Goal: Information Seeking & Learning: Learn about a topic

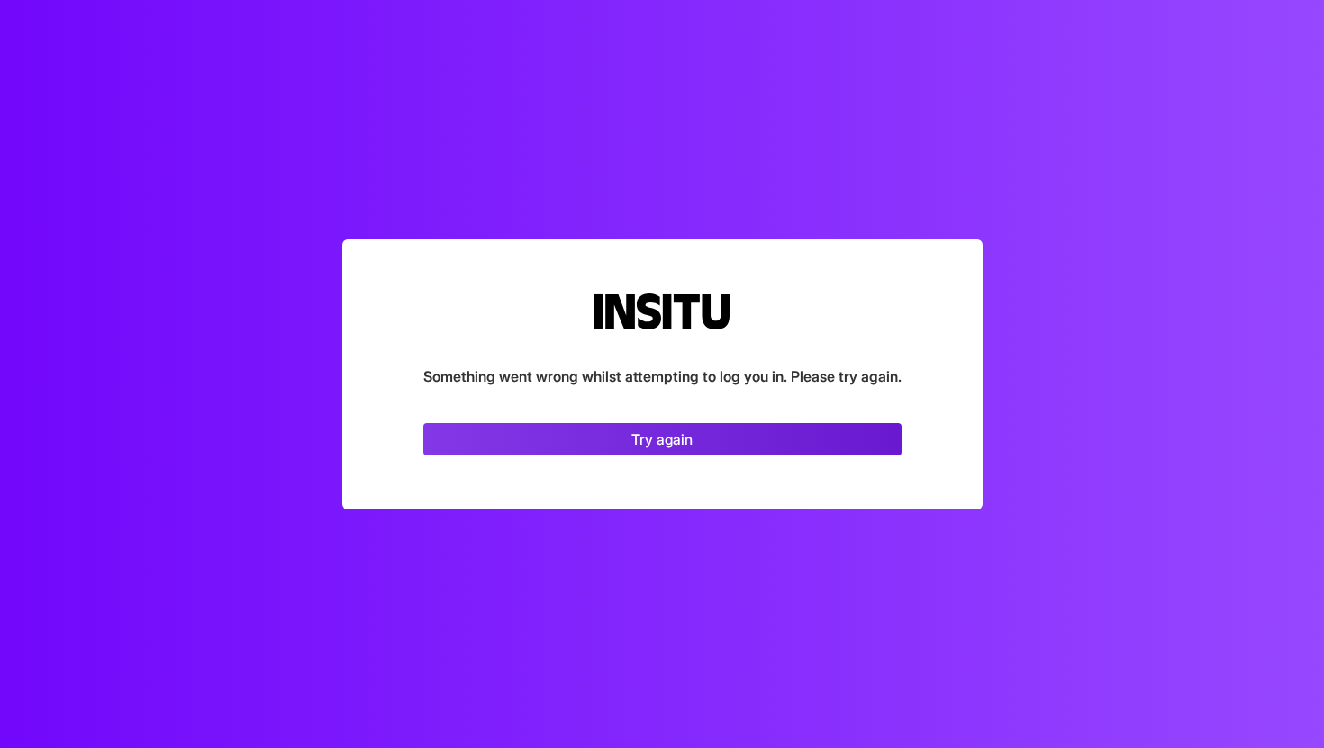
click at [598, 438] on link "Try again" at bounding box center [662, 439] width 478 height 32
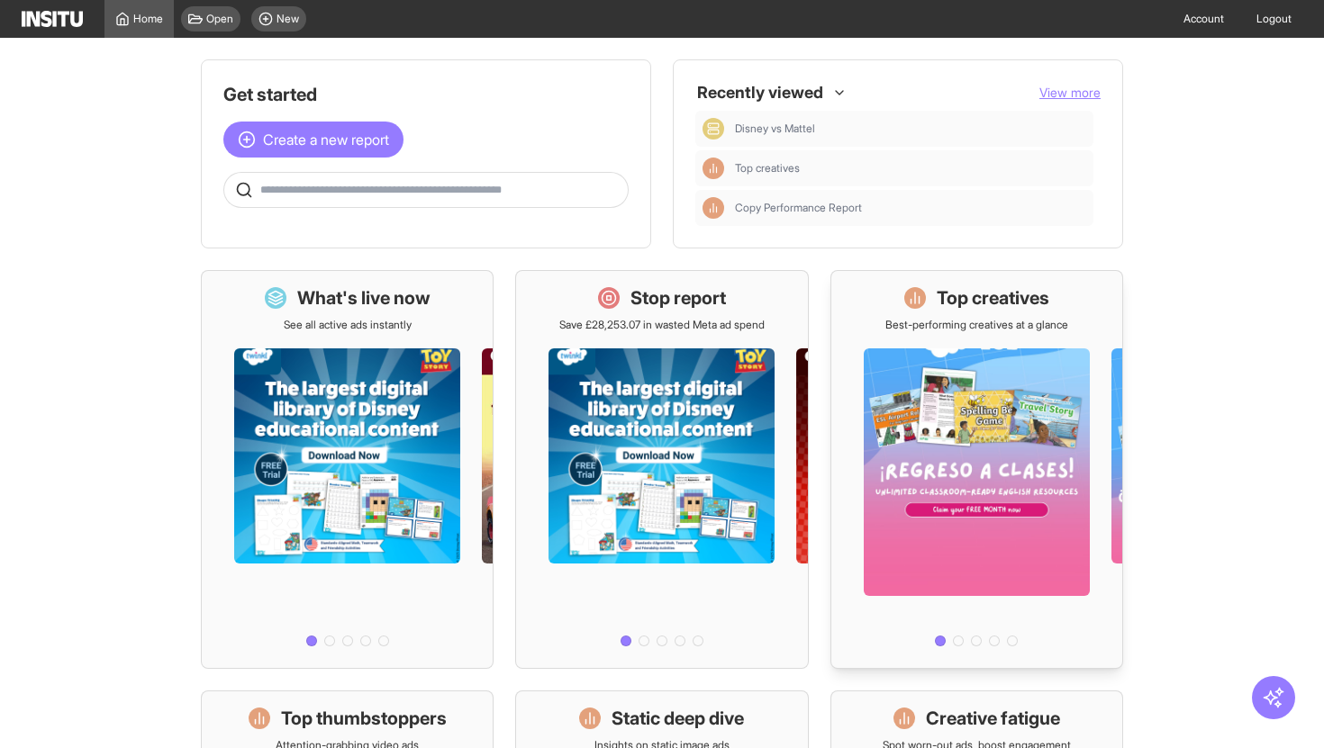
click at [949, 303] on h1 "Top creatives" at bounding box center [993, 297] width 113 height 25
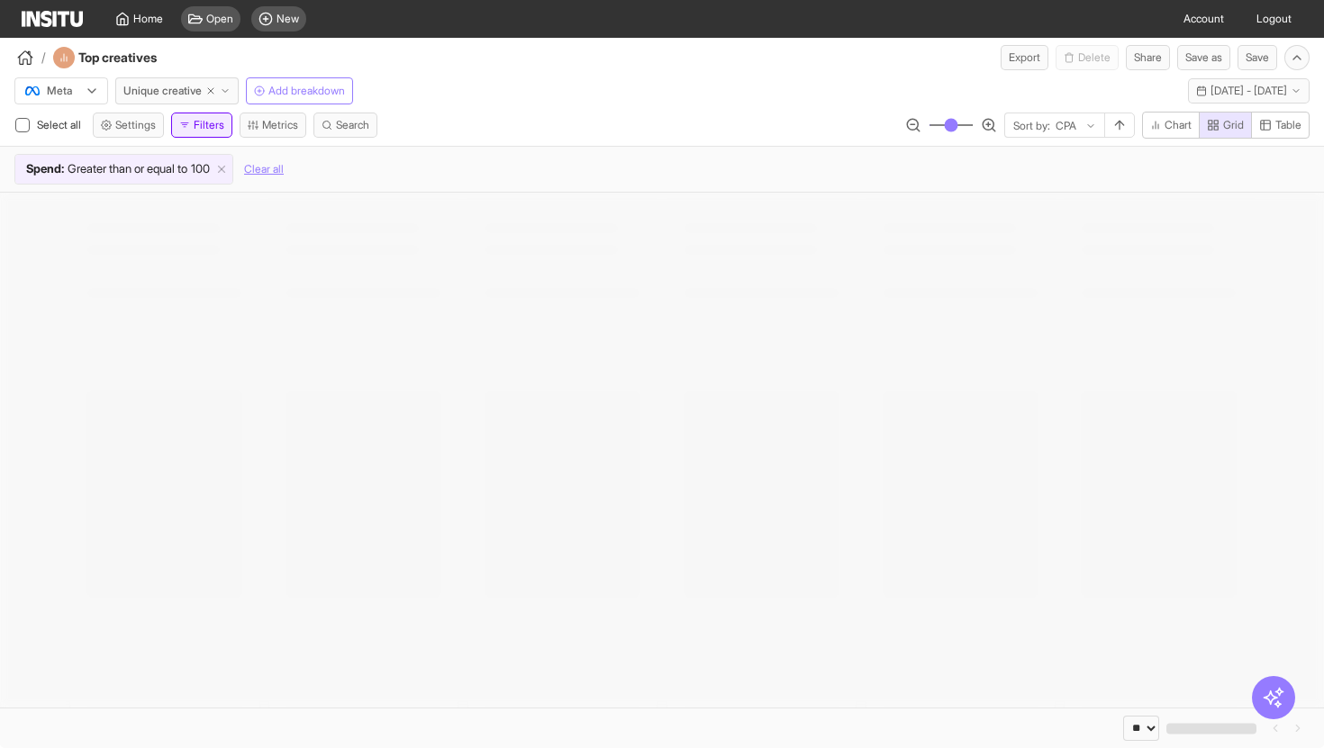
click at [178, 126] on button "Filters" at bounding box center [201, 125] width 61 height 25
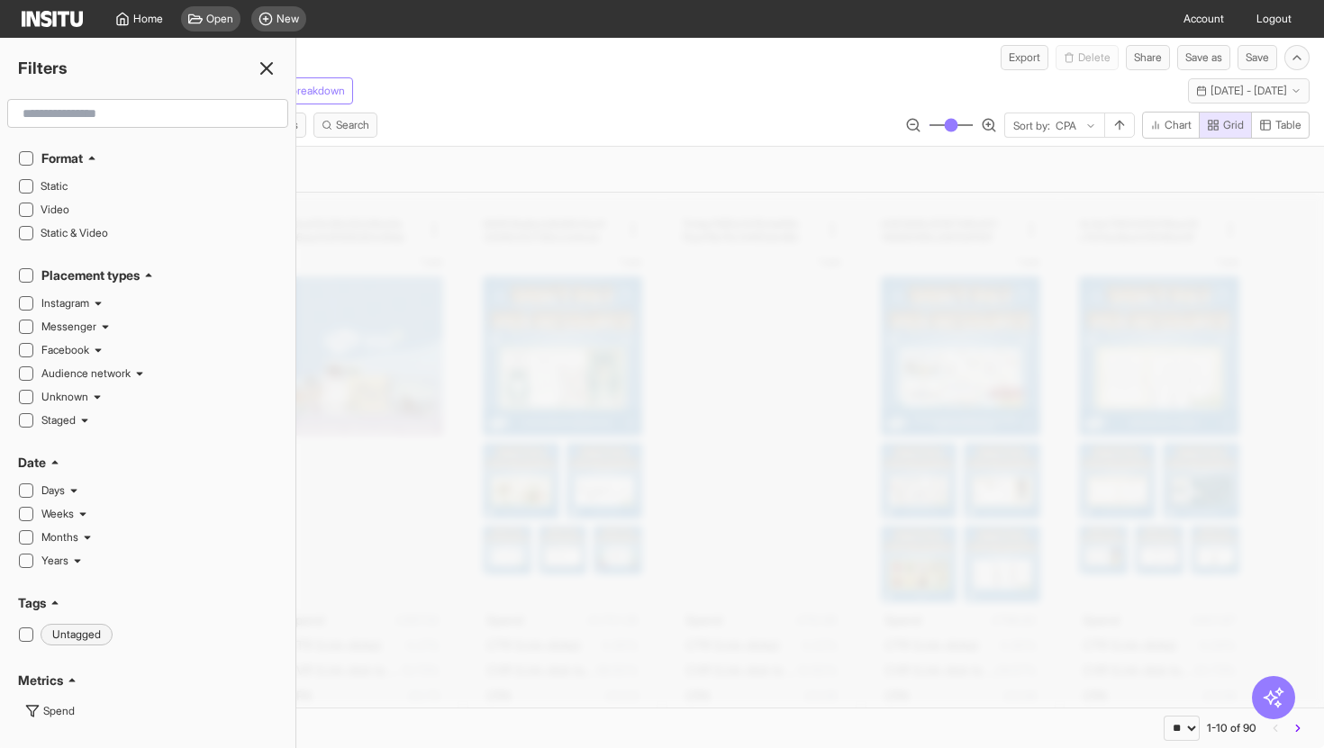
click at [448, 171] on div "Spend : Greater than or equal to 100 Clear all" at bounding box center [661, 169] width 1295 height 31
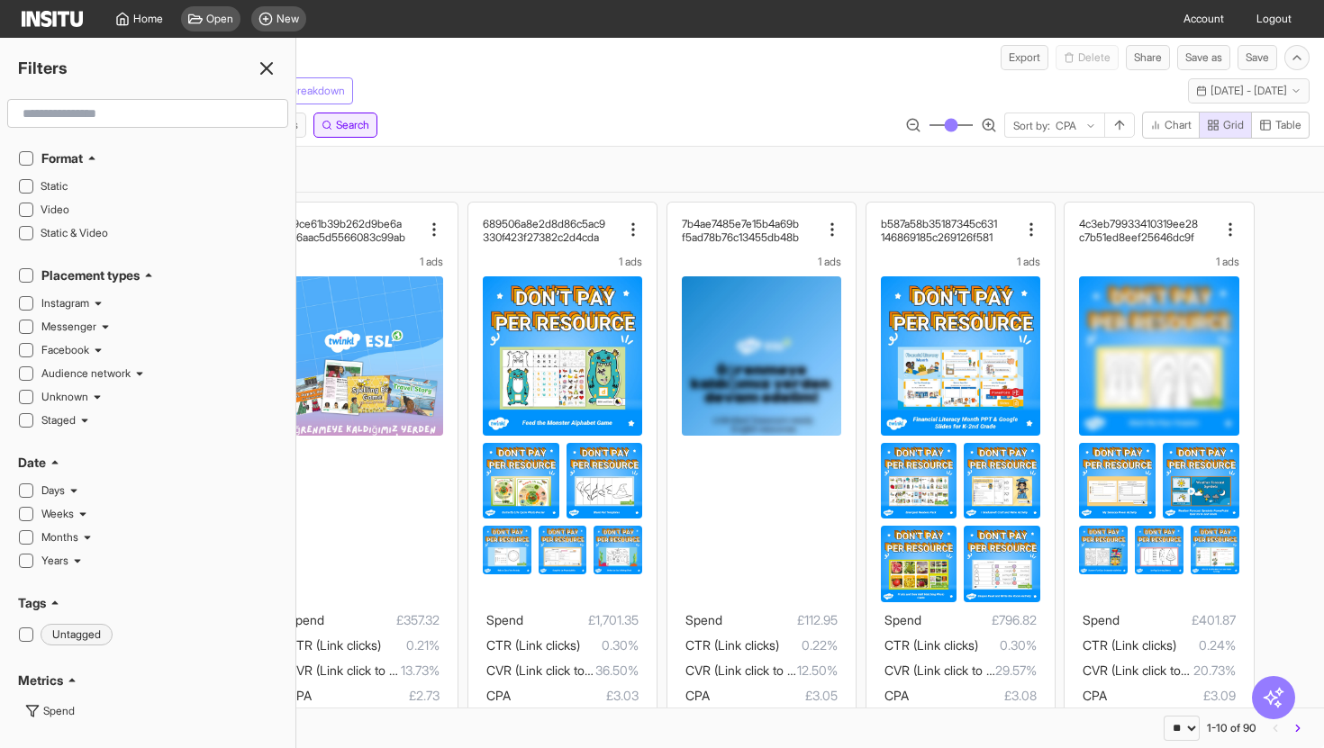
click at [358, 122] on span "Search" at bounding box center [352, 125] width 33 height 14
click at [119, 157] on select "**********" at bounding box center [72, 146] width 94 height 25
select select "********"
click at [25, 134] on select "**********" at bounding box center [72, 146] width 94 height 25
click at [205, 142] on input "text" at bounding box center [197, 146] width 157 height 25
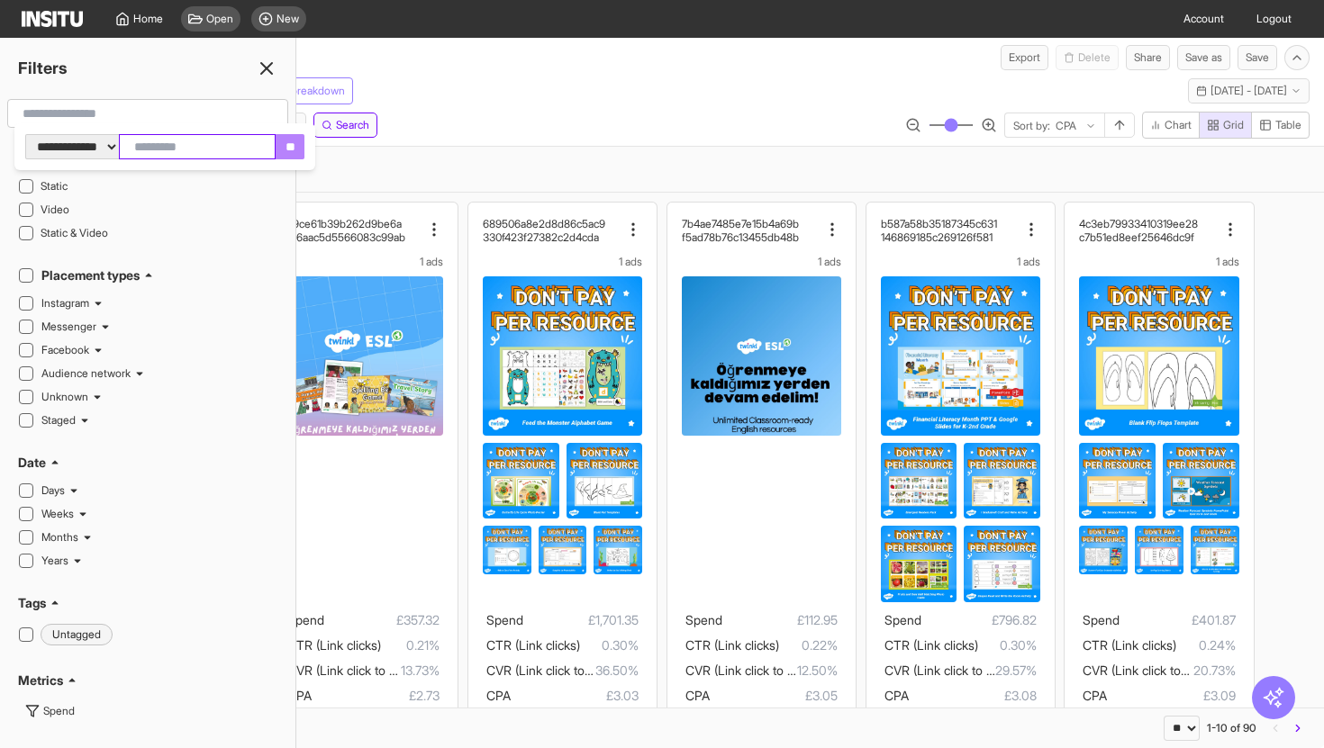
paste input "**********"
type input "**********"
click at [321, 150] on input "**" at bounding box center [307, 146] width 29 height 25
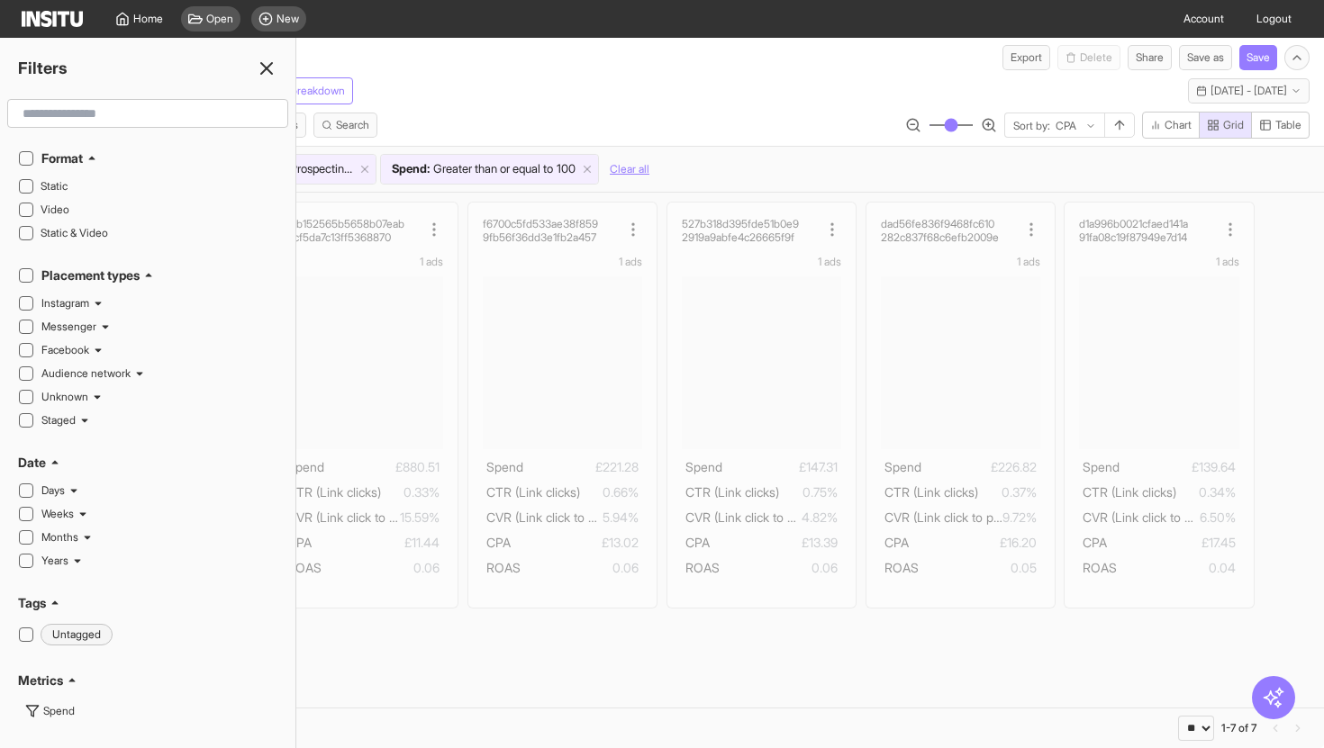
click at [273, 67] on icon at bounding box center [267, 69] width 22 height 22
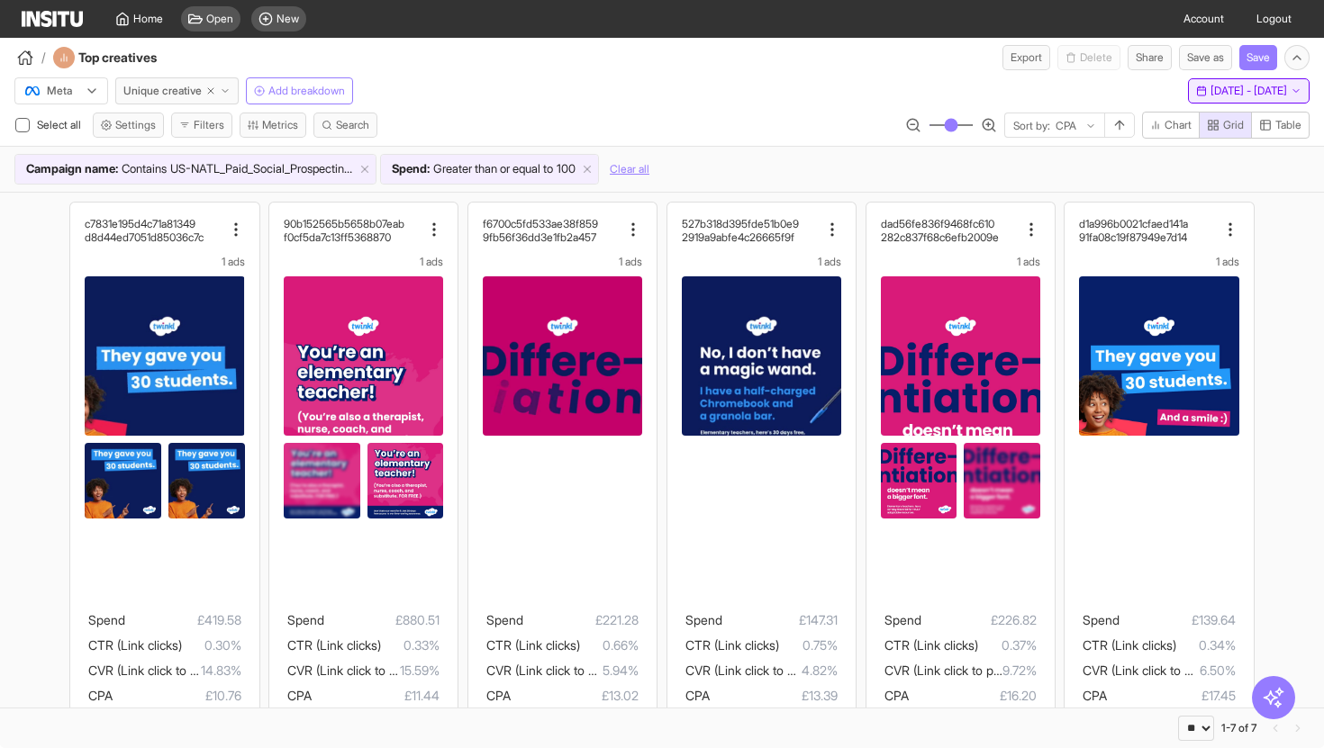
click at [1188, 92] on button "Last 14 days - Tue 9 - Mon 22 Sep, 2025 9 Sep 25 - 22 Sep 25" at bounding box center [1249, 90] width 122 height 25
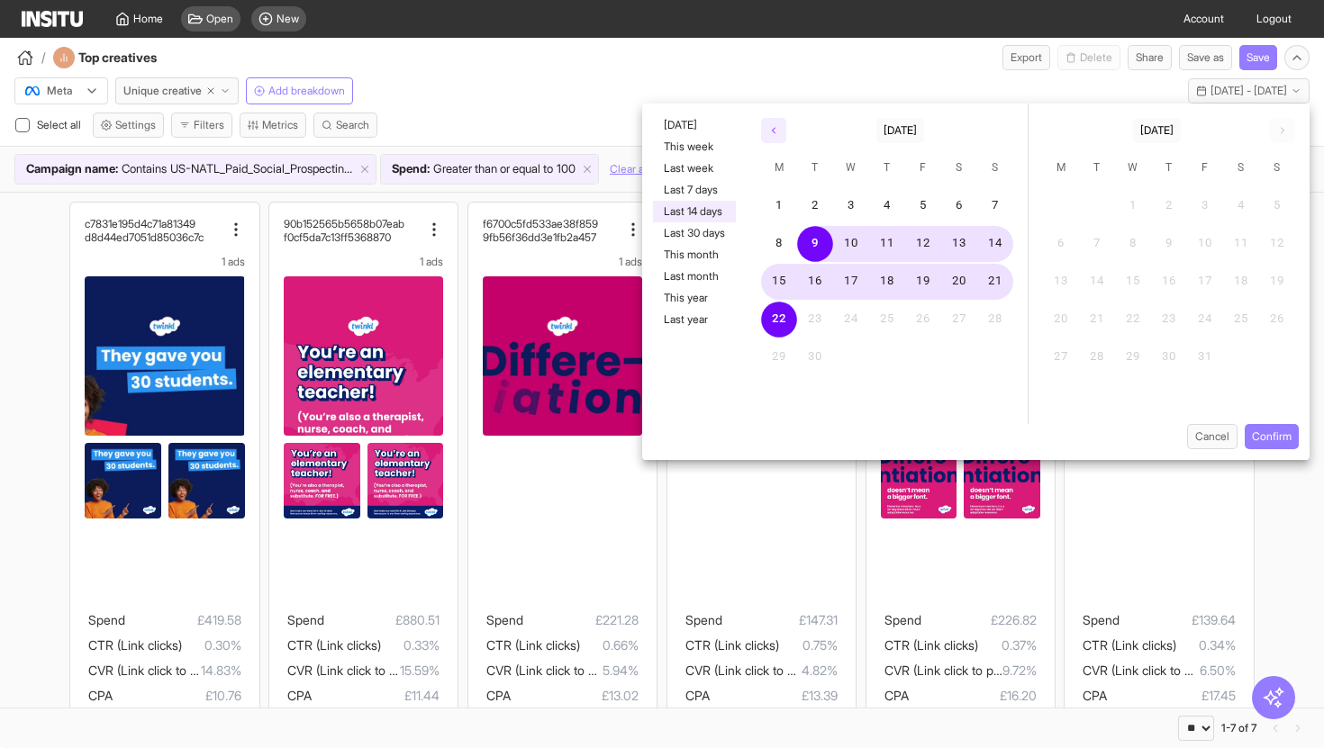
click at [768, 123] on button "button" at bounding box center [773, 130] width 25 height 25
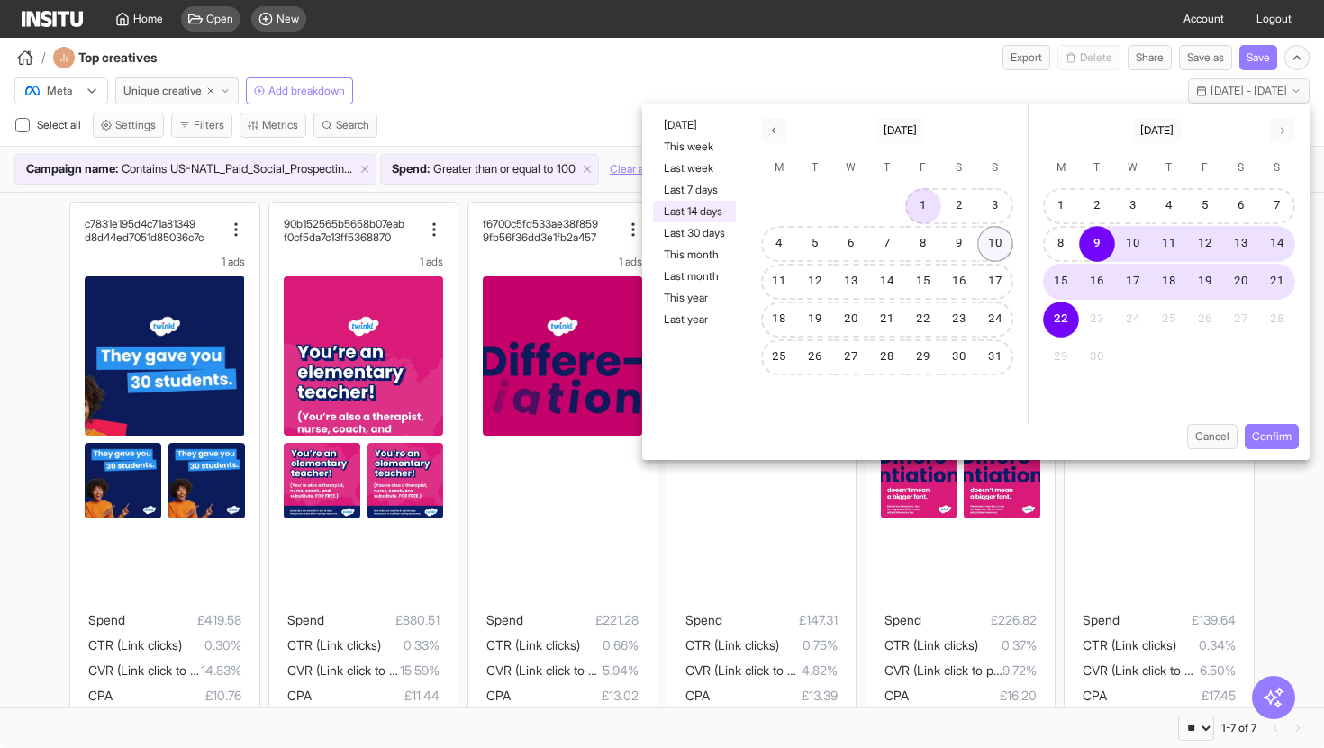
drag, startPoint x: 930, startPoint y: 213, endPoint x: 991, endPoint y: 237, distance: 65.9
click at [930, 213] on button "1" at bounding box center [923, 206] width 36 height 36
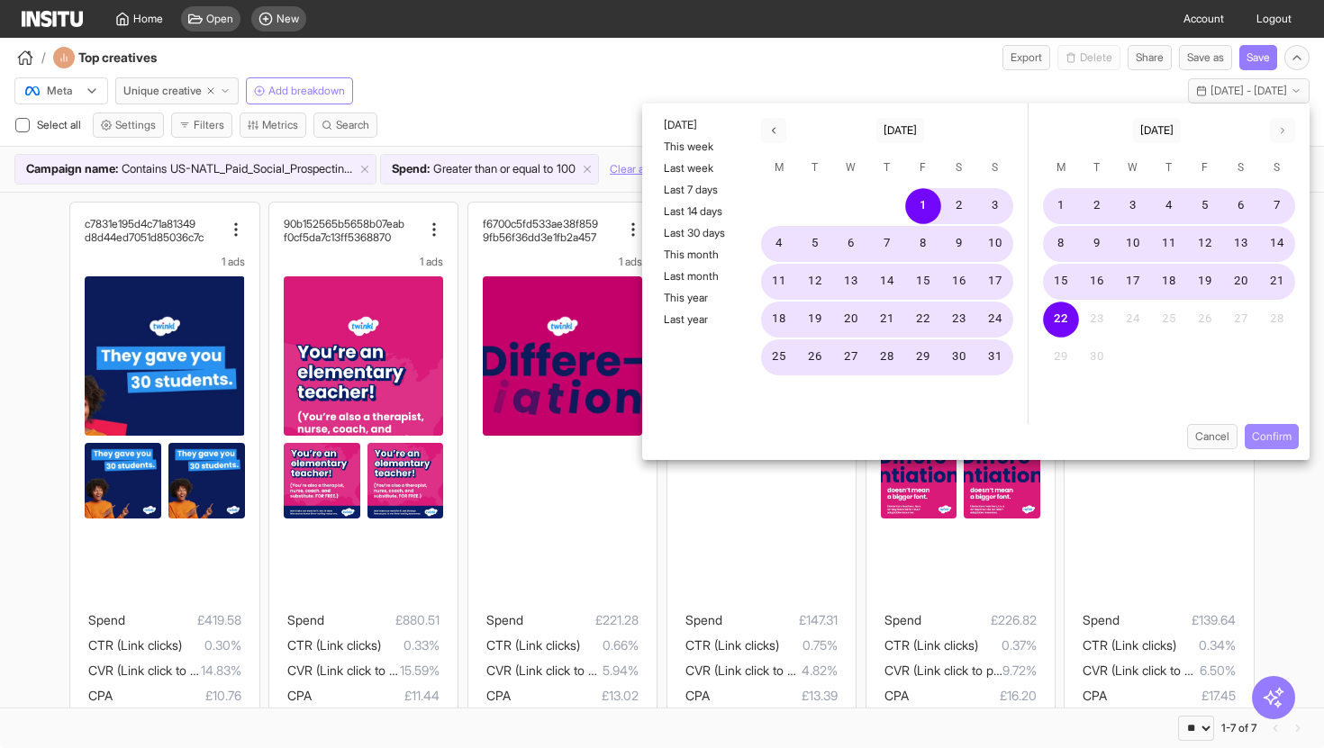
click at [1264, 434] on button "Confirm" at bounding box center [1272, 436] width 54 height 25
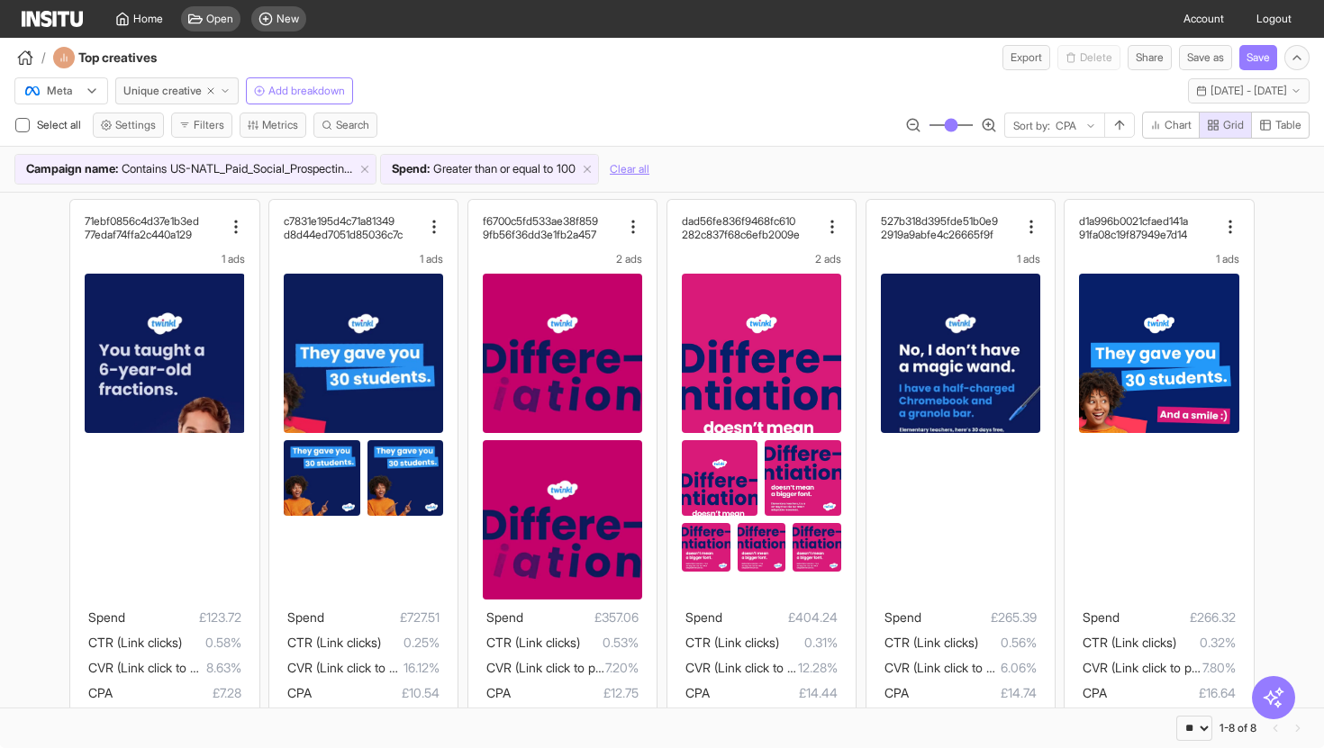
scroll to position [4, 0]
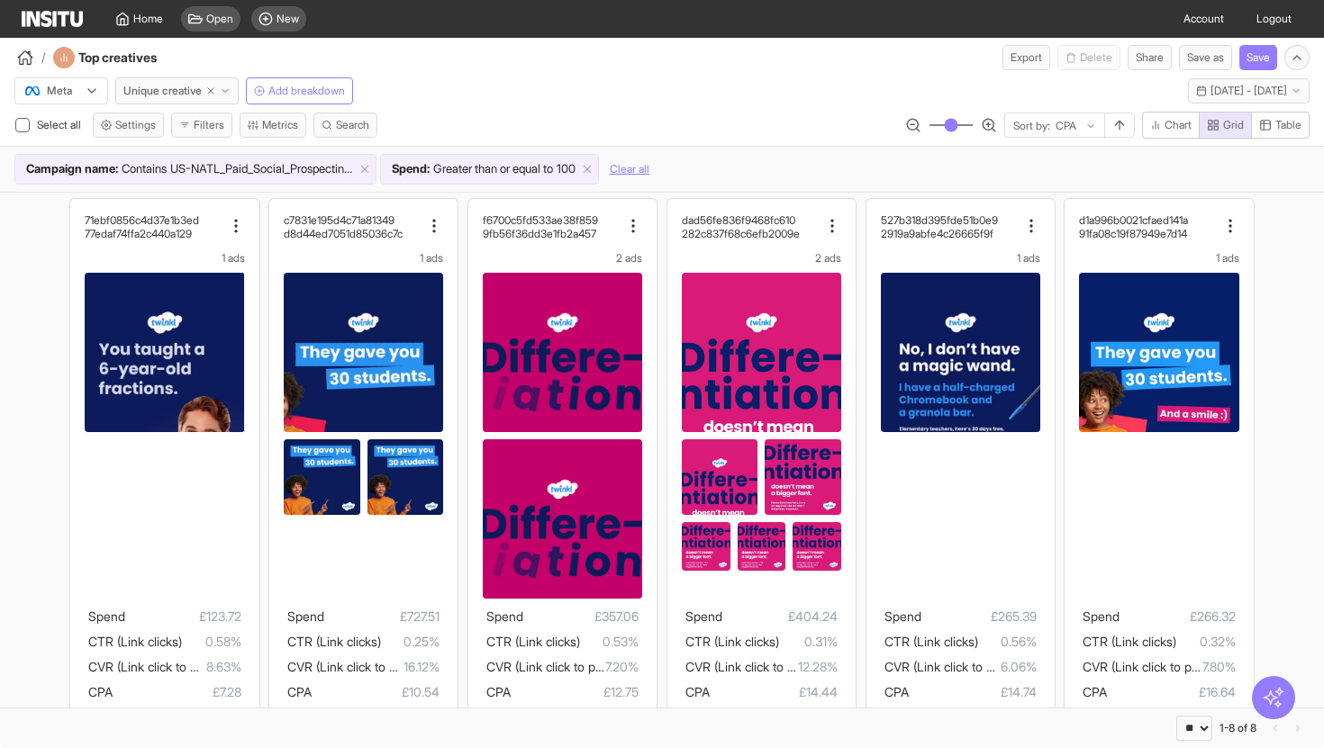
click at [1265, 699] on icon "button" at bounding box center [1273, 697] width 23 height 23
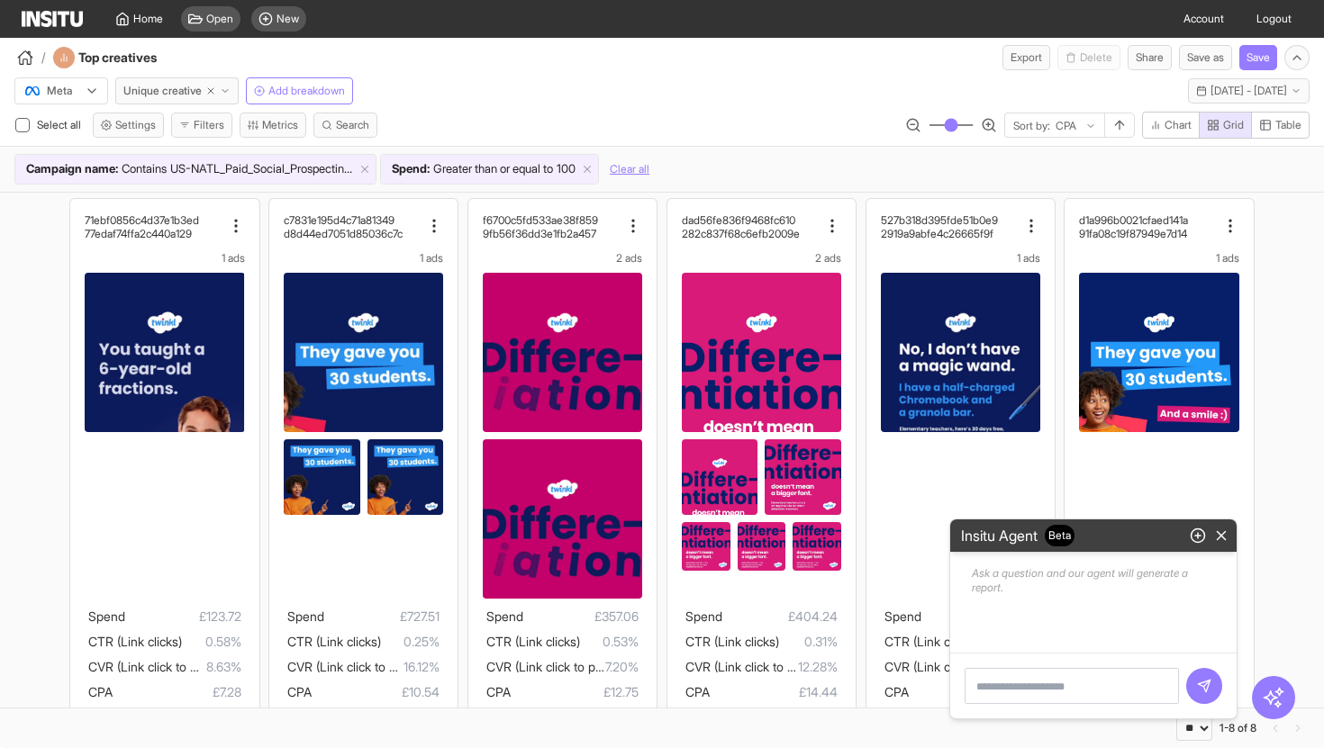
click at [1135, 684] on textarea at bounding box center [1071, 686] width 214 height 36
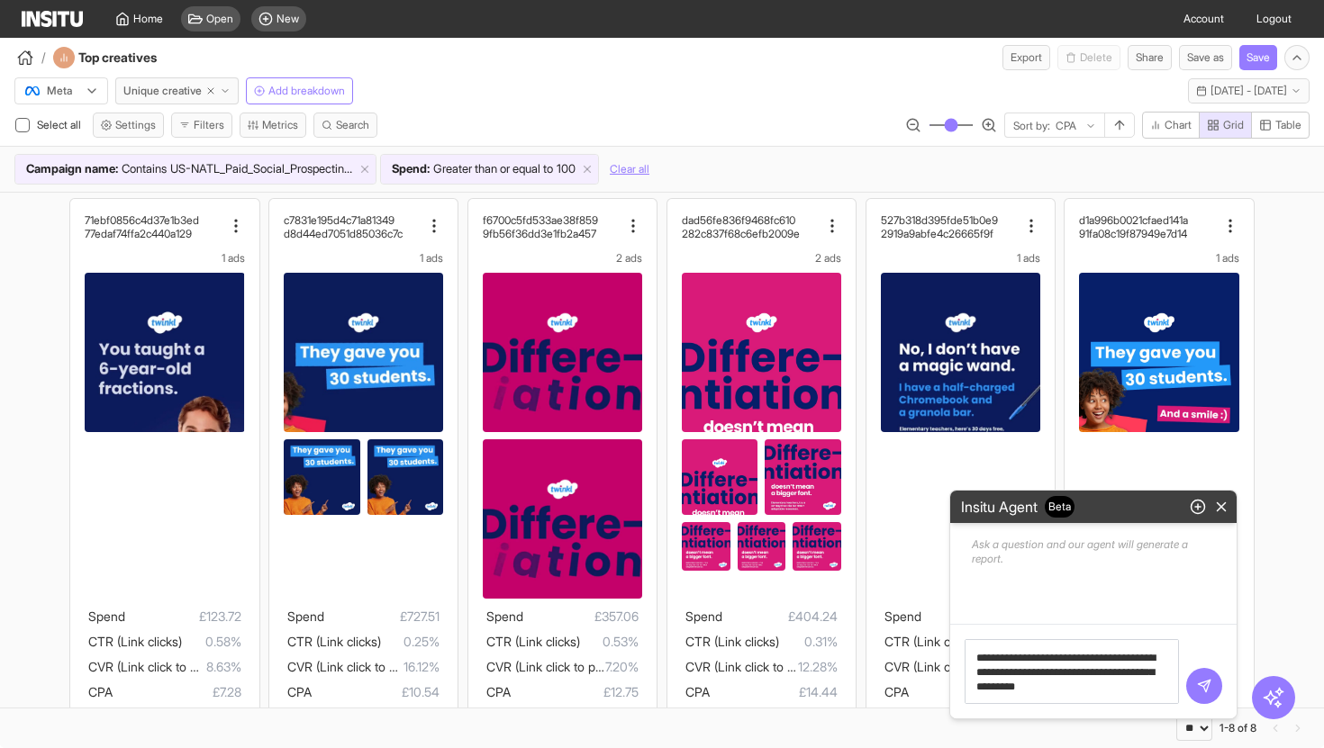
click at [1082, 657] on textarea "**********" at bounding box center [1071, 671] width 214 height 65
type textarea "**********"
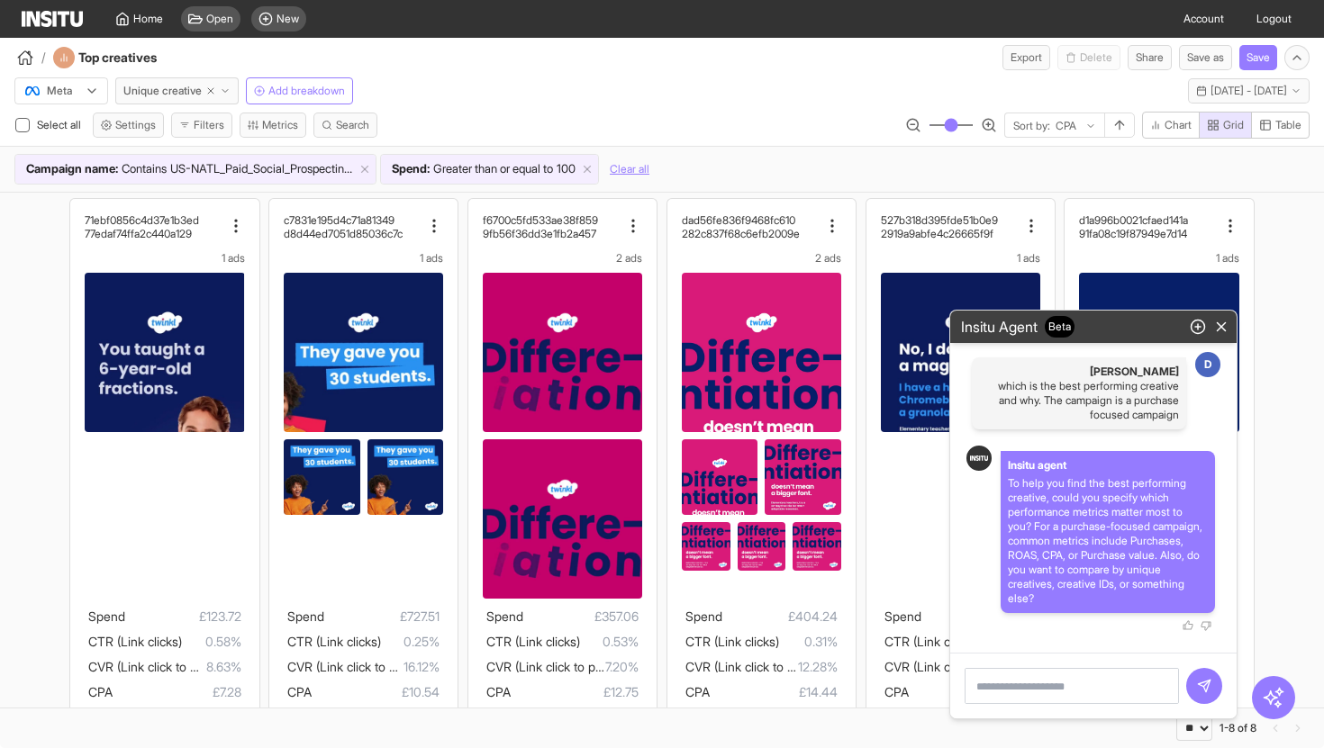
click at [1071, 702] on textarea at bounding box center [1071, 686] width 214 height 36
click at [1073, 692] on textarea at bounding box center [1071, 686] width 214 height 36
type textarea "**********"
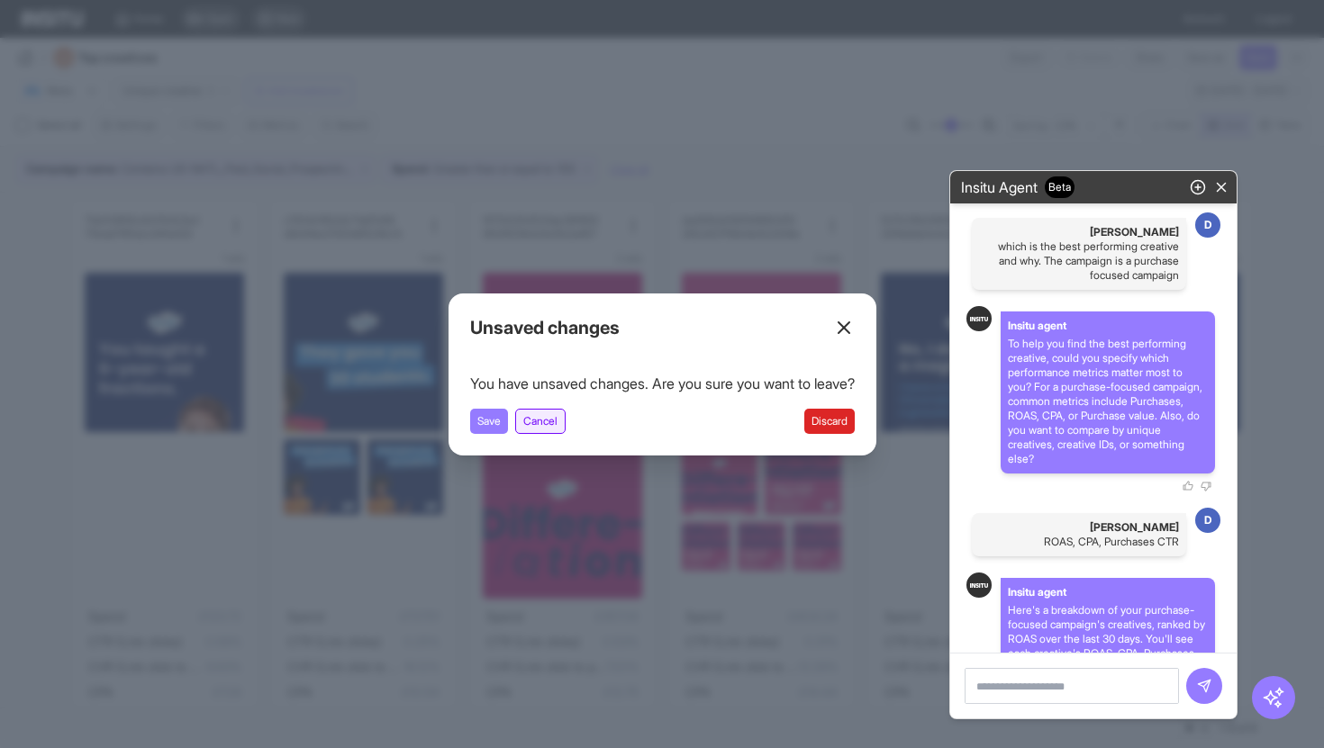
click at [528, 422] on button "Cancel" at bounding box center [540, 421] width 50 height 25
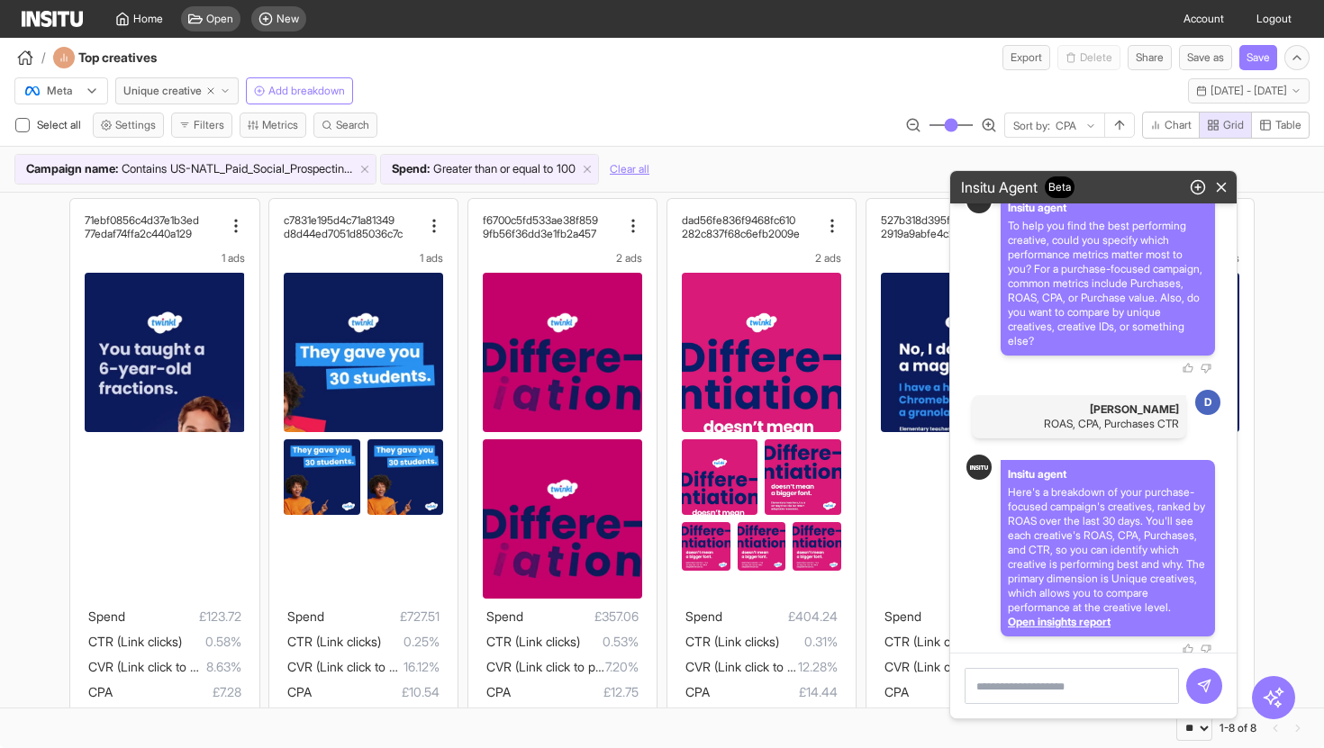
scroll to position [156, 0]
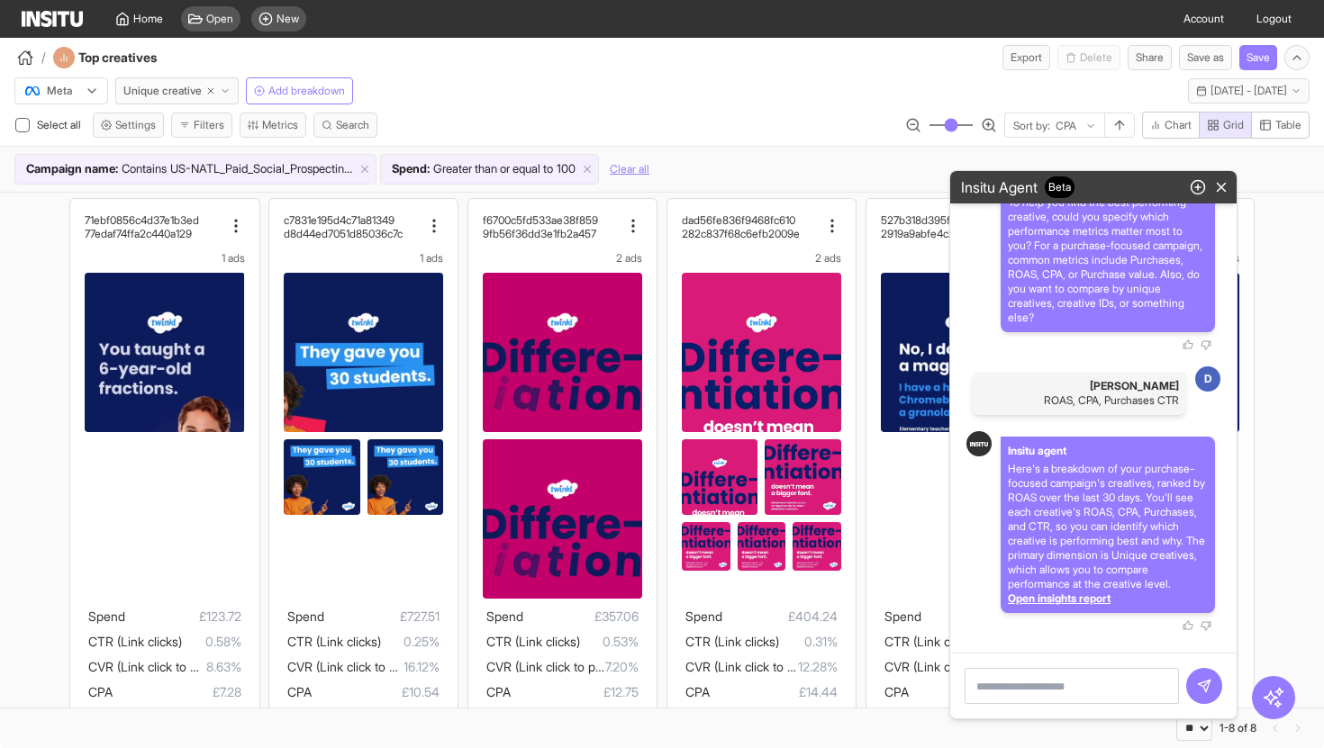
click at [1106, 604] on div "Open insights report" at bounding box center [1108, 599] width 200 height 14
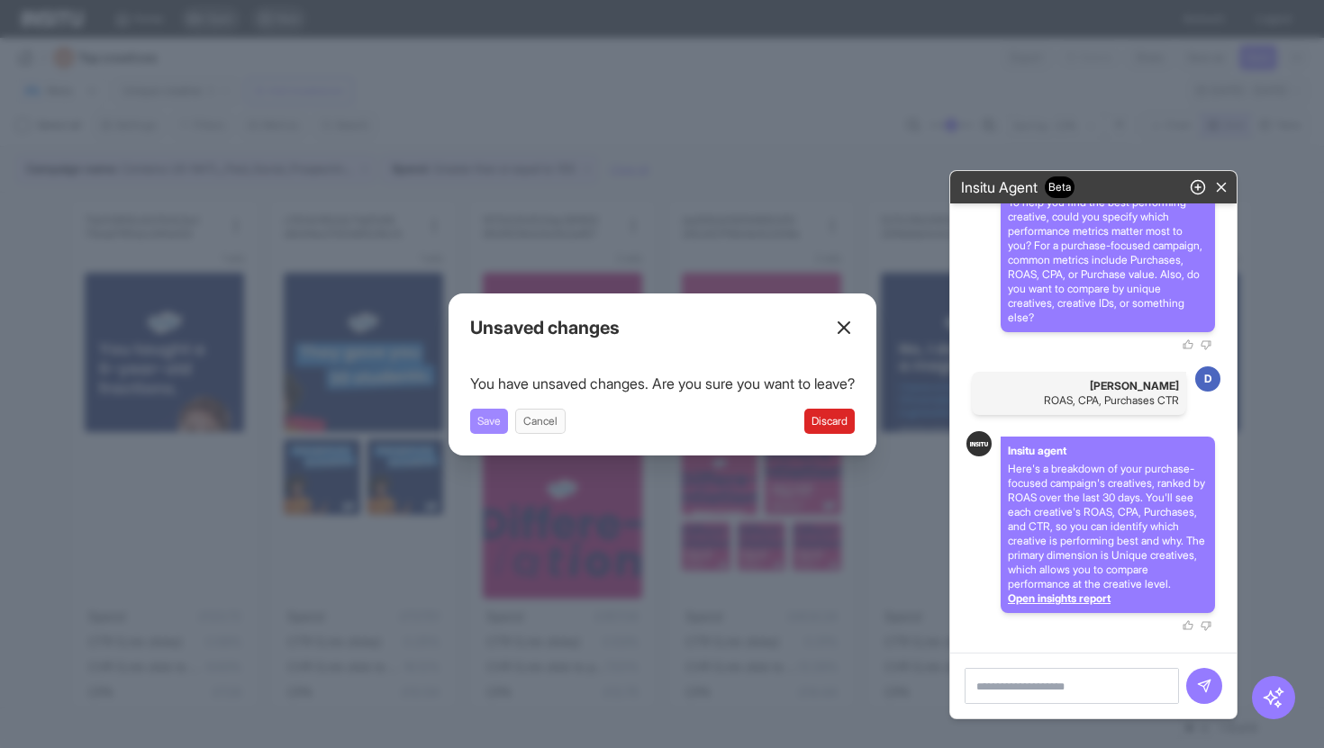
click at [484, 421] on button "Save" at bounding box center [489, 421] width 38 height 25
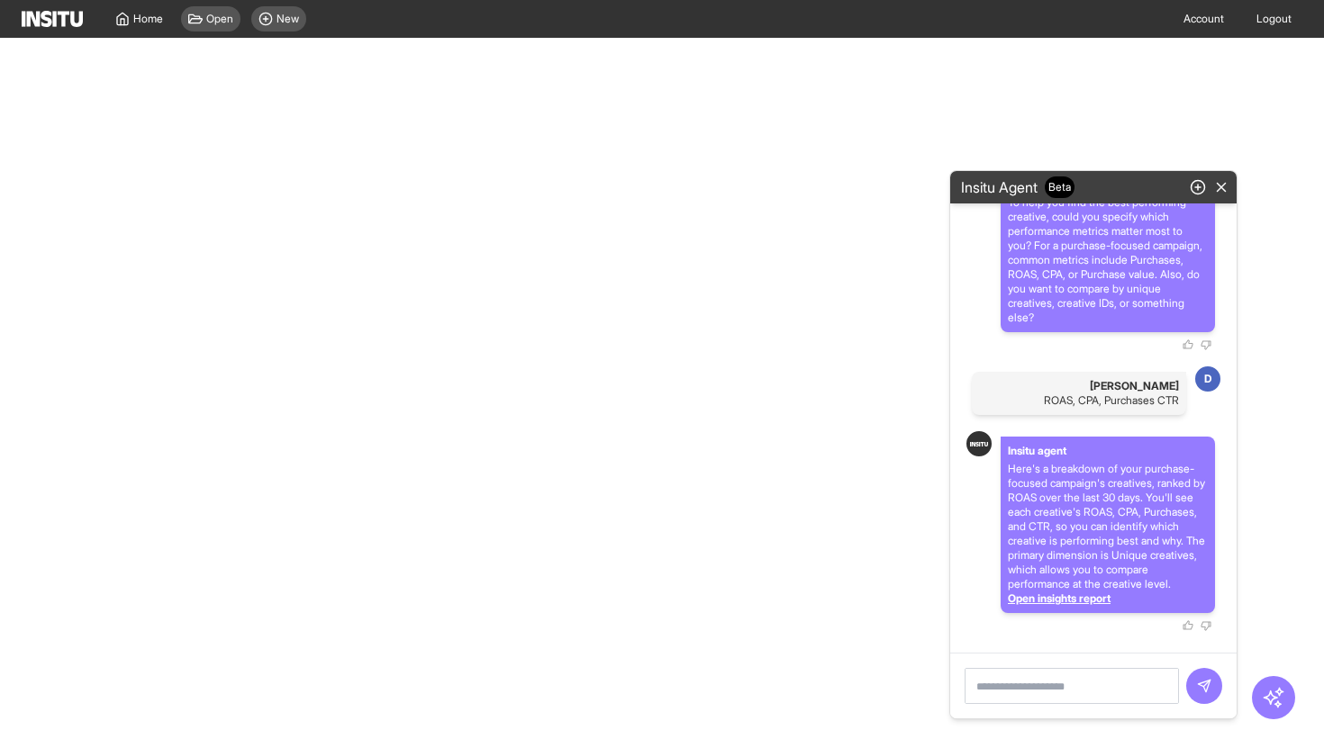
select select "**"
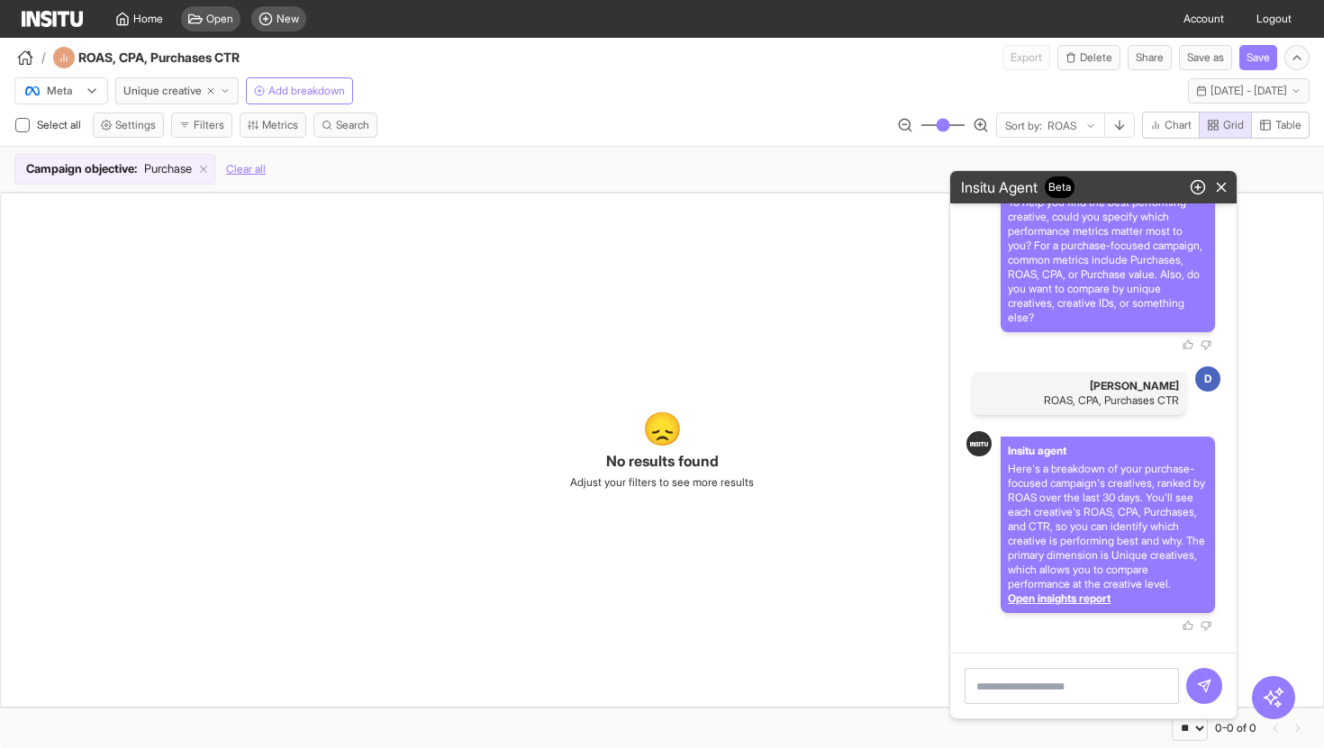
click at [1028, 695] on textarea at bounding box center [1071, 686] width 214 height 36
click at [344, 129] on span "Search" at bounding box center [352, 125] width 33 height 14
click at [108, 139] on select "**********" at bounding box center [72, 146] width 94 height 25
select select "********"
click at [25, 134] on select "**********" at bounding box center [72, 146] width 94 height 25
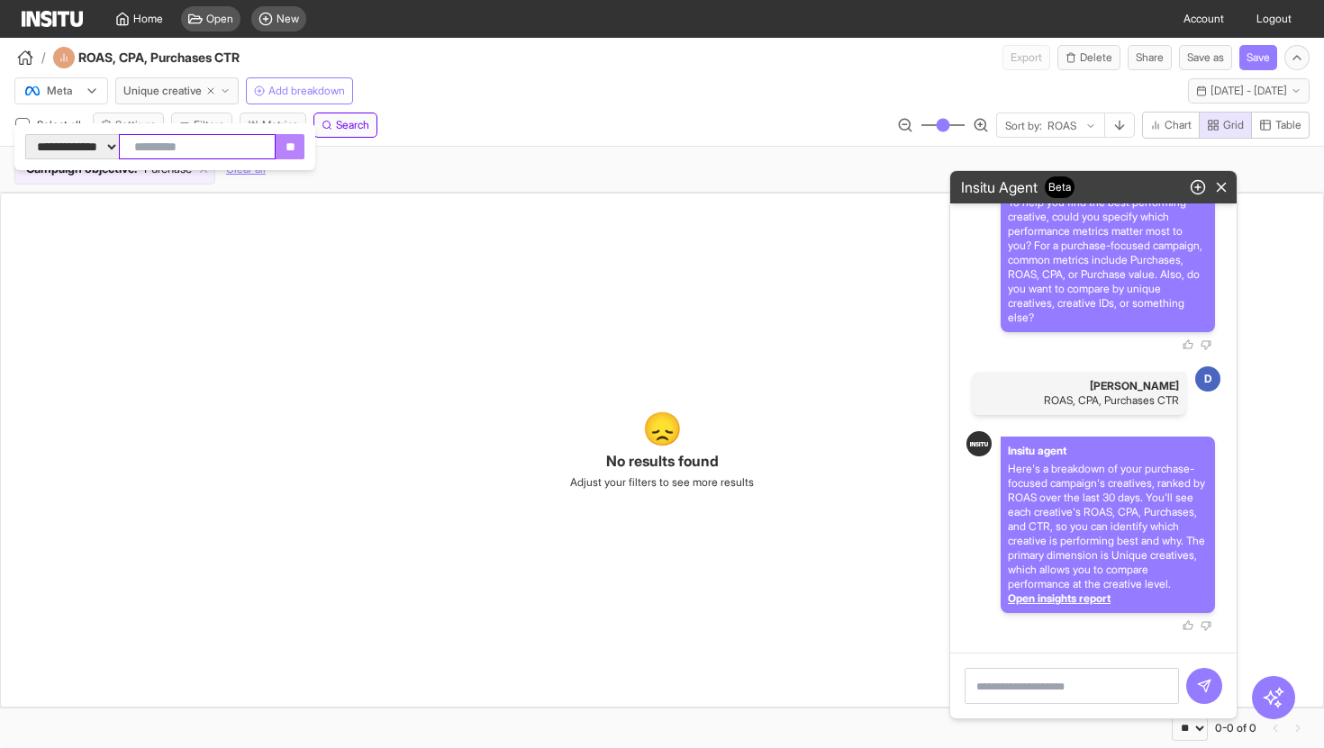
click at [276, 145] on input "text" at bounding box center [197, 146] width 157 height 25
paste input "**********"
type input "**********"
click at [321, 151] on input "**" at bounding box center [307, 146] width 29 height 25
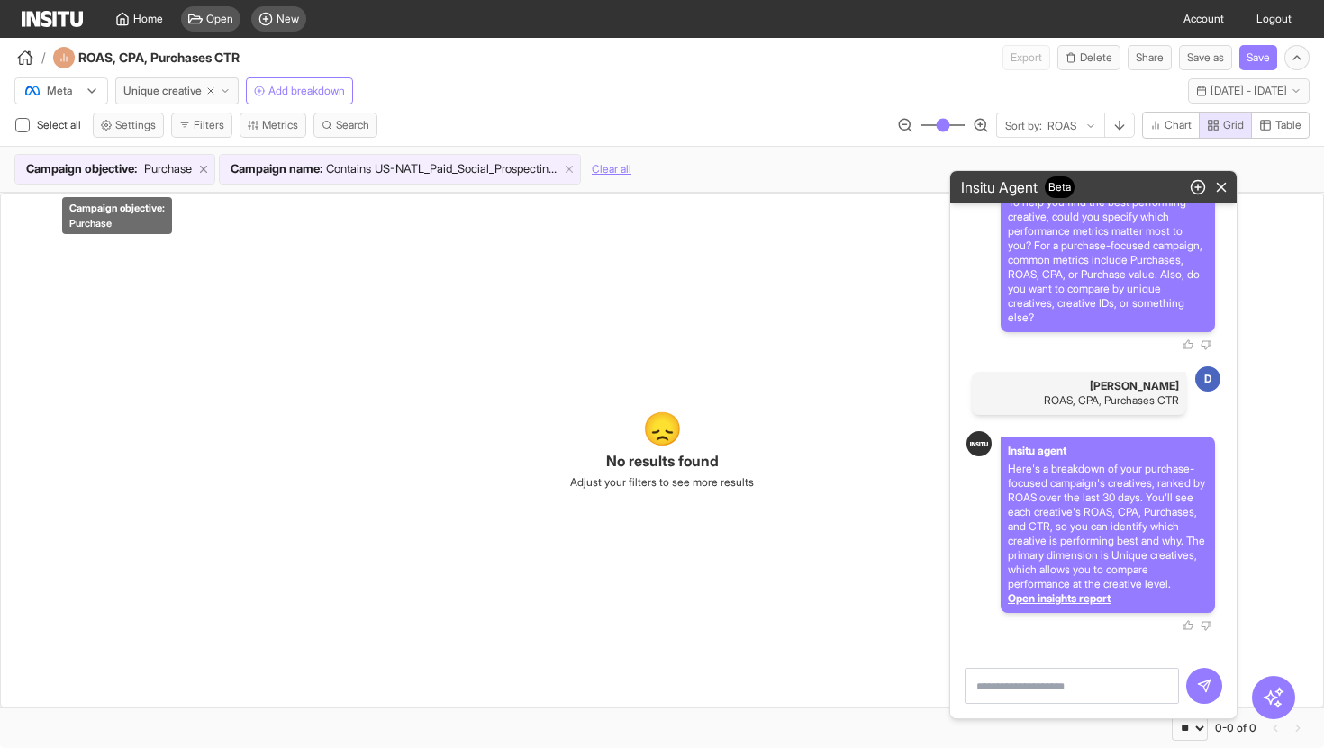
click at [210, 173] on icon at bounding box center [203, 169] width 13 height 13
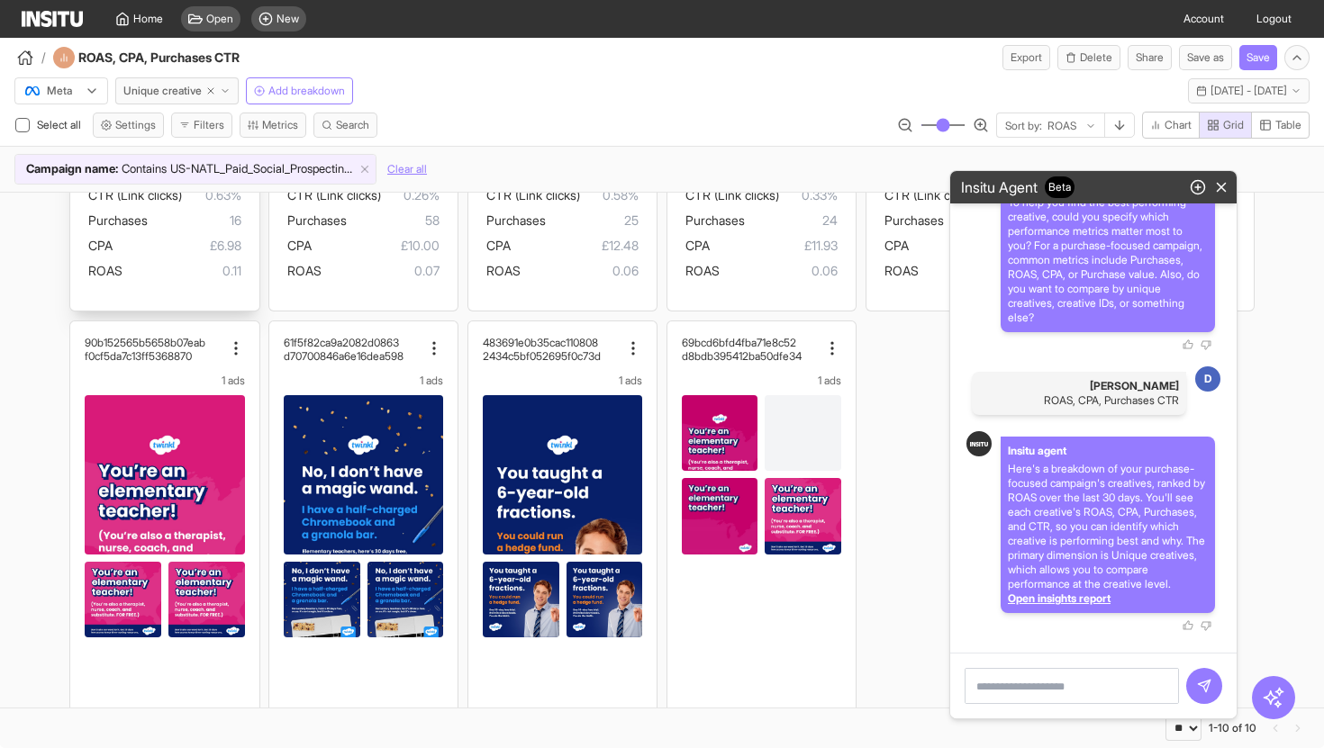
scroll to position [462, 0]
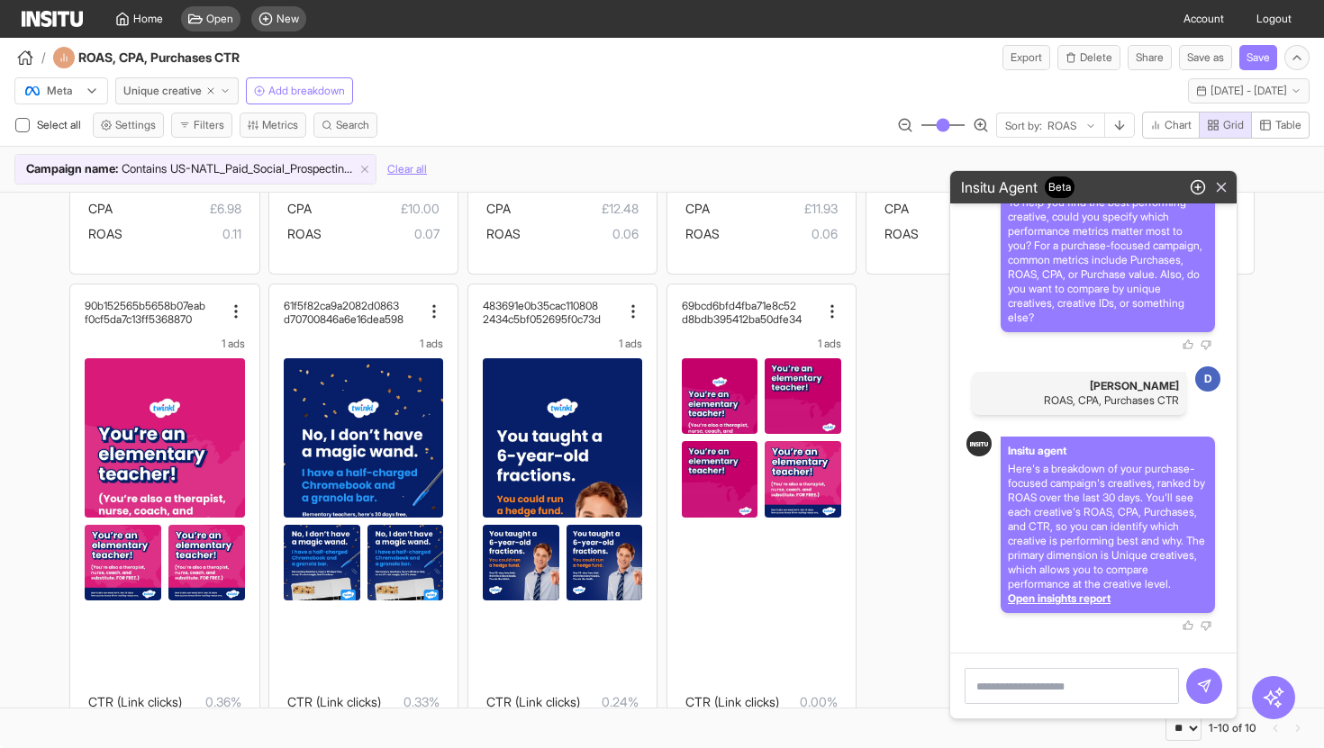
click at [1216, 191] on icon "button" at bounding box center [1221, 187] width 16 height 16
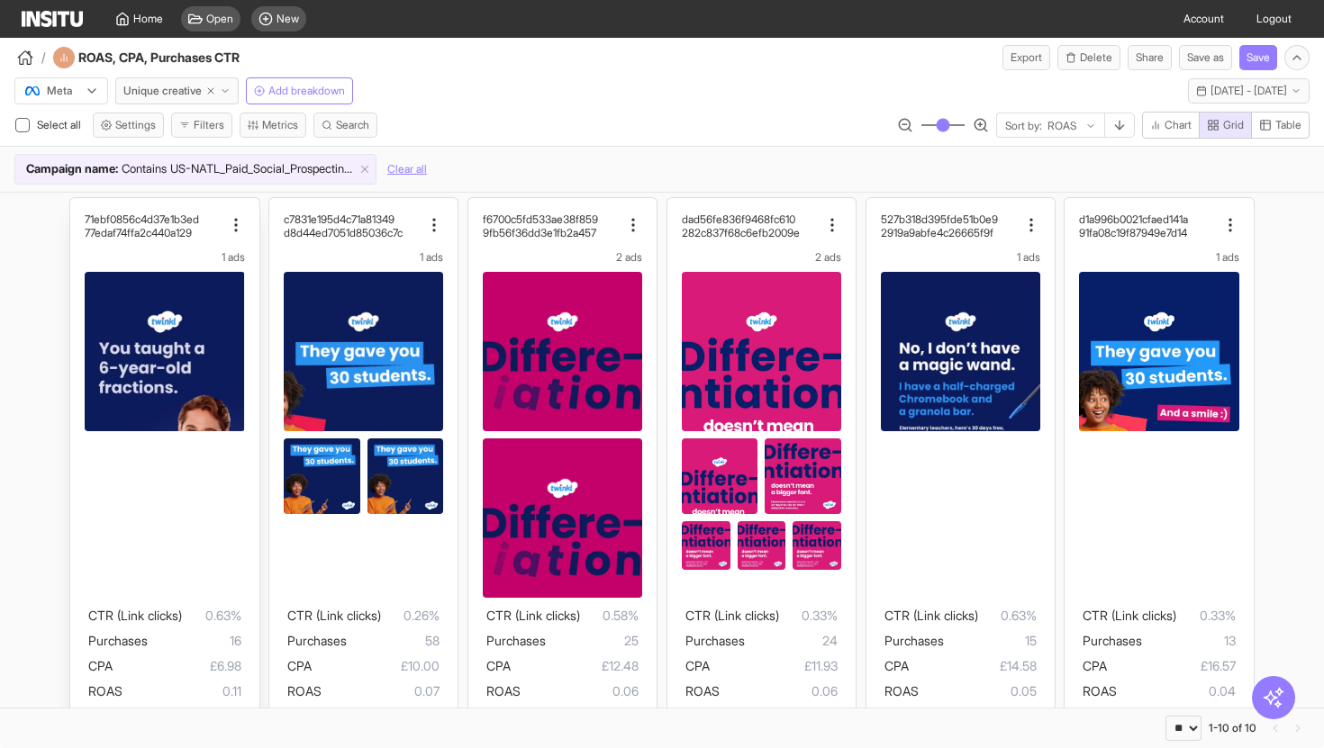
scroll to position [0, 0]
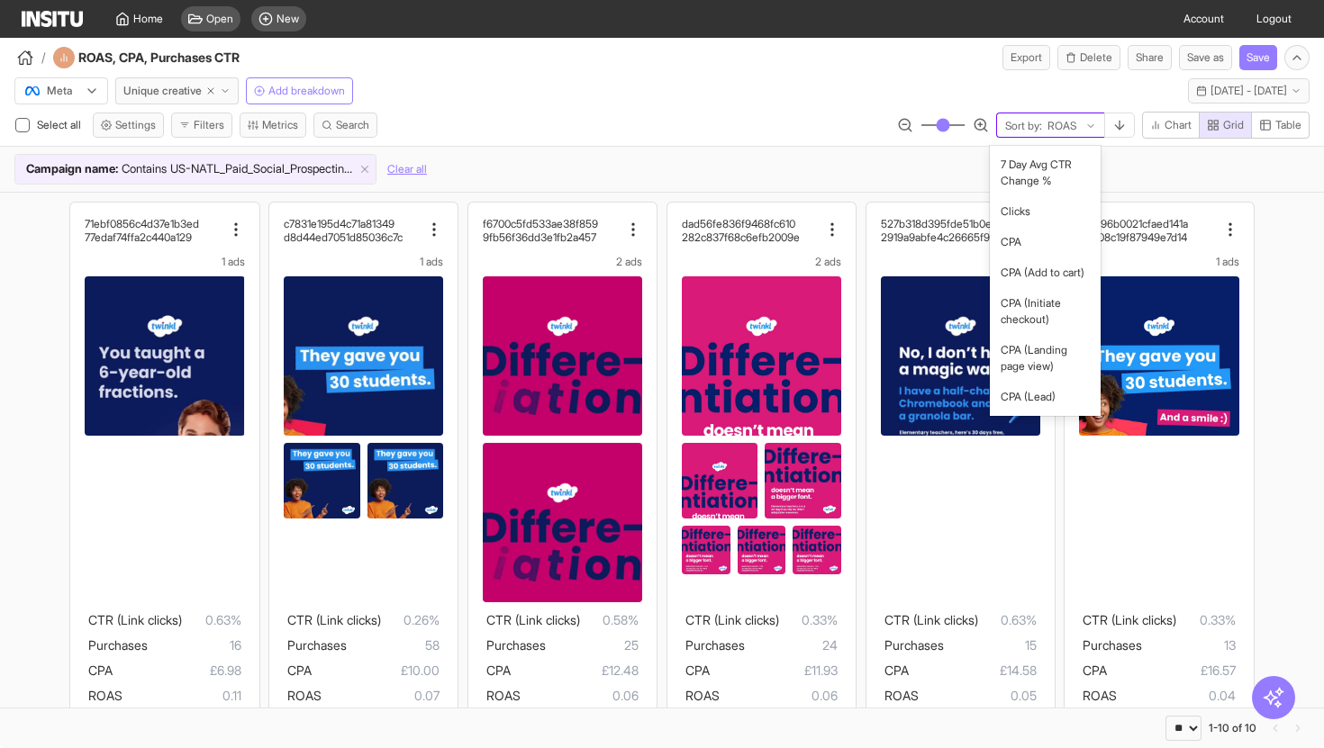
click at [1078, 124] on div "ROAS" at bounding box center [1066, 126] width 40 height 18
click at [1048, 253] on div "CPA" at bounding box center [1045, 242] width 111 height 31
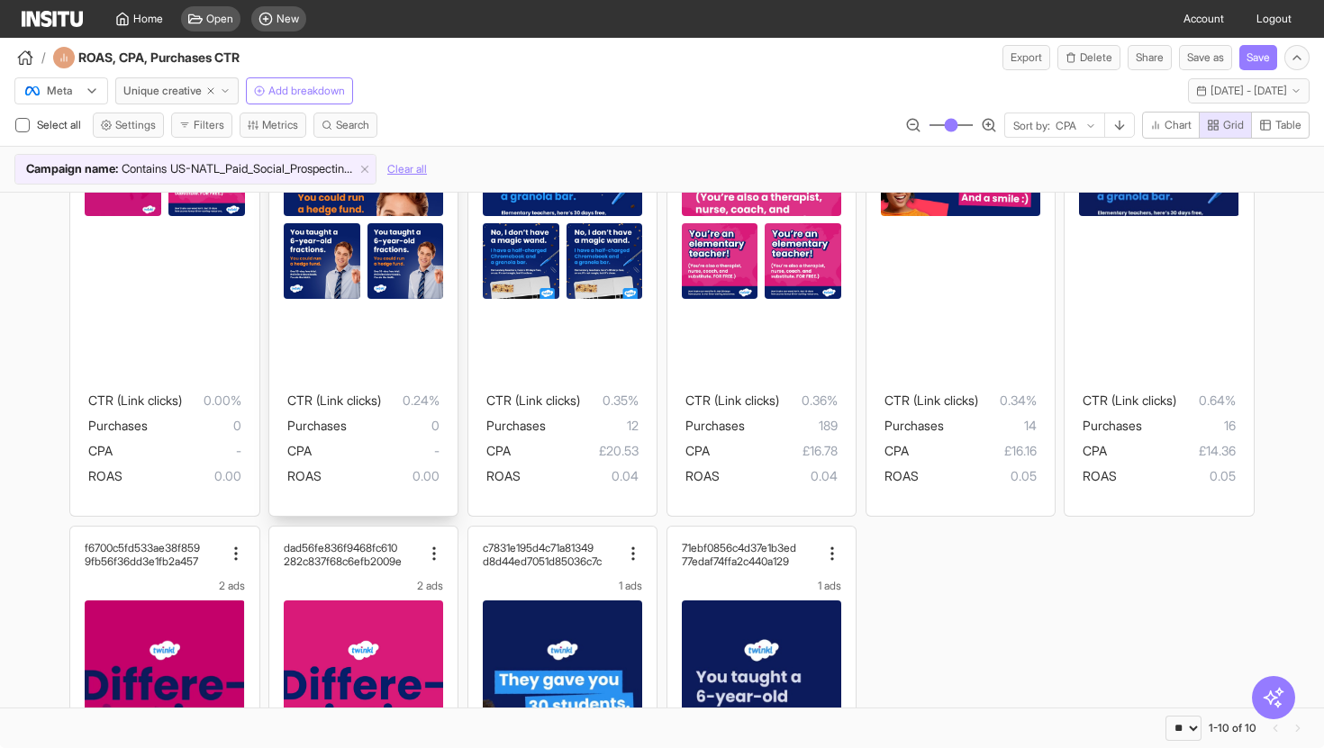
scroll to position [224, 0]
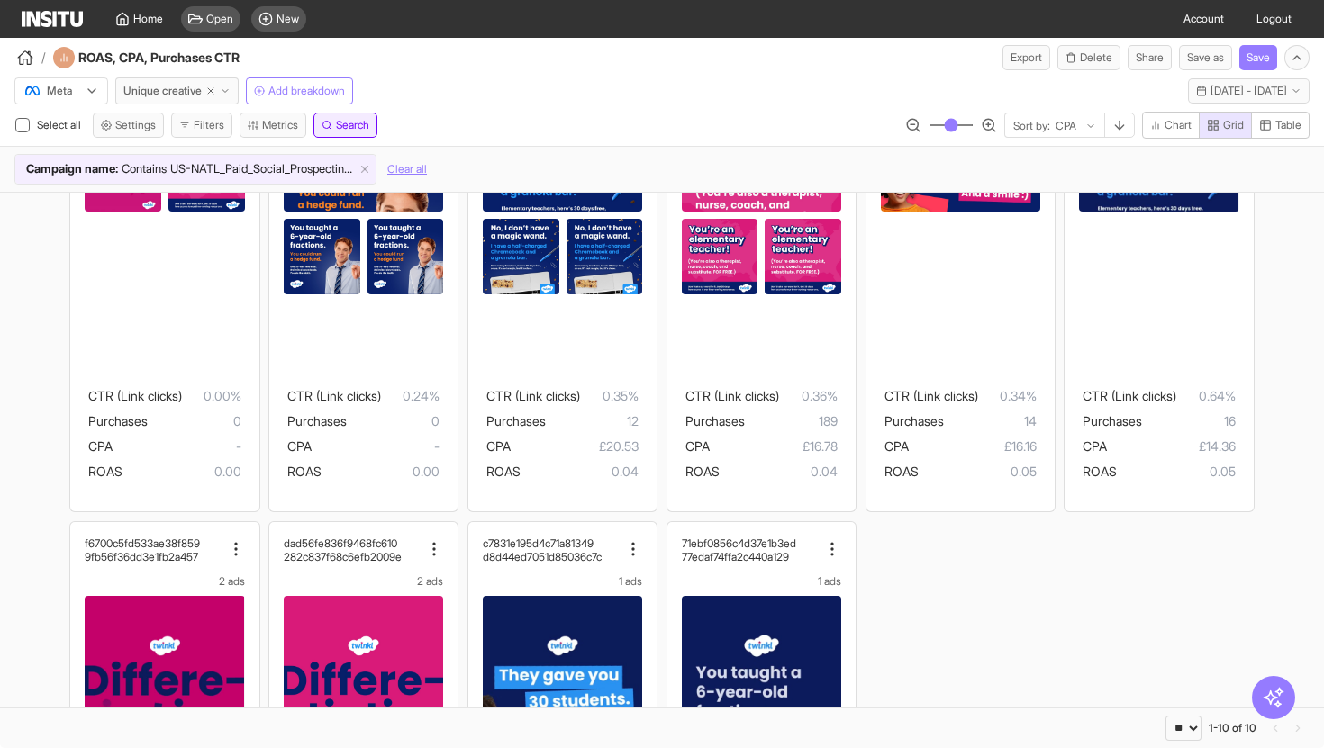
click at [349, 122] on span "Search" at bounding box center [352, 125] width 33 height 14
click at [119, 151] on select "**********" at bounding box center [72, 146] width 94 height 25
select select "********"
click at [25, 134] on select "**********" at bounding box center [72, 146] width 94 height 25
click at [211, 147] on input "text" at bounding box center [197, 146] width 157 height 25
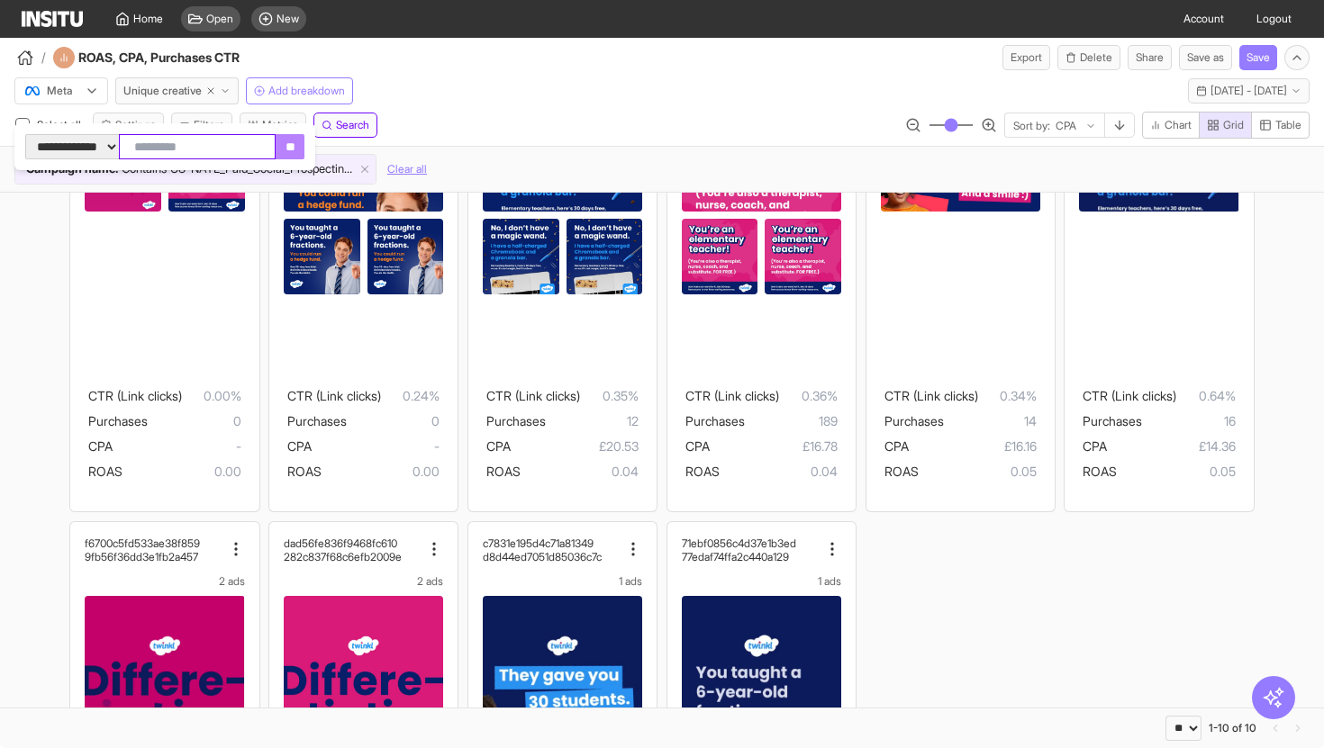
paste input "**********"
type input "**********"
click at [321, 154] on input "**" at bounding box center [307, 146] width 29 height 25
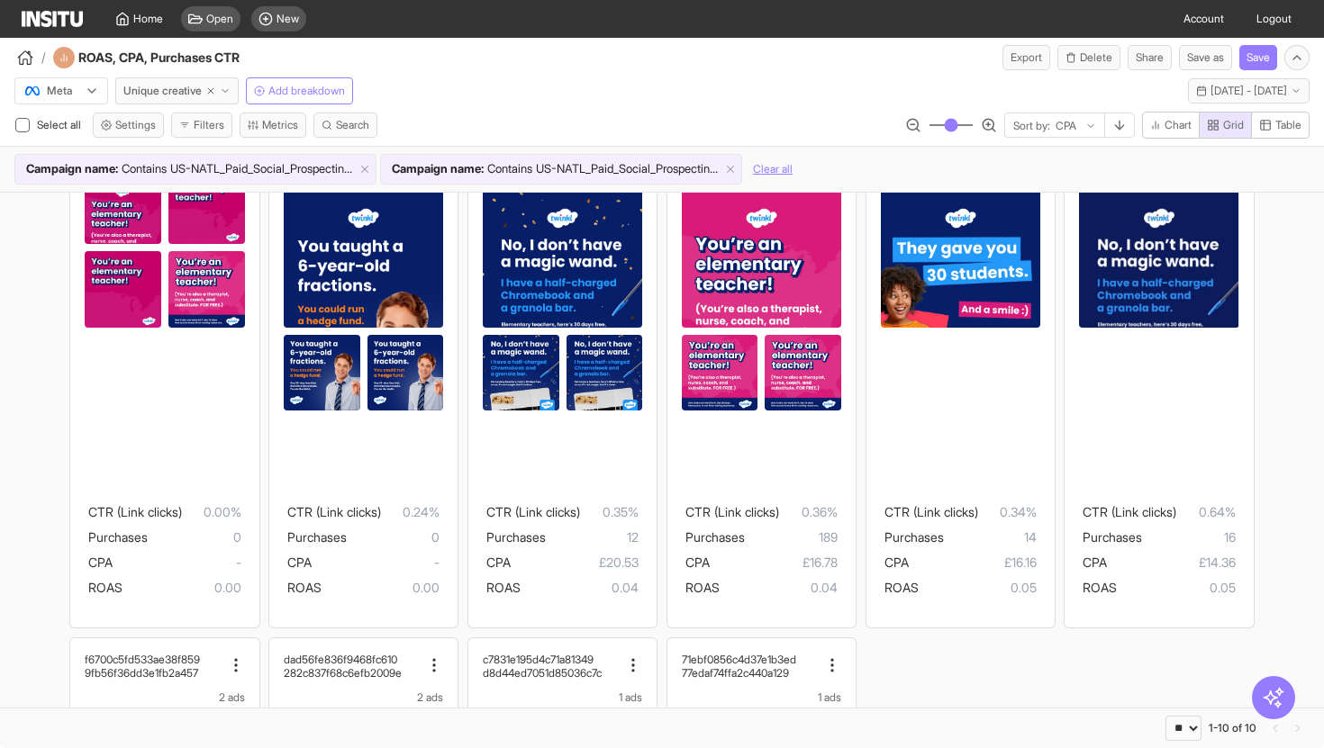
scroll to position [119, 0]
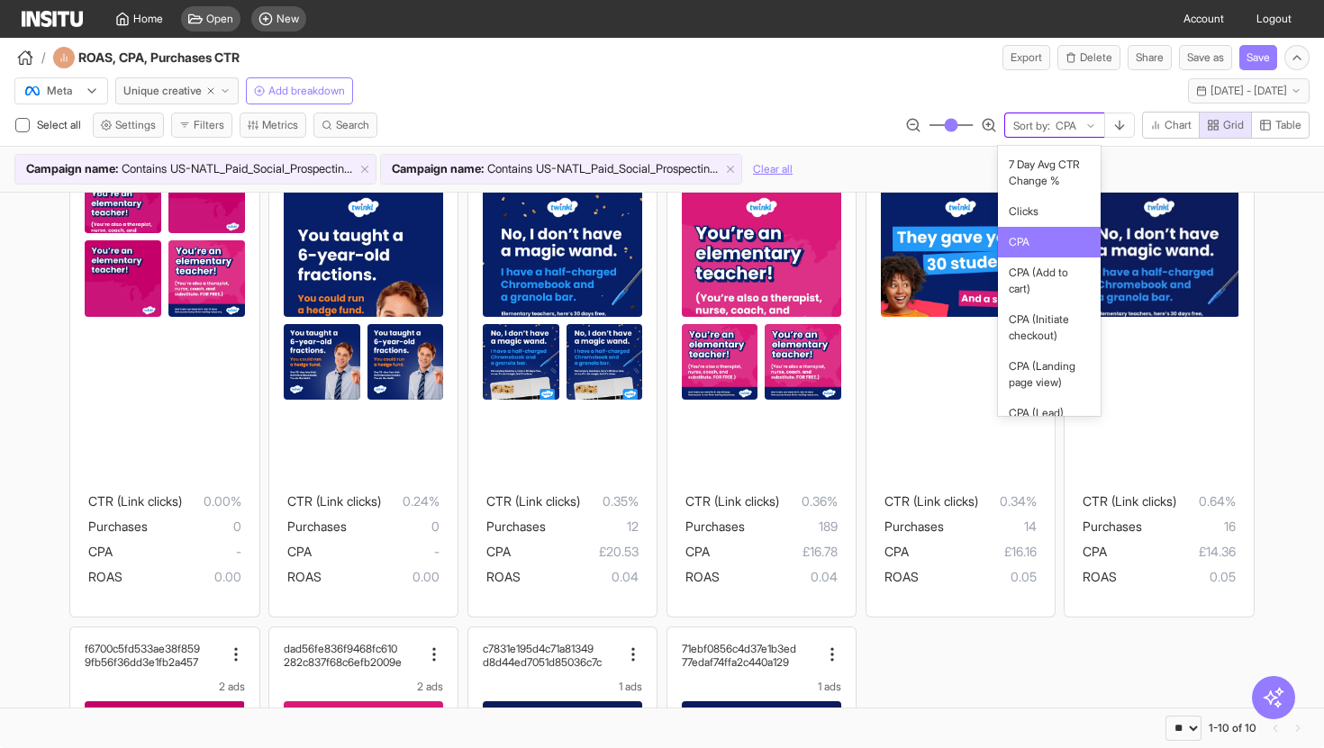
click at [1085, 122] on icon at bounding box center [1090, 126] width 11 height 11
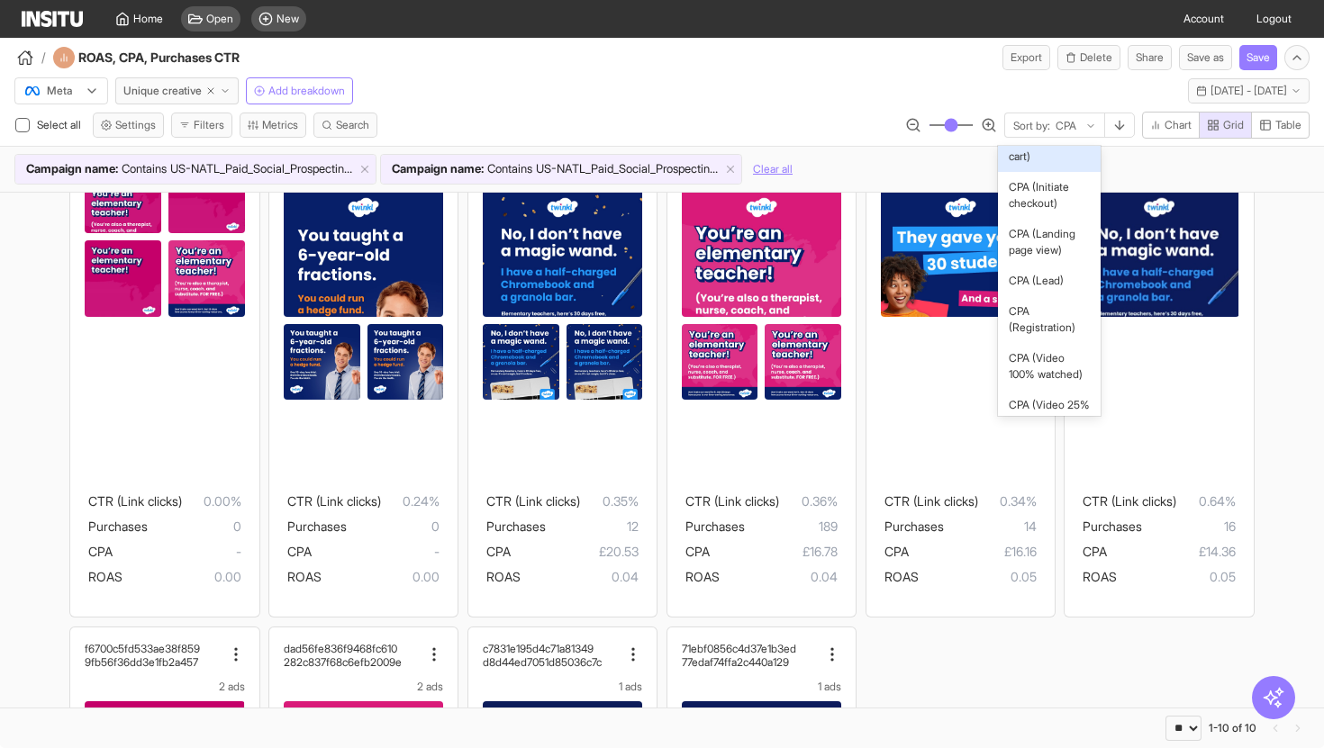
scroll to position [133, 0]
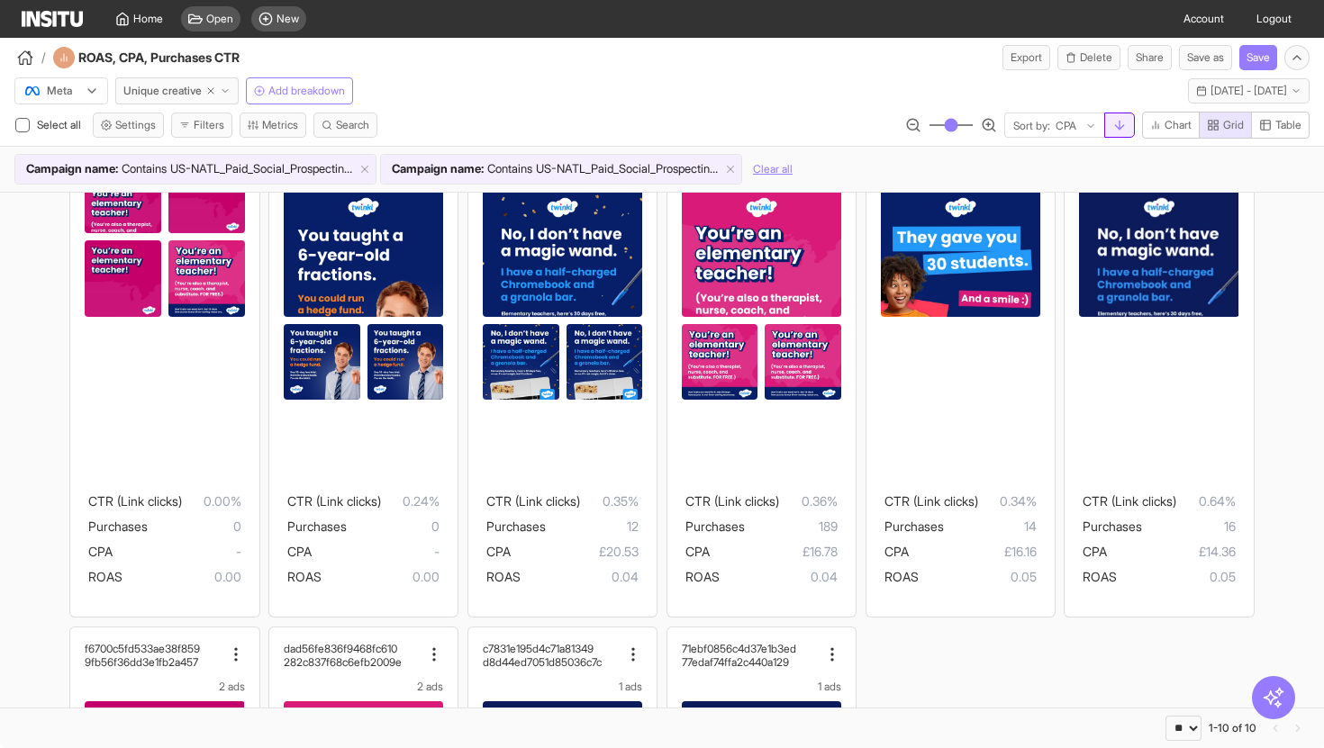
click at [1118, 132] on button "button" at bounding box center [1119, 125] width 31 height 25
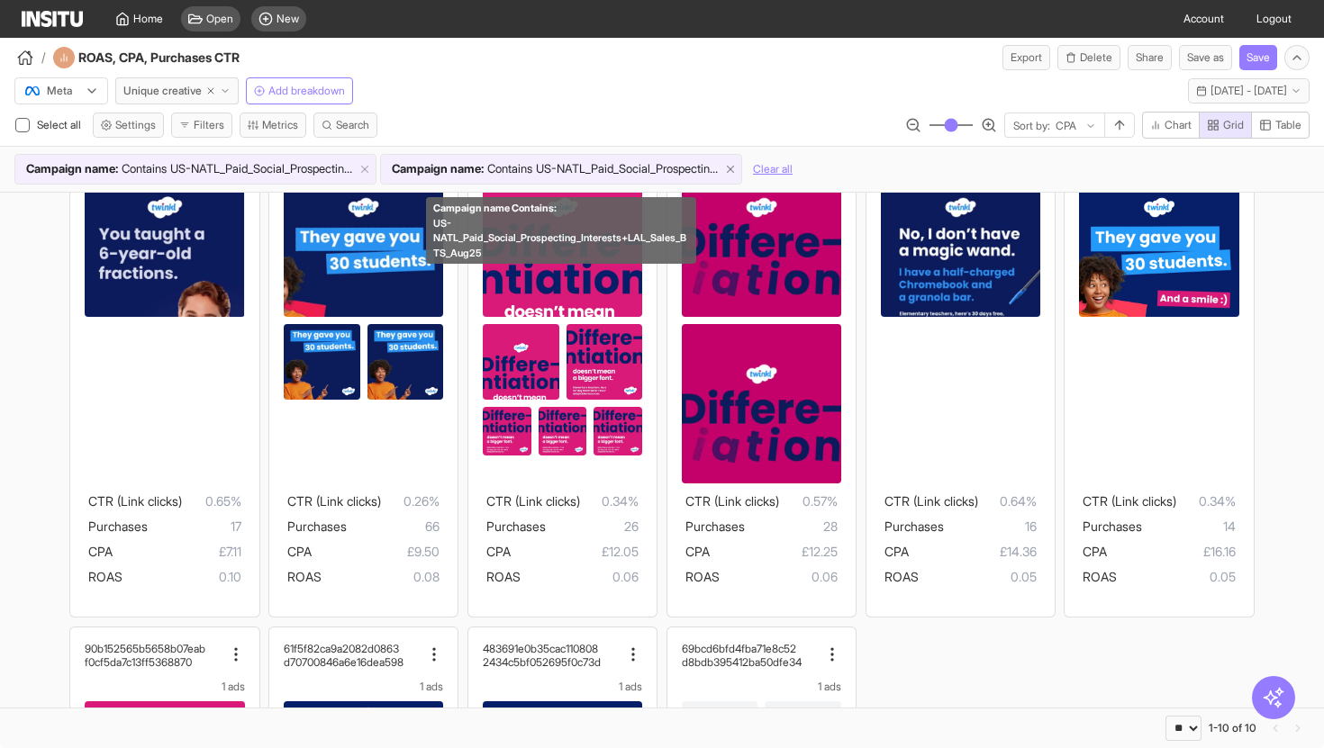
click at [729, 170] on line at bounding box center [731, 170] width 6 height 6
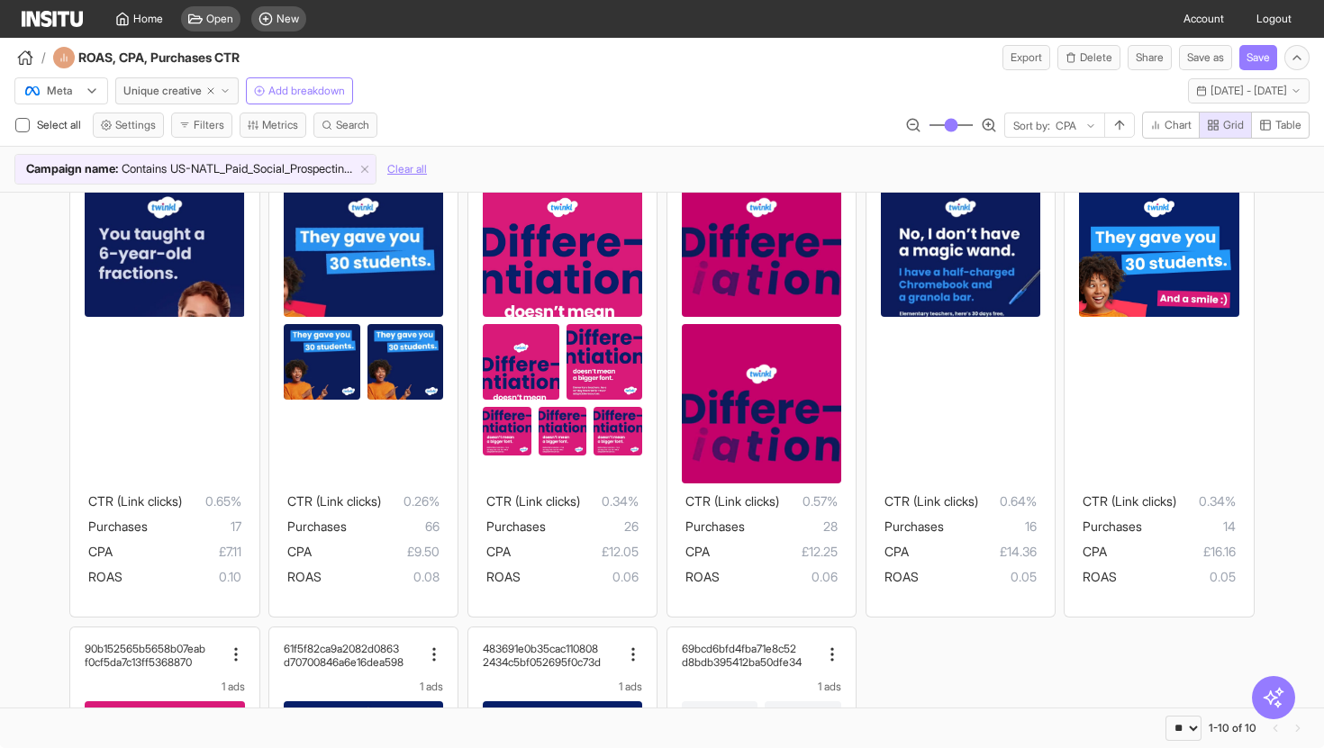
click at [0, 424] on div "71ebf0856c4d37e1b3ed 77edaf74ffa2c440a129 1 ads CTR (Link clicks) 0.65% Purchas…" at bounding box center [662, 622] width 1324 height 1097
click at [16, 512] on div "71ebf0856c4d37e1b3ed 77edaf74ffa2c440a129 1 ads CTR (Link clicks) 0.65% Purchas…" at bounding box center [662, 622] width 1324 height 1097
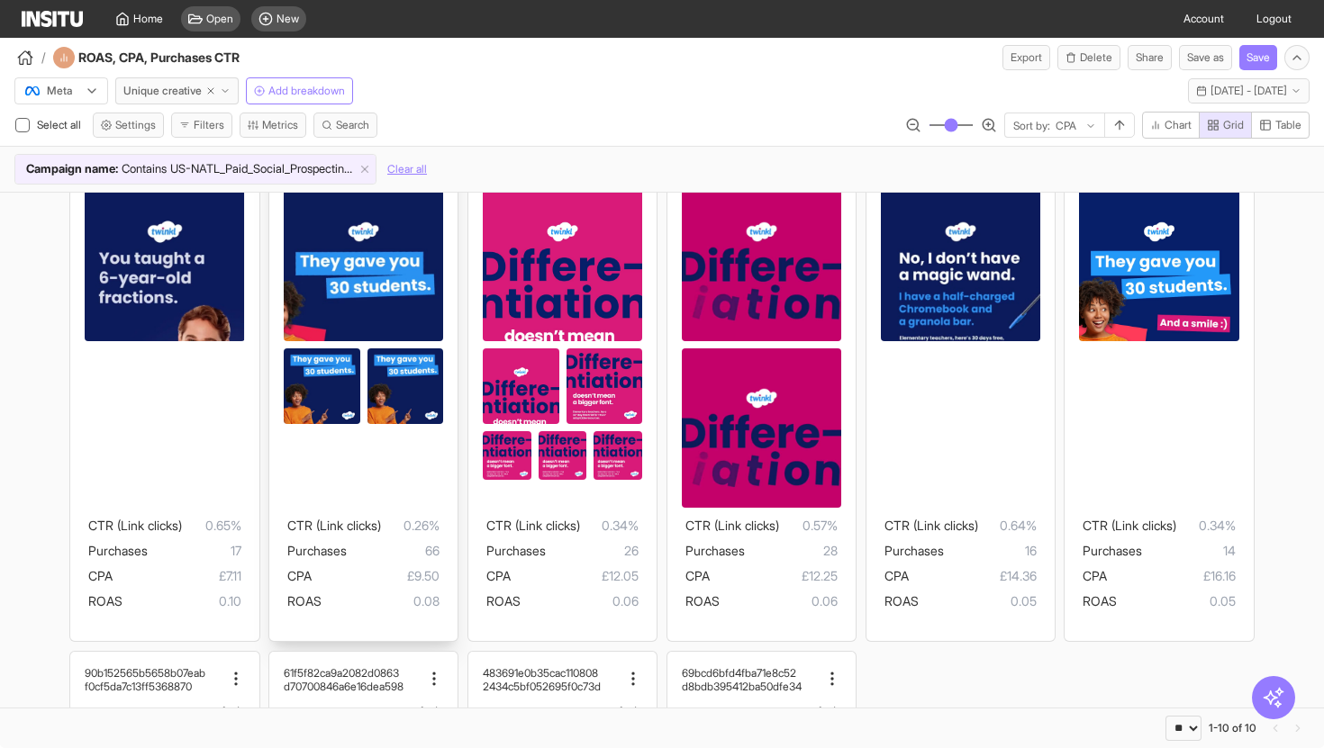
scroll to position [95, 0]
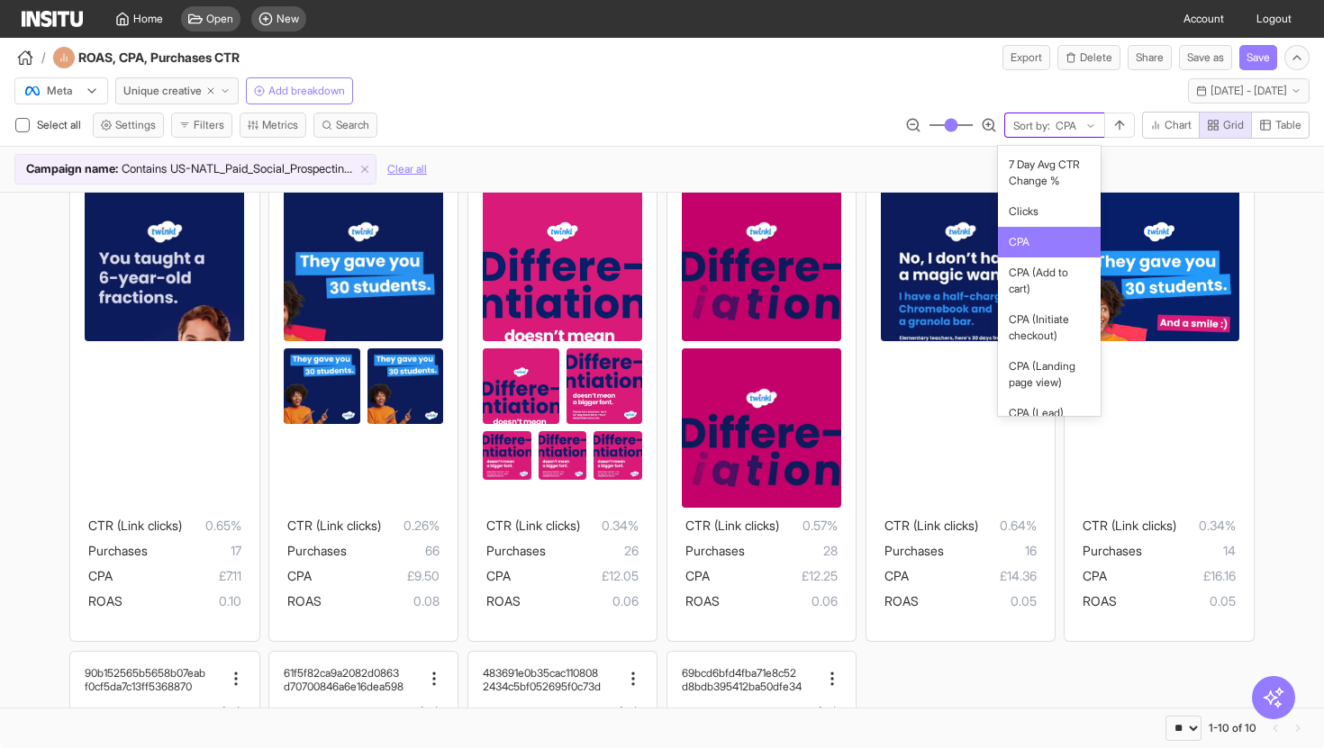
click at [1064, 123] on div at bounding box center [1066, 126] width 24 height 18
click at [1123, 169] on div "Campaign name : Contains US-NATL_Paid_Social_Prospecting_Interests+LAL_Sales_BT…" at bounding box center [661, 169] width 1295 height 31
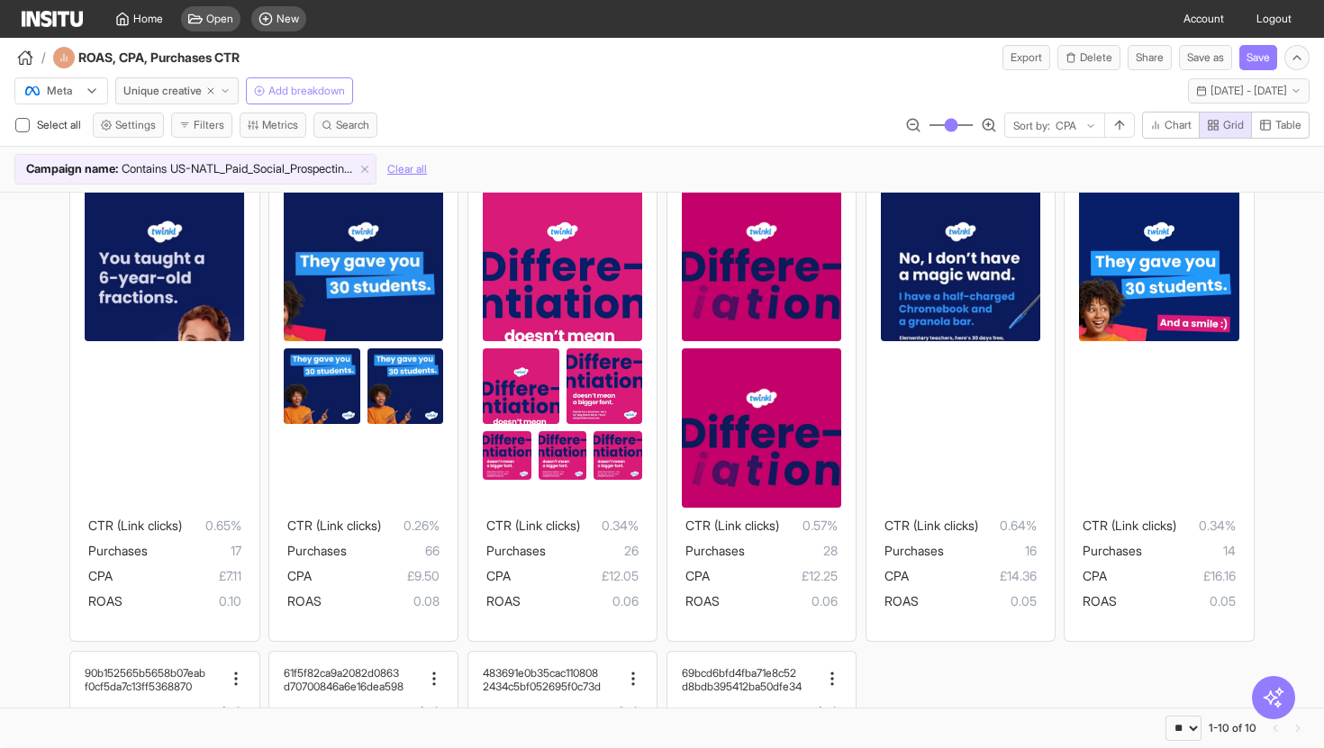
click at [321, 88] on span "Add breakdown" at bounding box center [306, 91] width 77 height 14
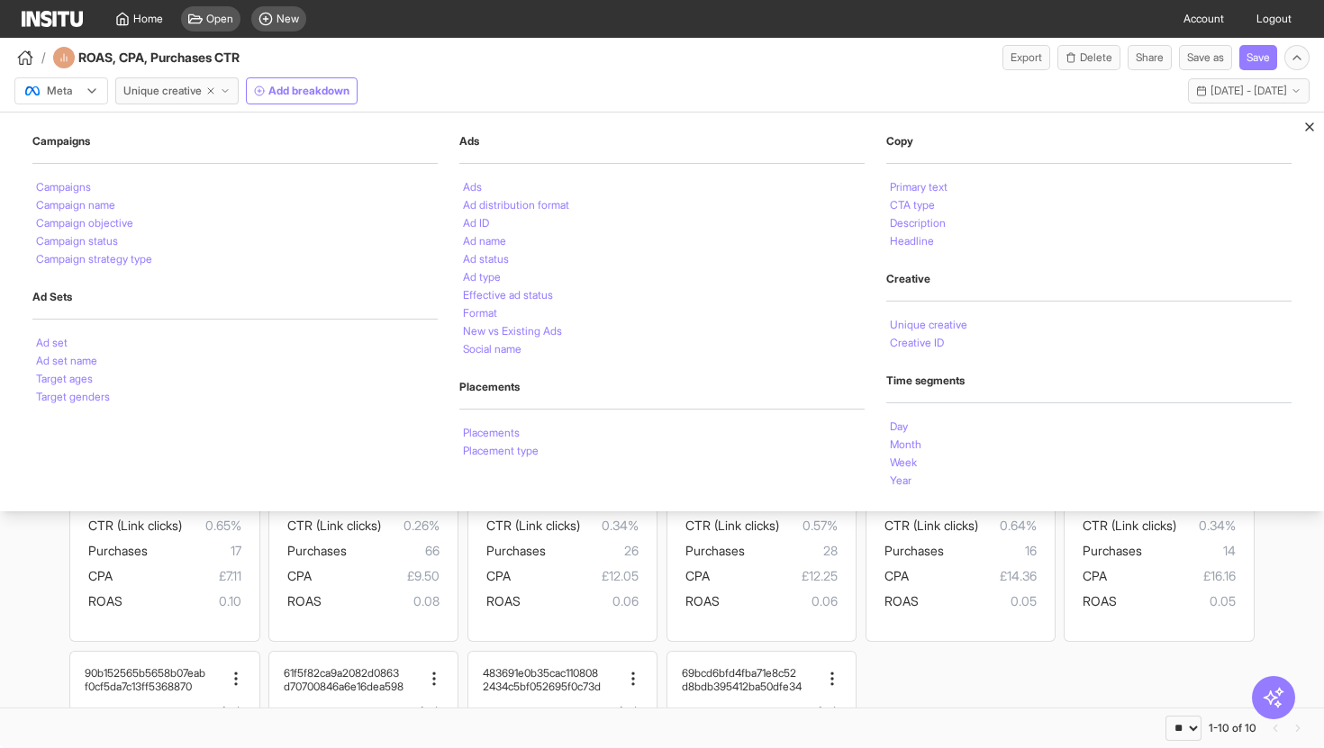
click at [12, 548] on div "71ebf0856c4d37e1b3ed 77edaf74ffa2c440a129 1 ads CTR (Link clicks) 0.65% Purchas…" at bounding box center [662, 646] width 1324 height 1097
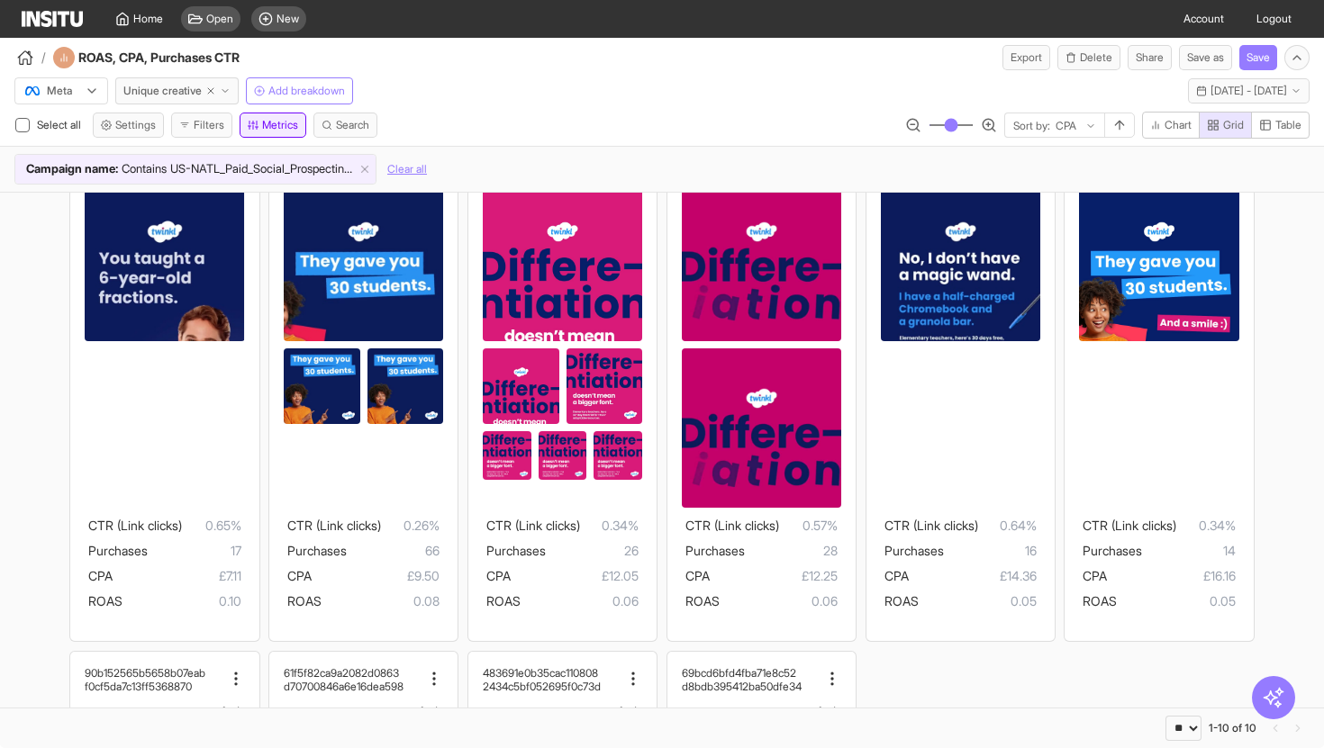
click at [275, 123] on button "Metrics" at bounding box center [273, 125] width 67 height 25
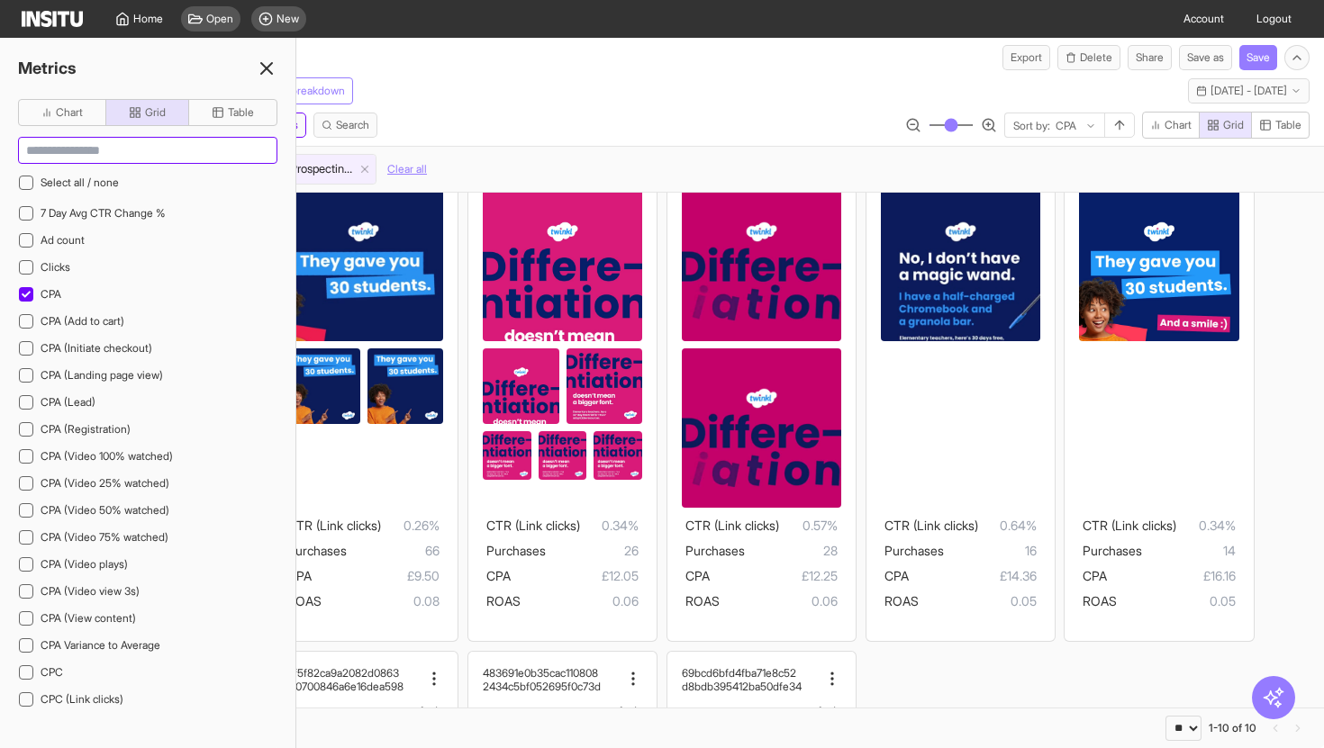
click at [106, 147] on input at bounding box center [148, 150] width 258 height 25
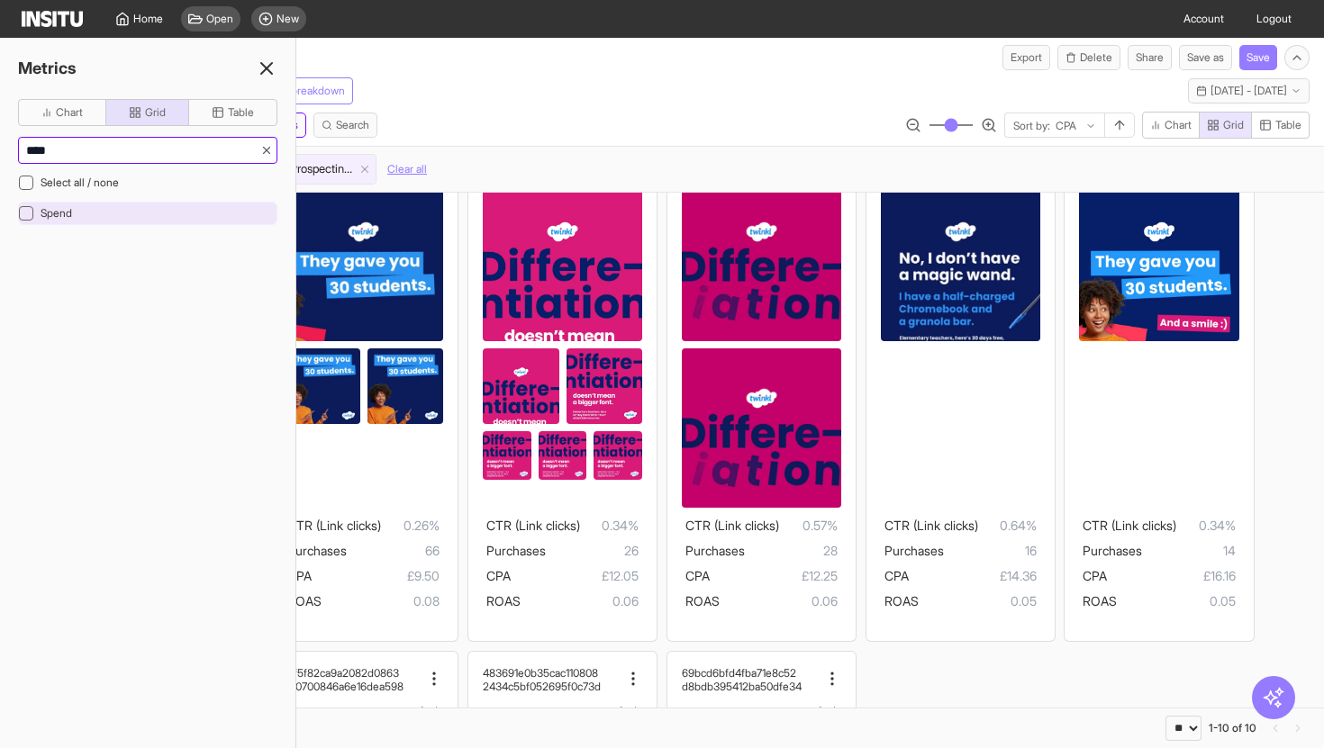
type input "****"
click at [43, 212] on span "Spend" at bounding box center [57, 213] width 32 height 14
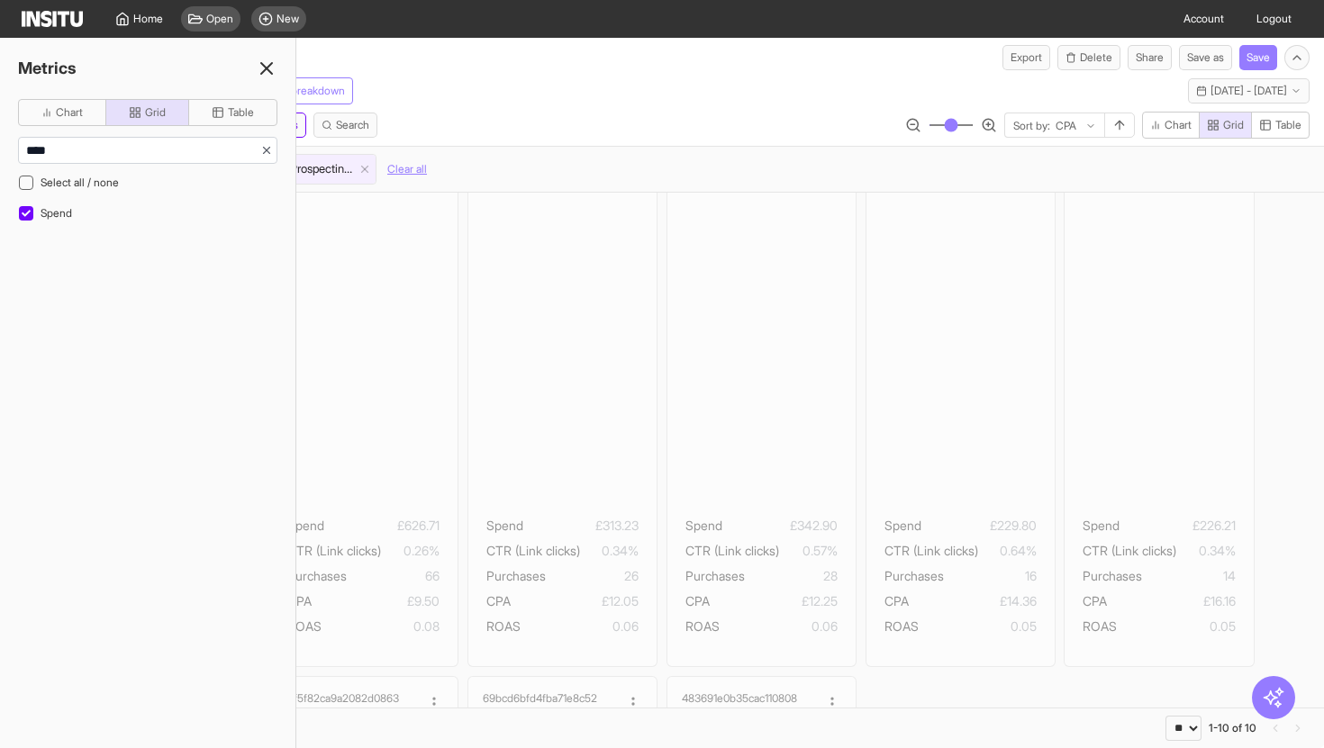
click at [263, 60] on icon at bounding box center [267, 69] width 22 height 22
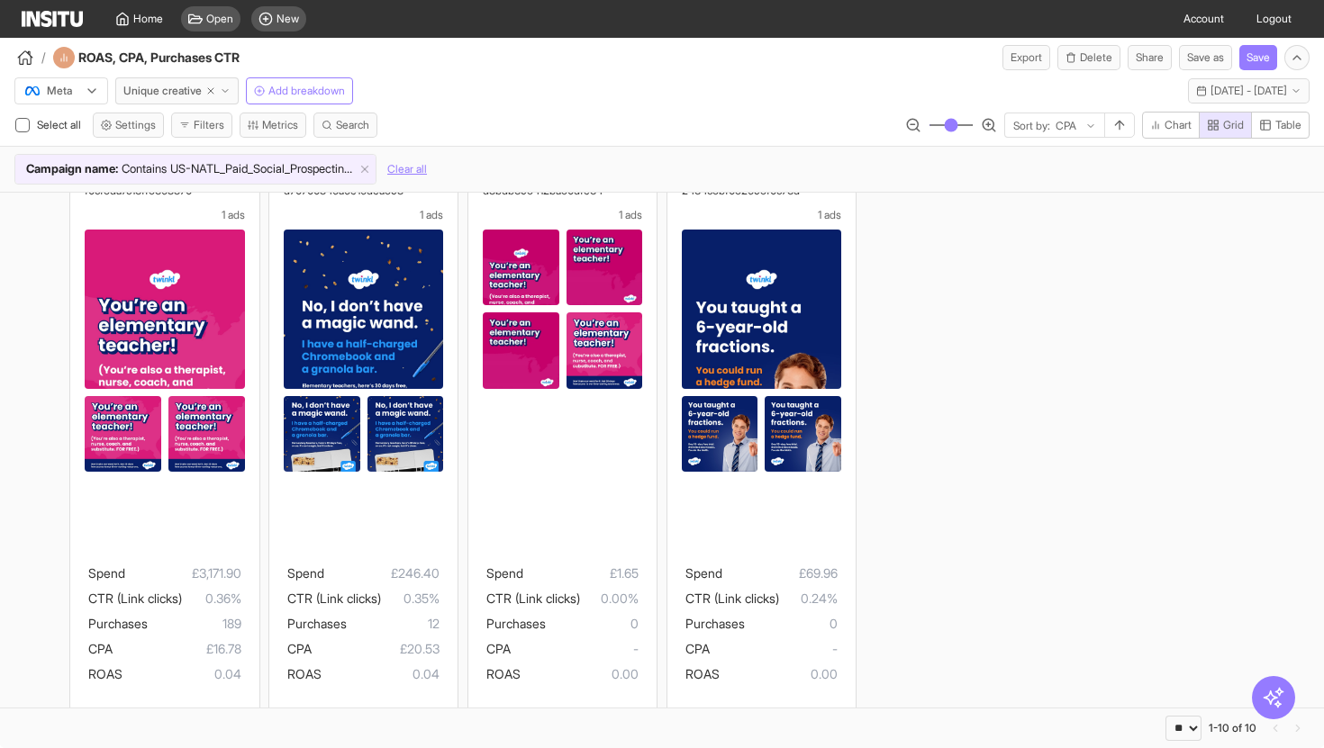
scroll to position [631, 0]
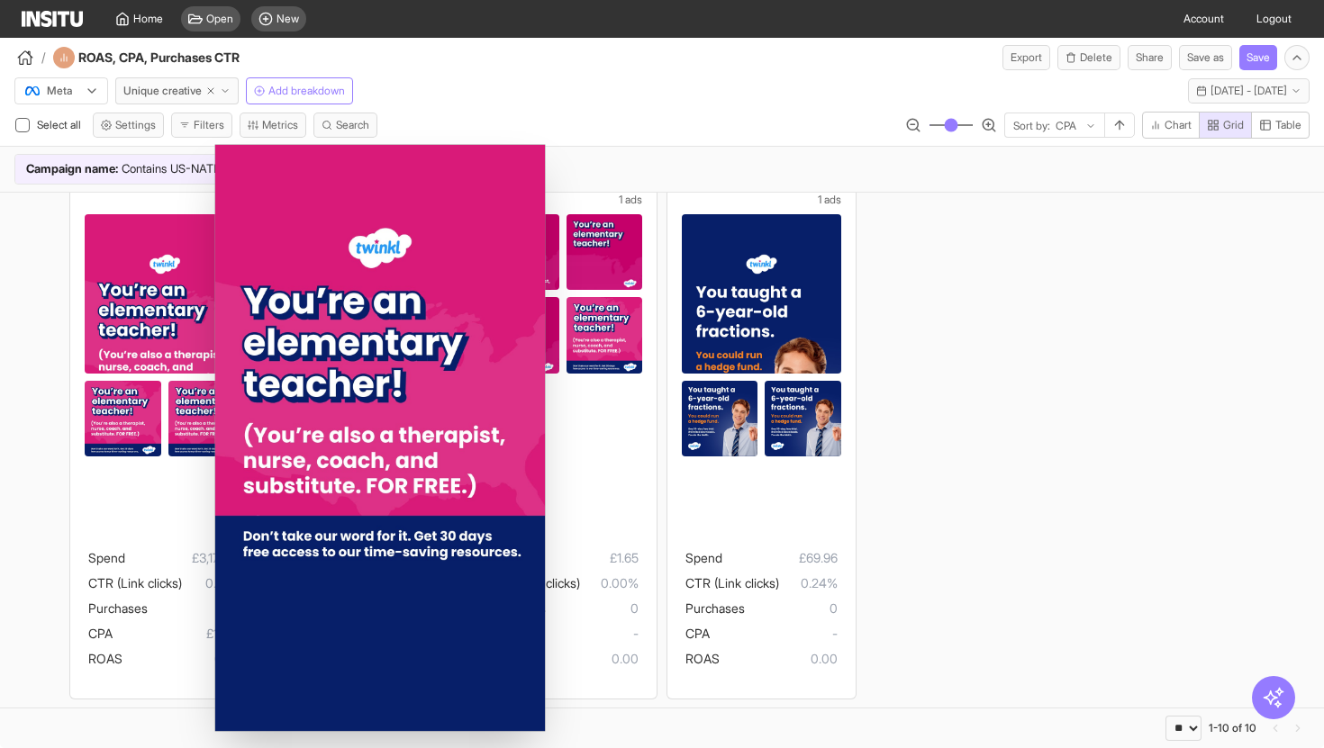
click at [53, 553] on div "71ebf0856c4d37e1b3ed 77edaf74ffa2c440a129 1 ads Spend £120.81 CTR (Link clicks)…" at bounding box center [662, 134] width 1324 height 1147
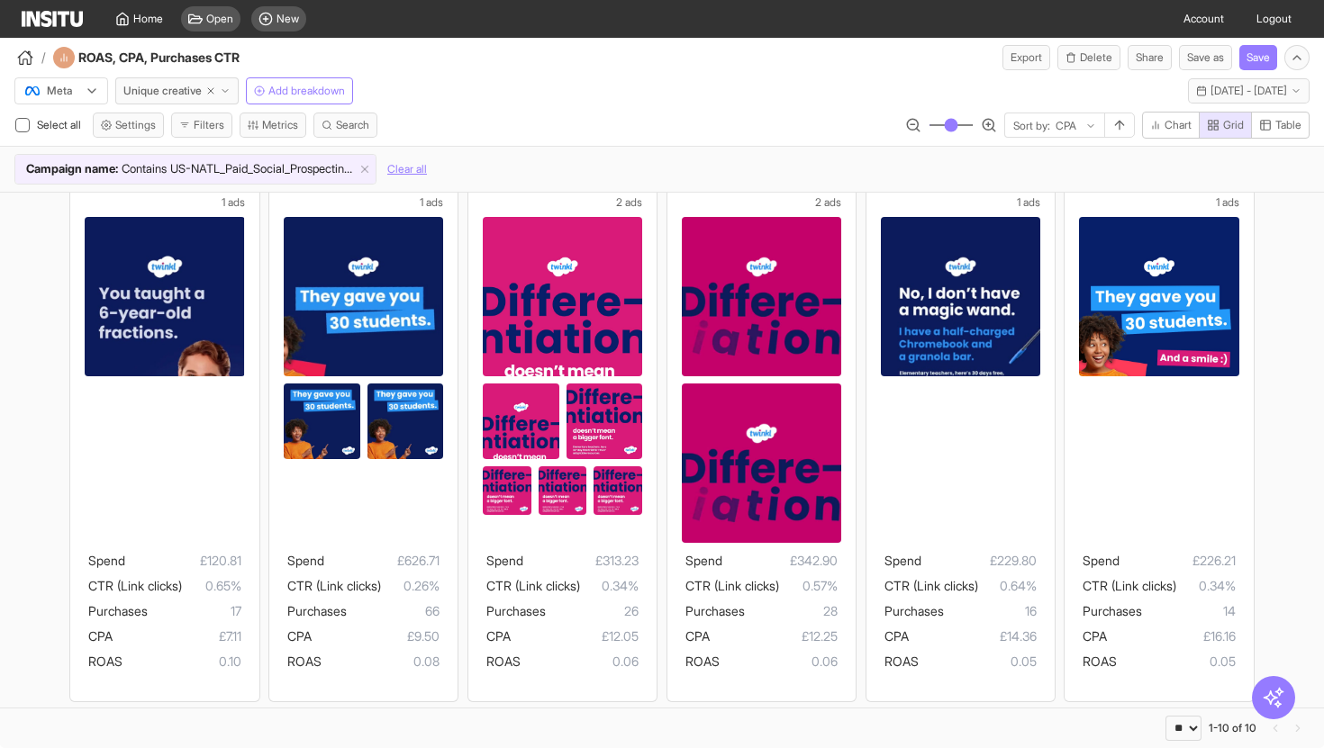
scroll to position [74, 0]
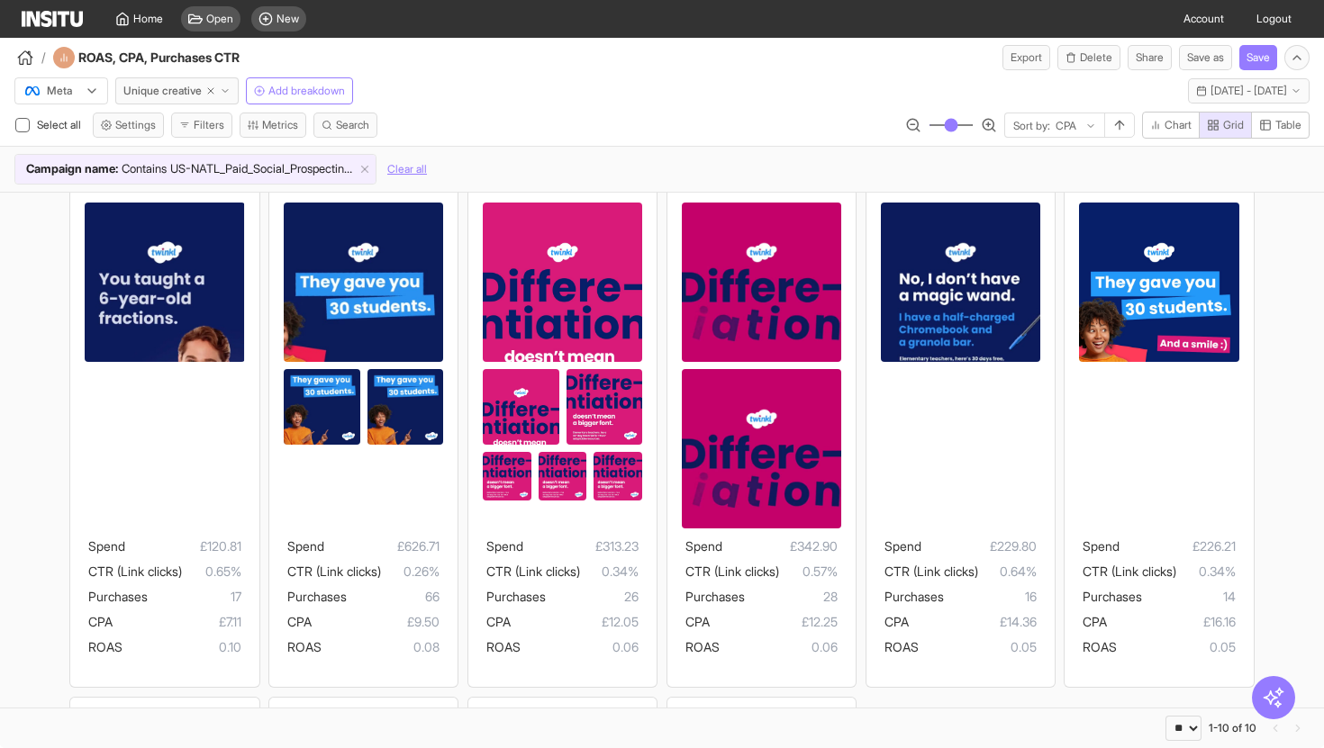
click at [53, 245] on div "71ebf0856c4d37e1b3ed 77edaf74ffa2c440a129 1 ads Spend £120.81 CTR (Link clicks)…" at bounding box center [662, 692] width 1324 height 1147
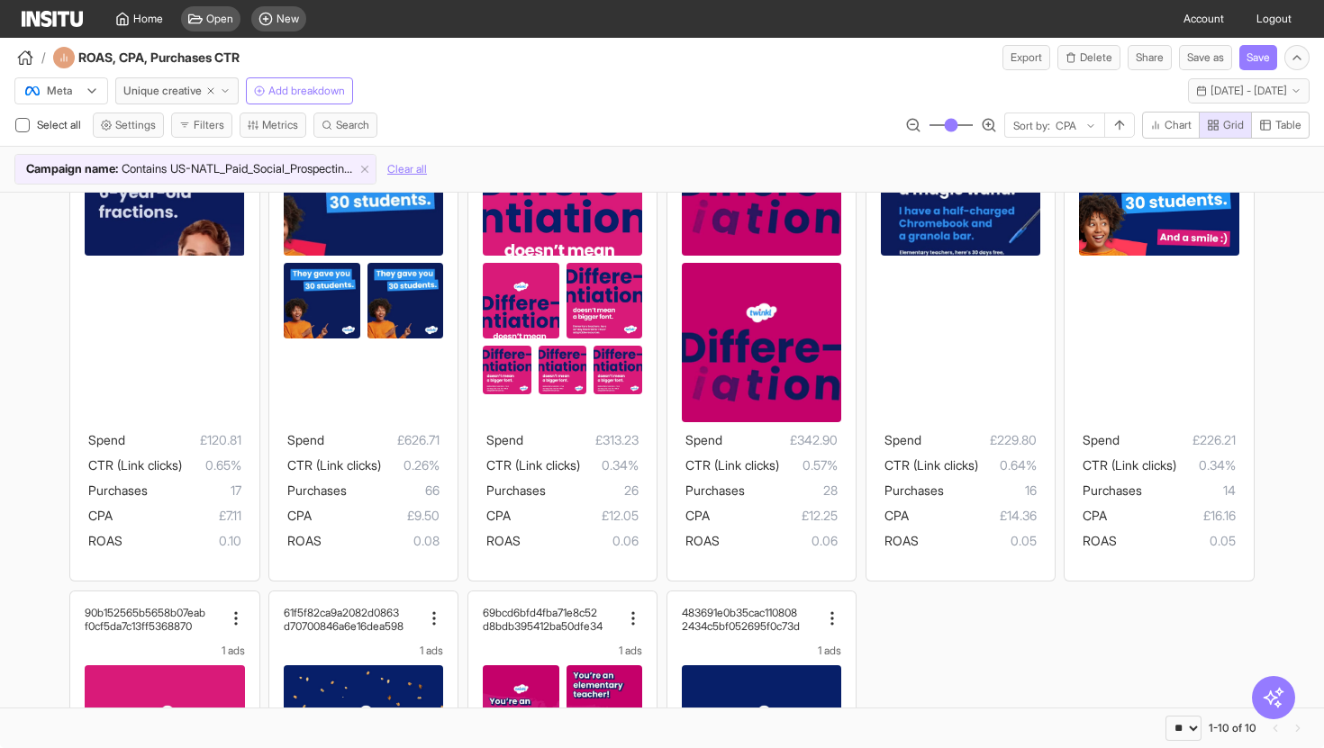
scroll to position [65, 0]
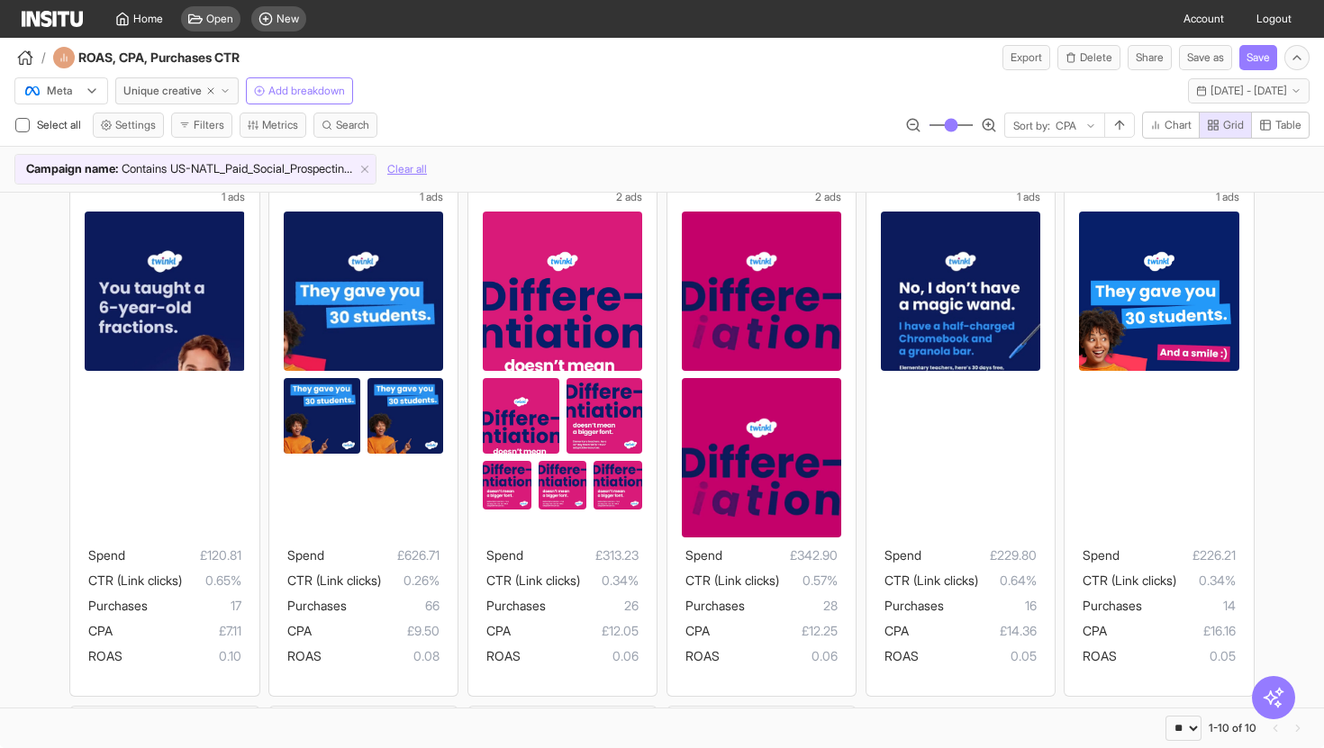
click at [18, 322] on div "71ebf0856c4d37e1b3ed 77edaf74ffa2c440a129 1 ads Spend £120.81 CTR (Link clicks)…" at bounding box center [662, 701] width 1324 height 1147
click at [467, 51] on div "/ ROAS, CPA, Purchases CTR Export Delete Share Save as Save" at bounding box center [662, 54] width 1324 height 32
click at [38, 320] on div "71ebf0856c4d37e1b3ed 77edaf74ffa2c440a129 1 ads Spend £120.81 CTR (Link clicks)…" at bounding box center [662, 701] width 1324 height 1147
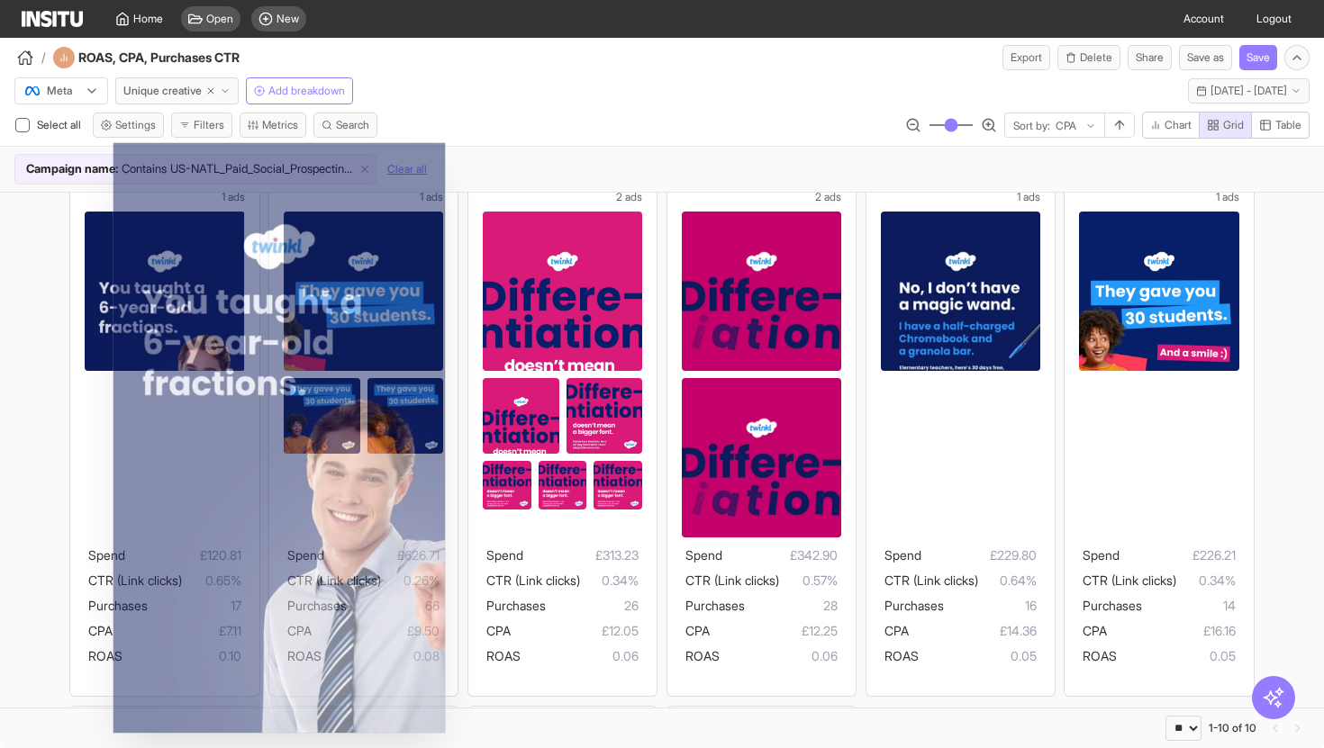
click at [37, 316] on div "71ebf0856c4d37e1b3ed 77edaf74ffa2c440a129 1 ads Spend £120.81 CTR (Link clicks)…" at bounding box center [662, 701] width 1324 height 1147
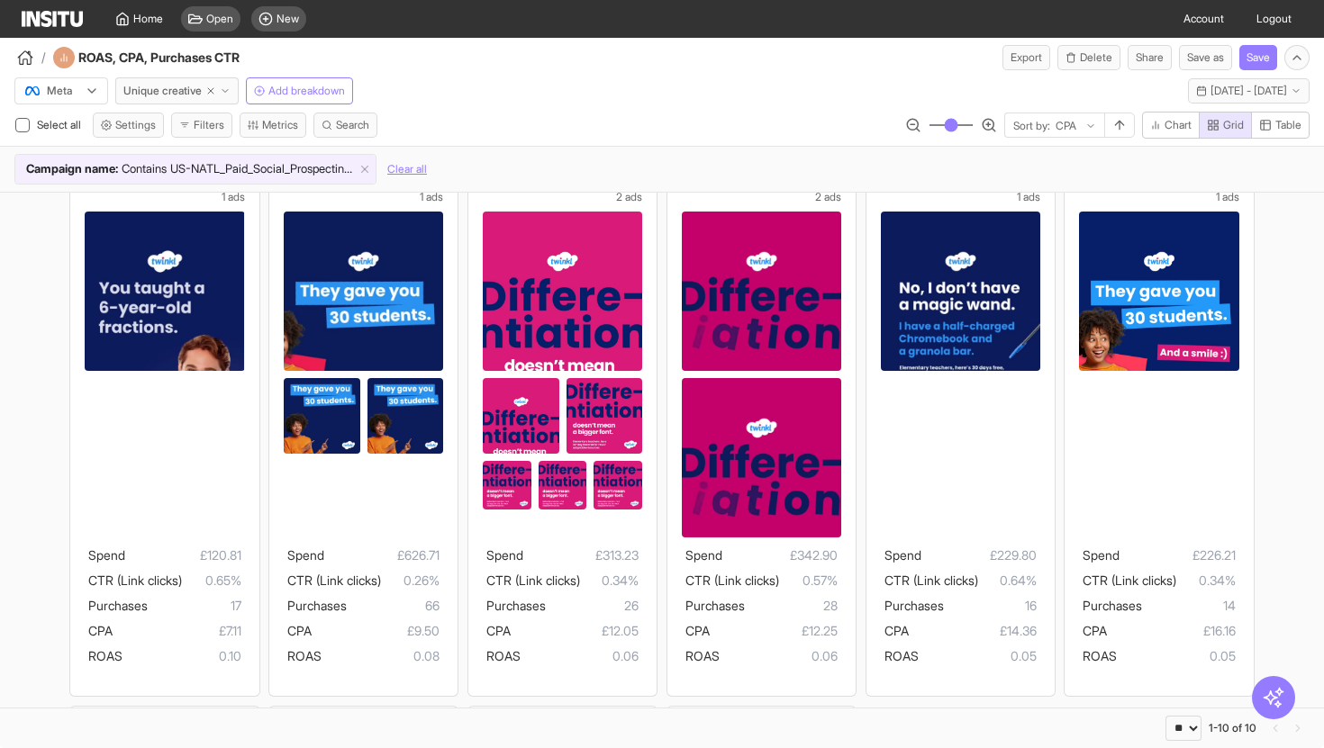
click at [3, 418] on div "71ebf0856c4d37e1b3ed 77edaf74ffa2c440a129 1 ads Spend £120.81 CTR (Link clicks)…" at bounding box center [662, 701] width 1324 height 1147
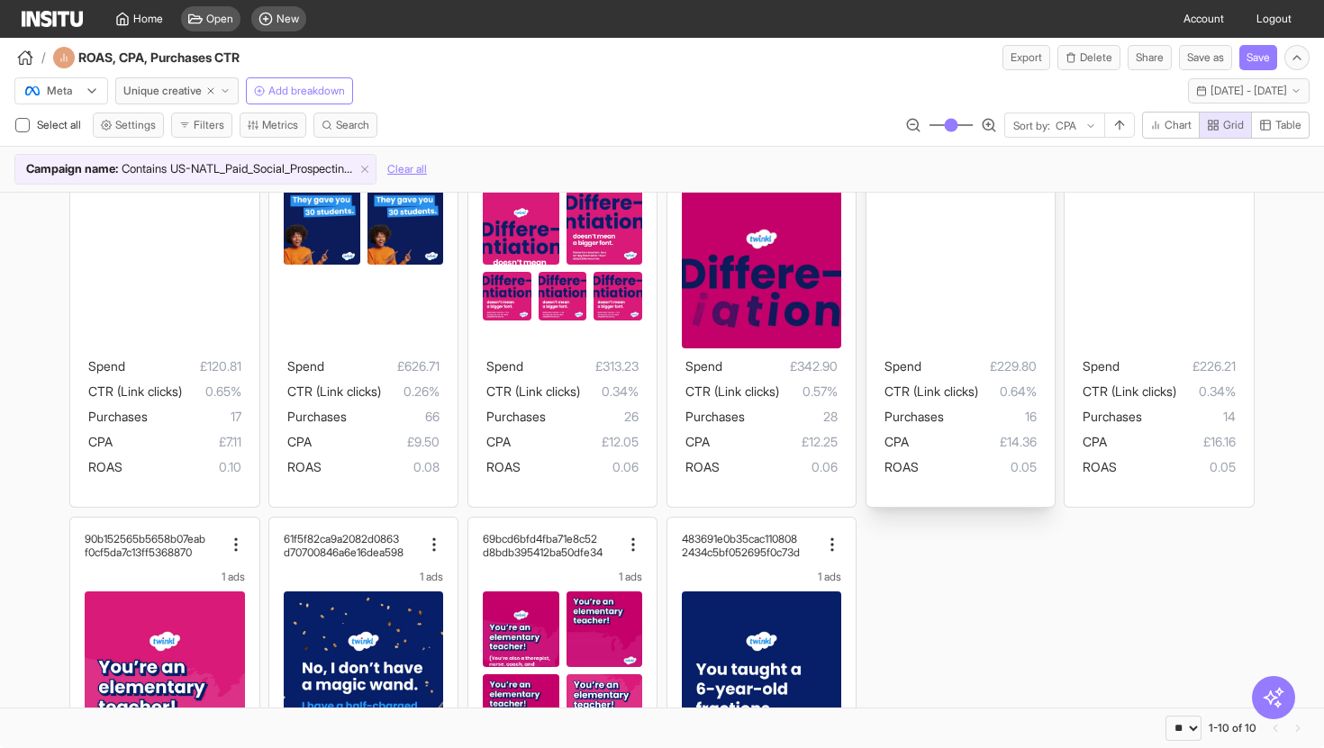
scroll to position [0, 0]
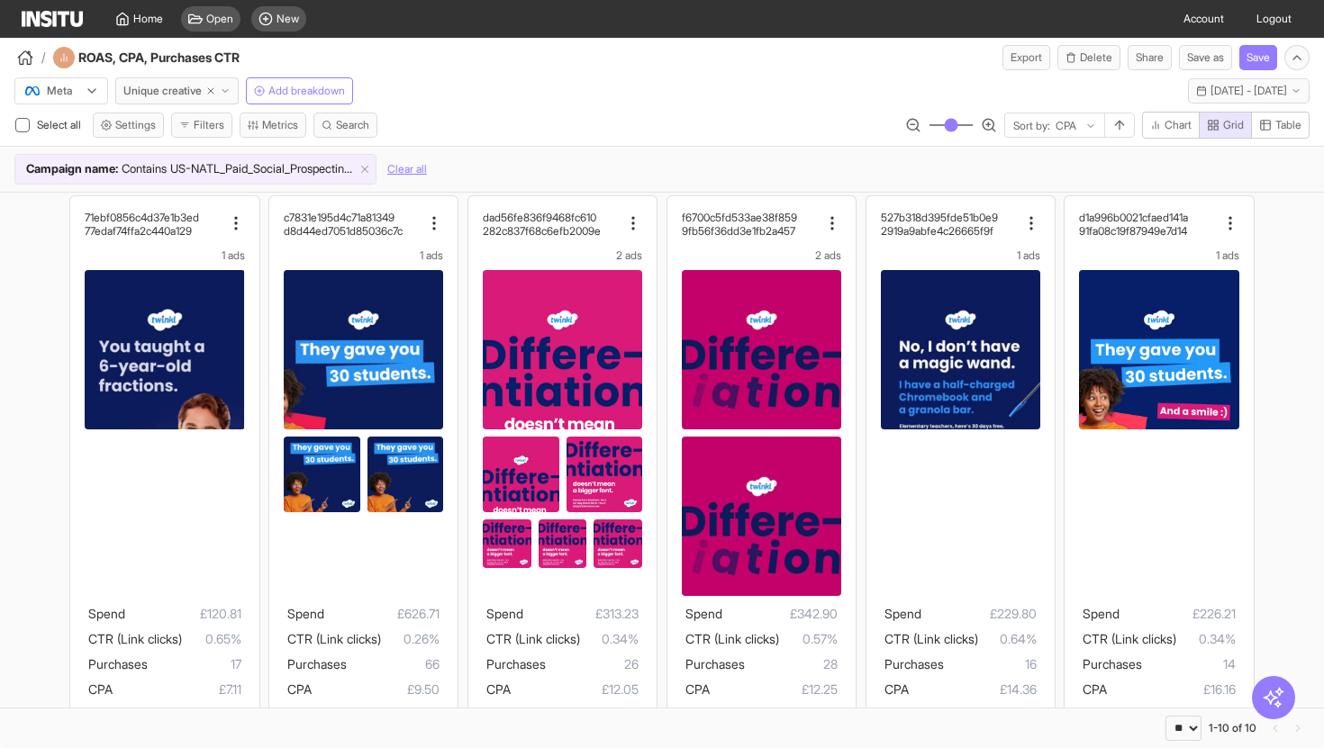
scroll to position [7, 0]
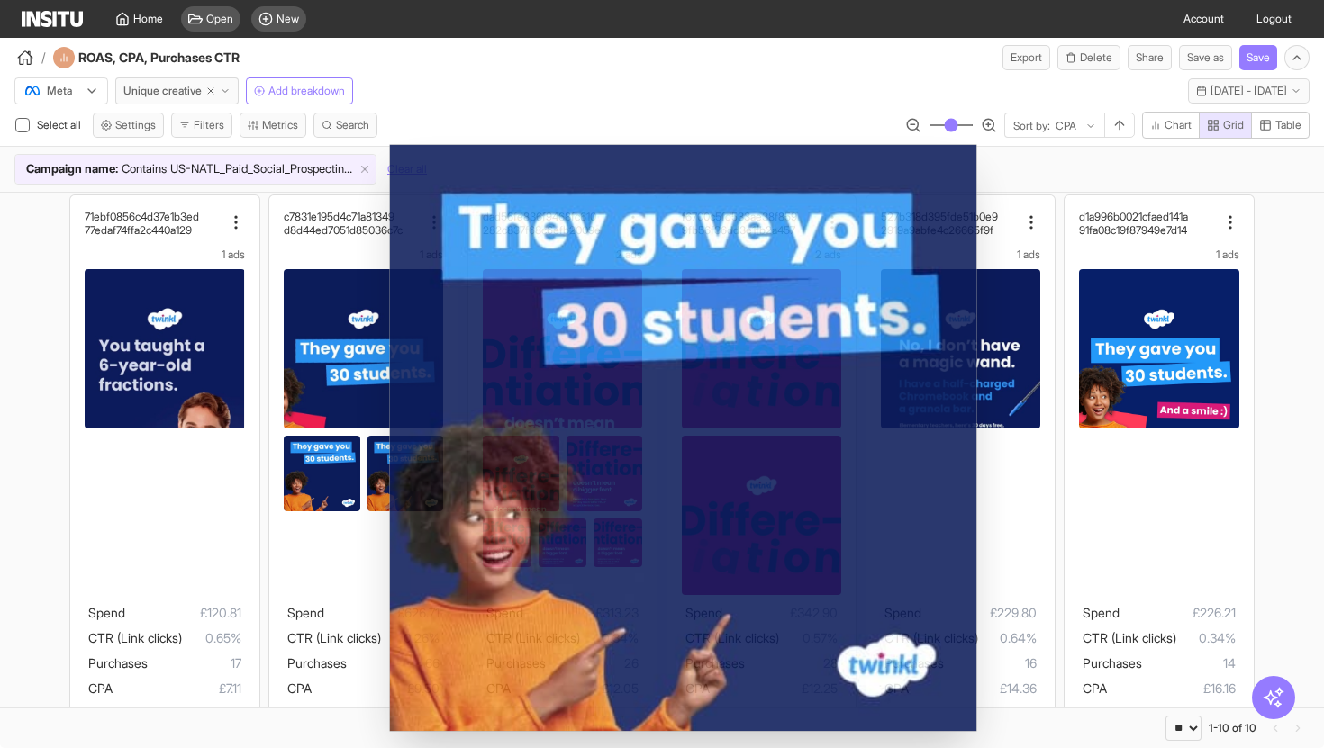
click at [45, 399] on div "71ebf0856c4d37e1b3ed 77edaf74ffa2c440a129 1 ads Spend £120.81 CTR (Link clicks)…" at bounding box center [662, 759] width 1324 height 1147
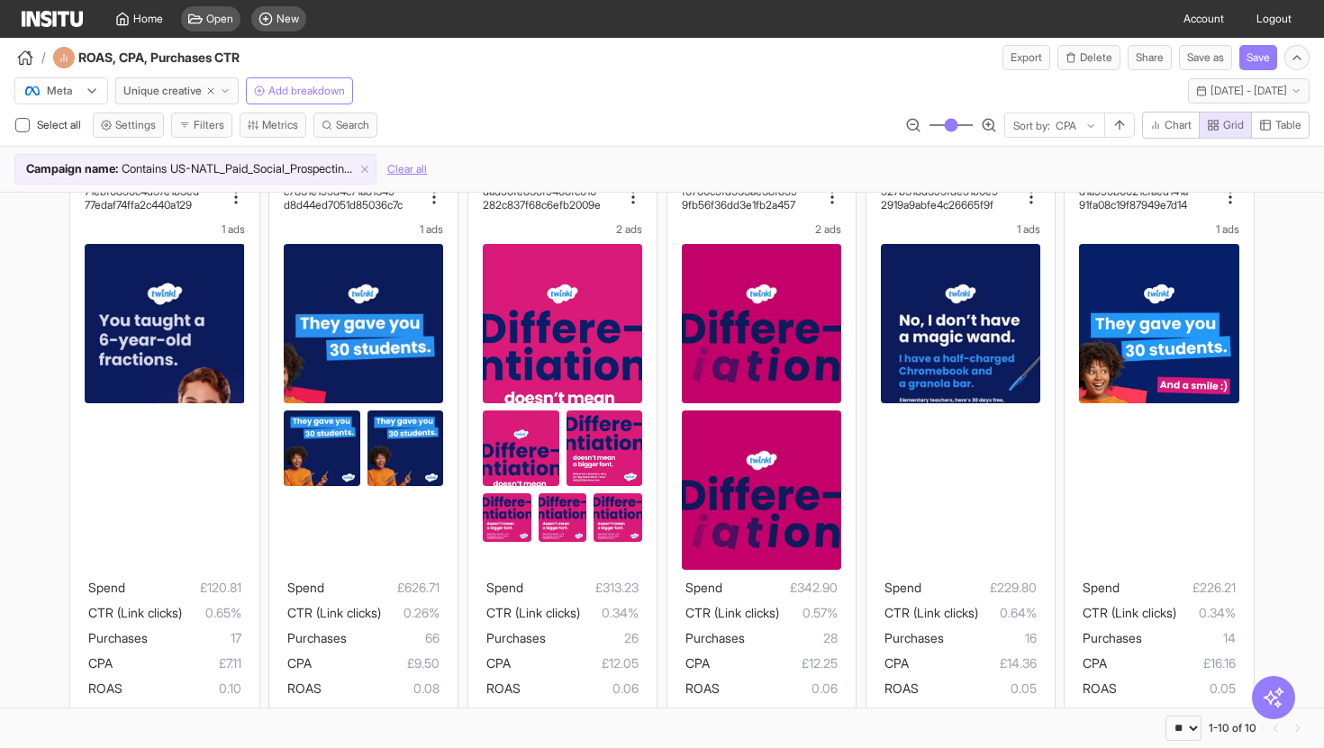
scroll to position [55, 0]
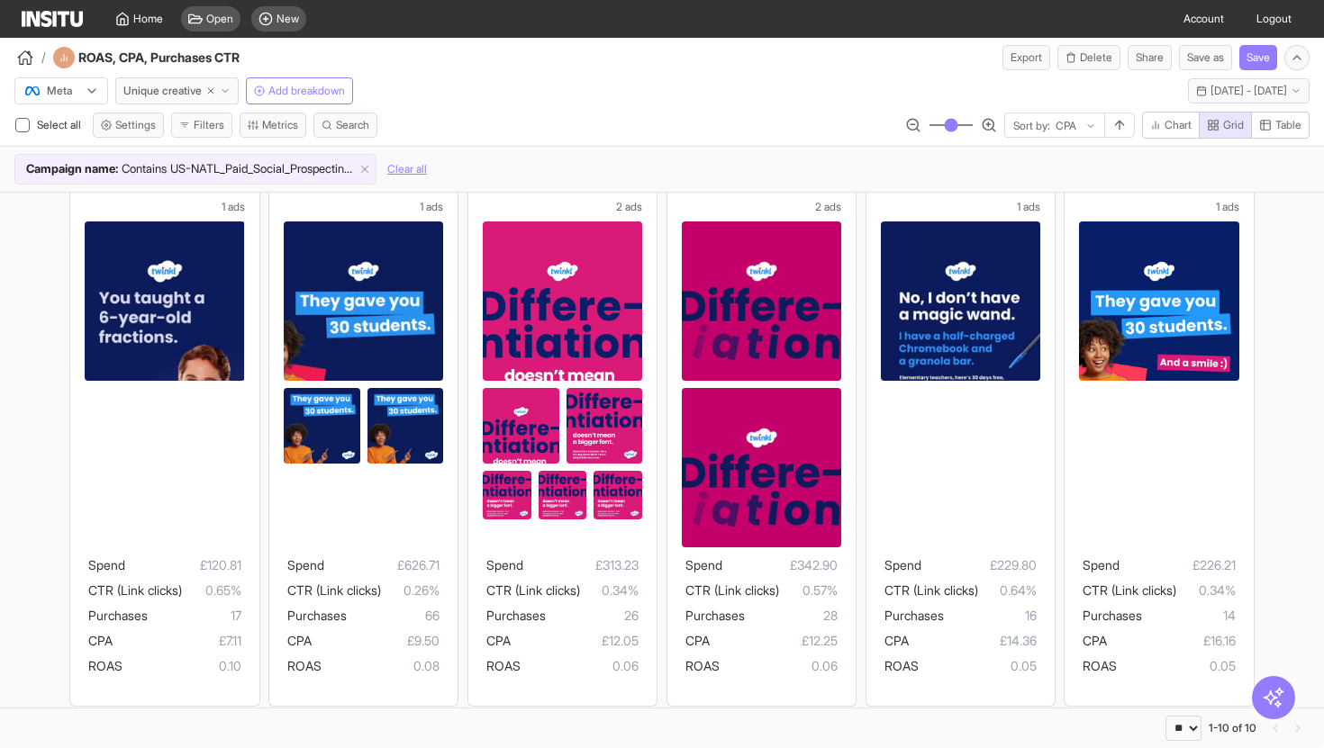
click at [57, 406] on div "71ebf0856c4d37e1b3ed 77edaf74ffa2c440a129 1 ads Spend £120.81 CTR (Link clicks)…" at bounding box center [662, 711] width 1324 height 1147
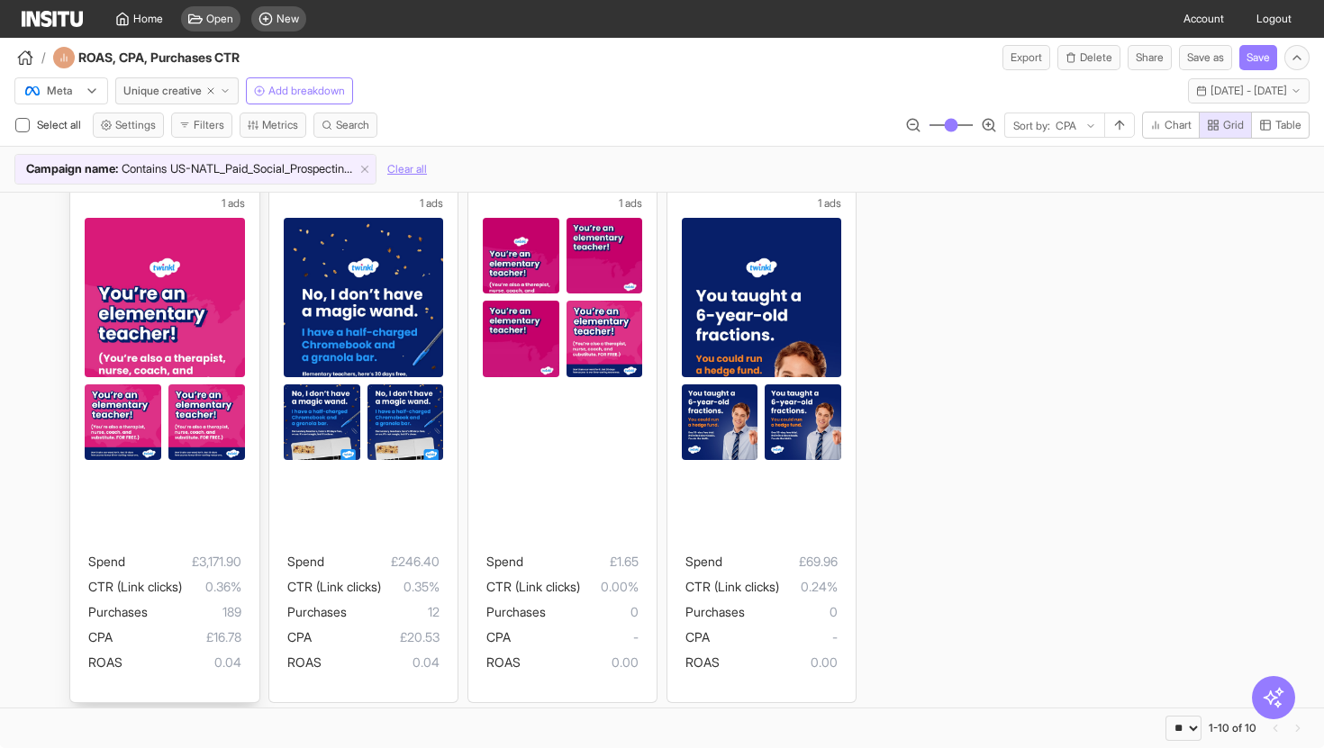
scroll to position [631, 0]
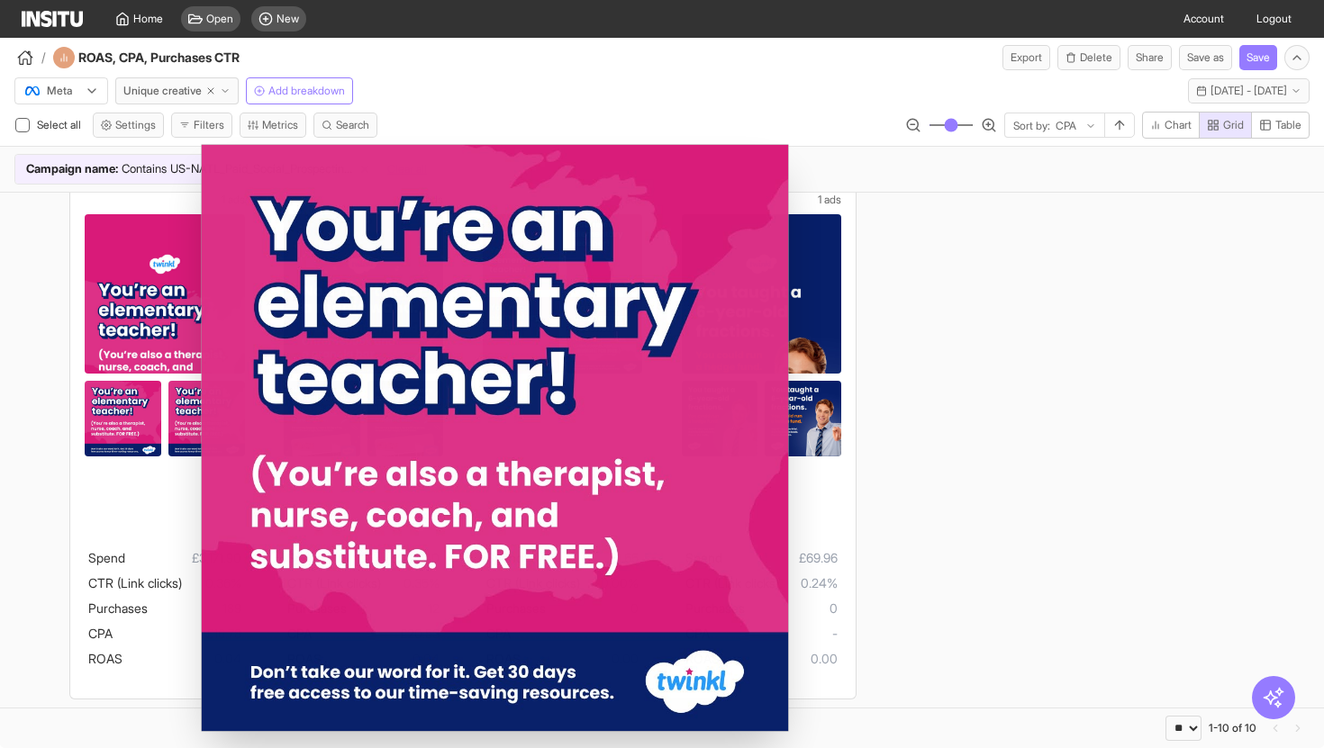
click at [0, 496] on div "71ebf0856c4d37e1b3ed 77edaf74ffa2c440a129 1 ads Spend £120.81 CTR (Link clicks)…" at bounding box center [662, 134] width 1324 height 1147
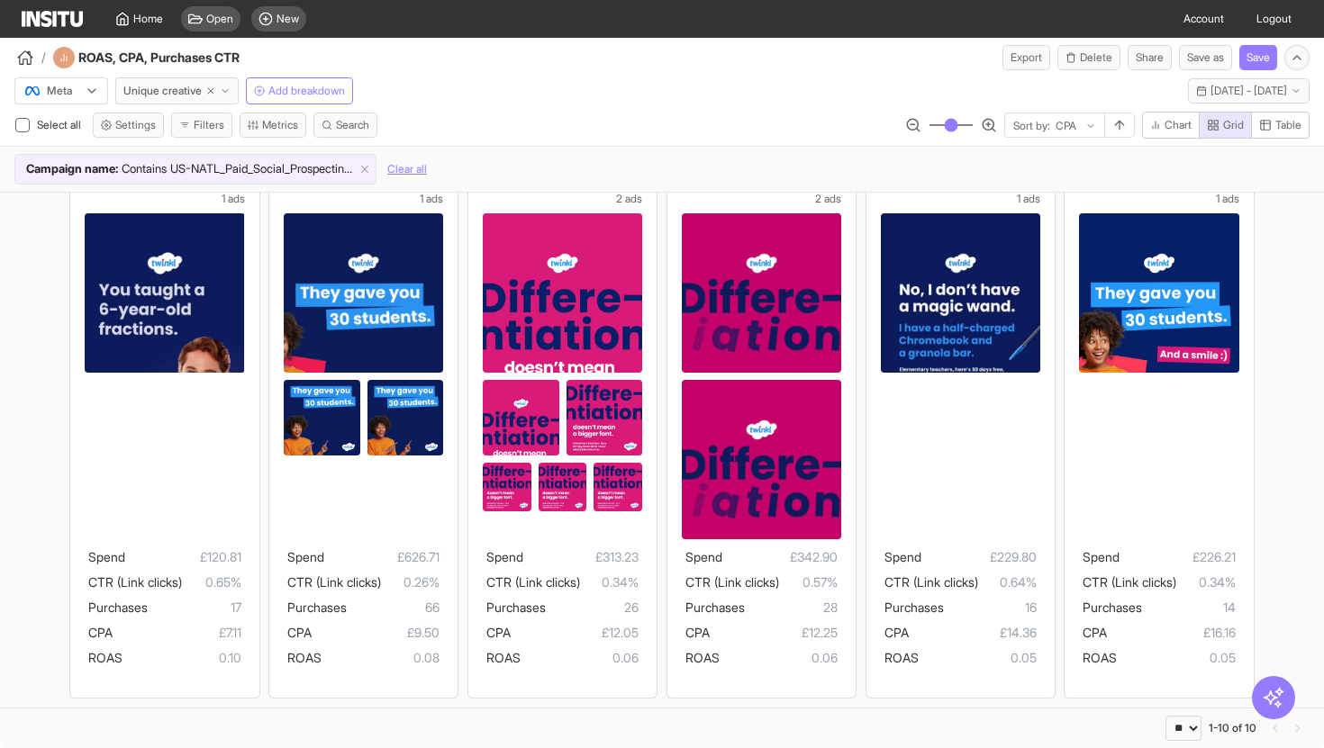
scroll to position [59, 0]
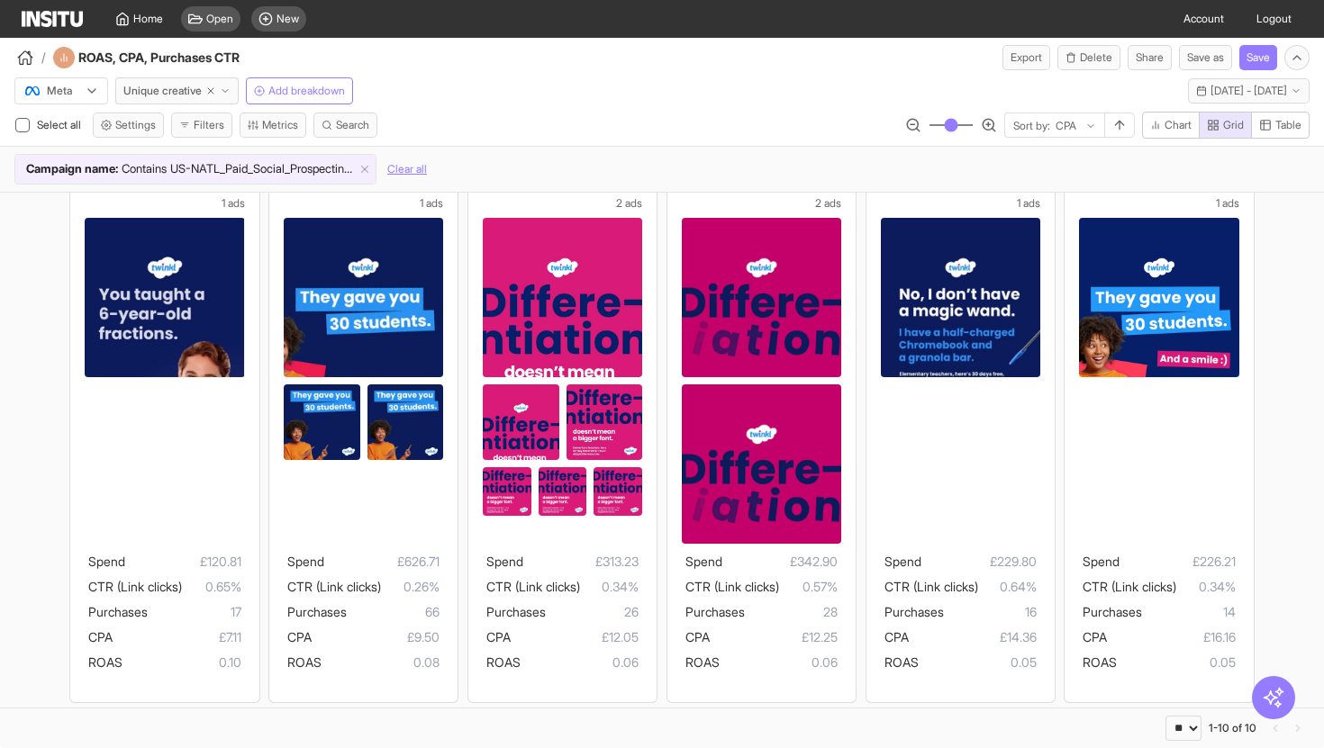
click at [0, 475] on div "71ebf0856c4d37e1b3ed 77edaf74ffa2c440a129 1 ads Spend £120.81 CTR (Link clicks)…" at bounding box center [662, 707] width 1324 height 1147
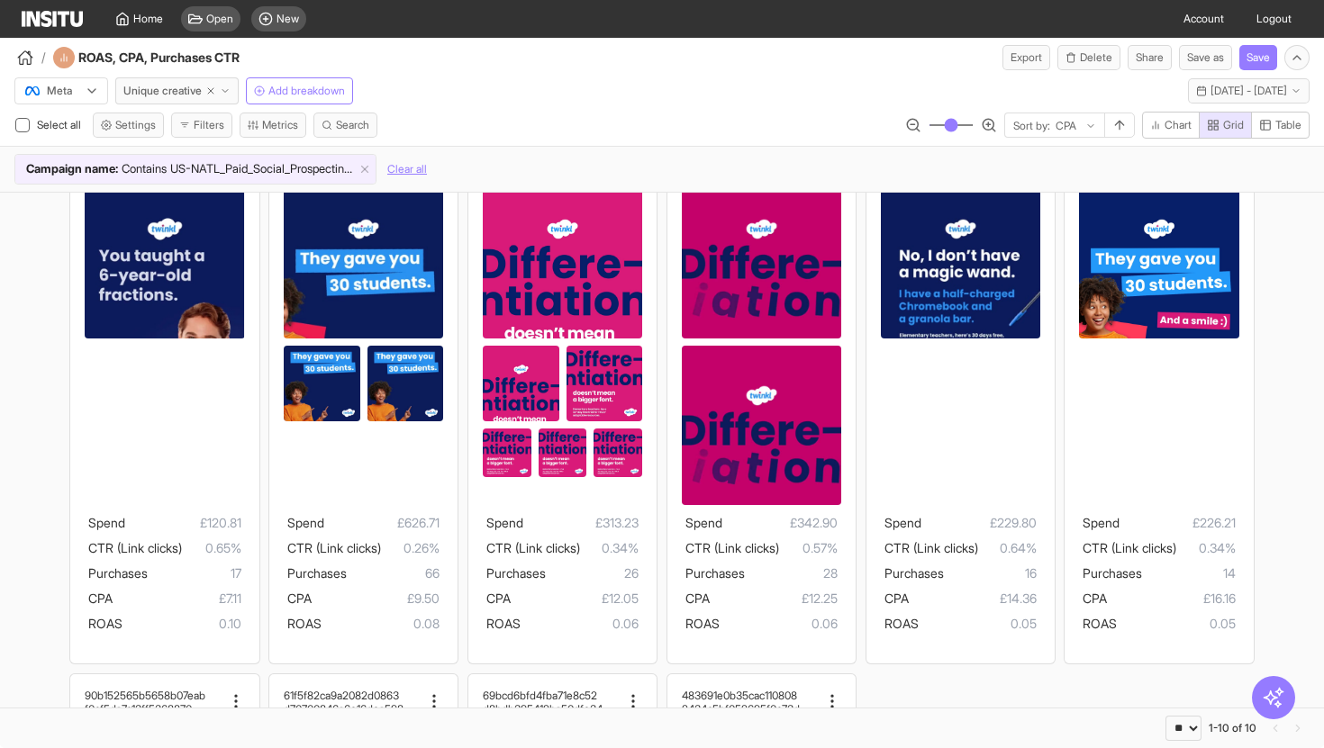
scroll to position [0, 0]
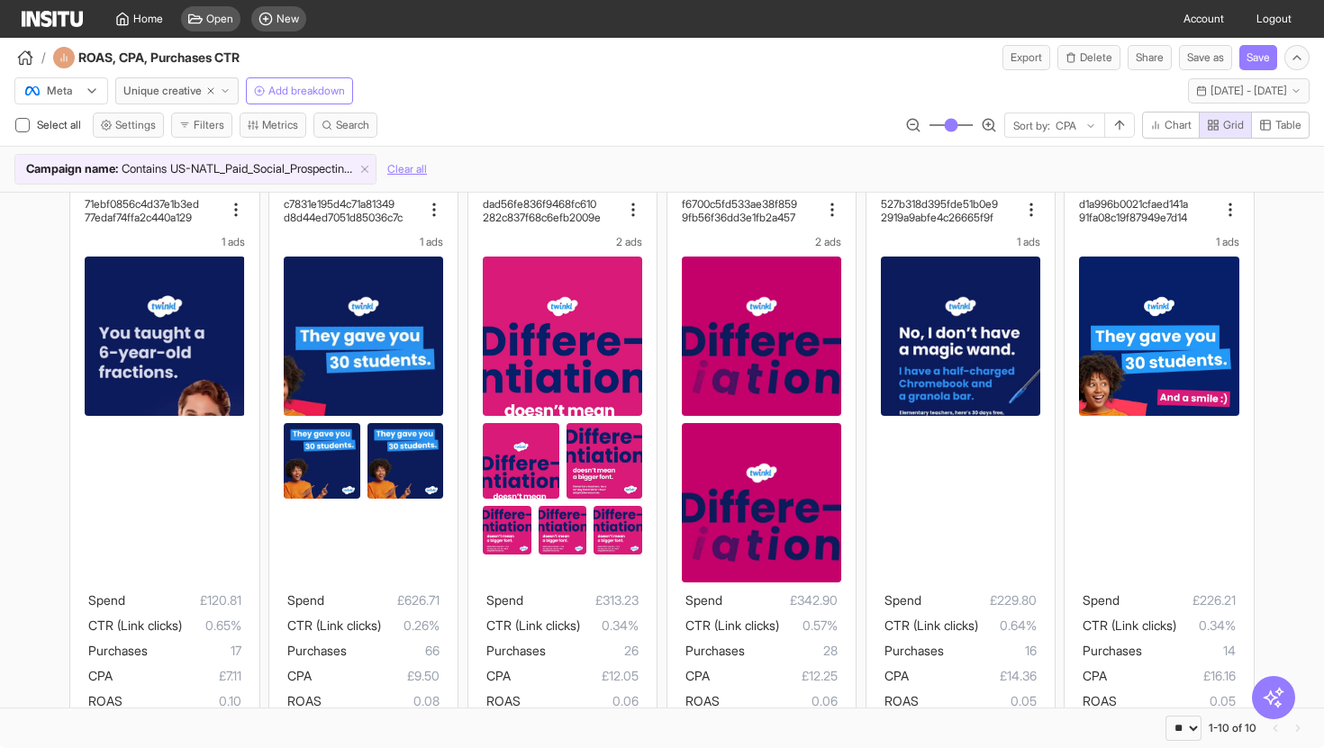
scroll to position [23, 0]
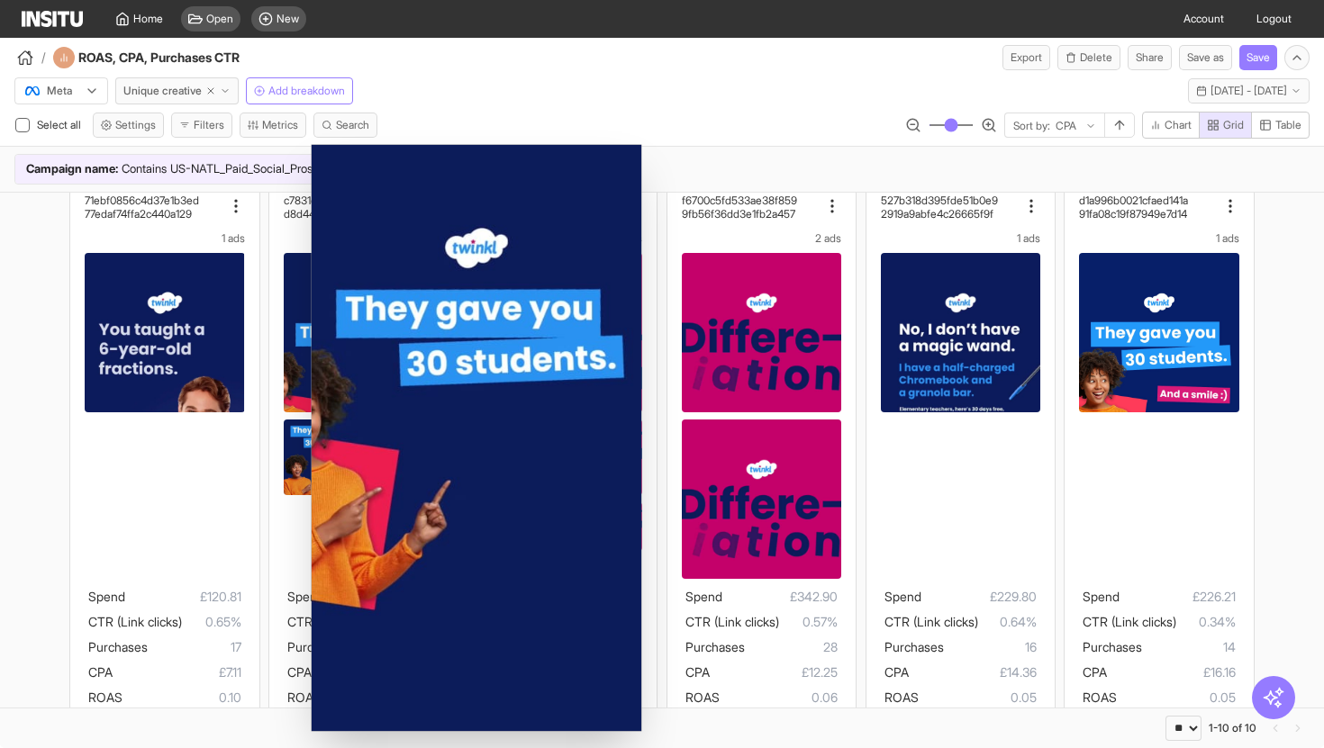
click at [0, 339] on div "71ebf0856c4d37e1b3ed 77edaf74ffa2c440a129 1 ads Spend £120.81 CTR (Link clicks)…" at bounding box center [662, 742] width 1324 height 1147
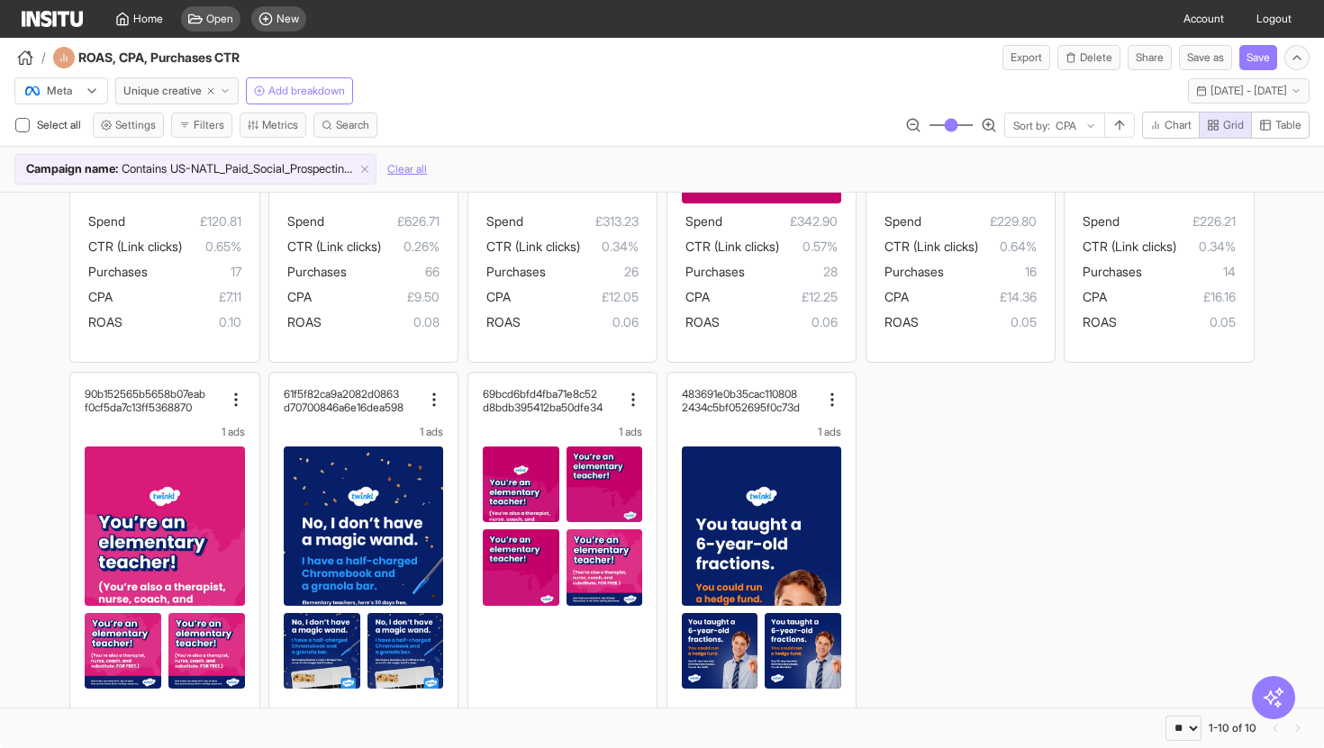
scroll to position [512, 0]
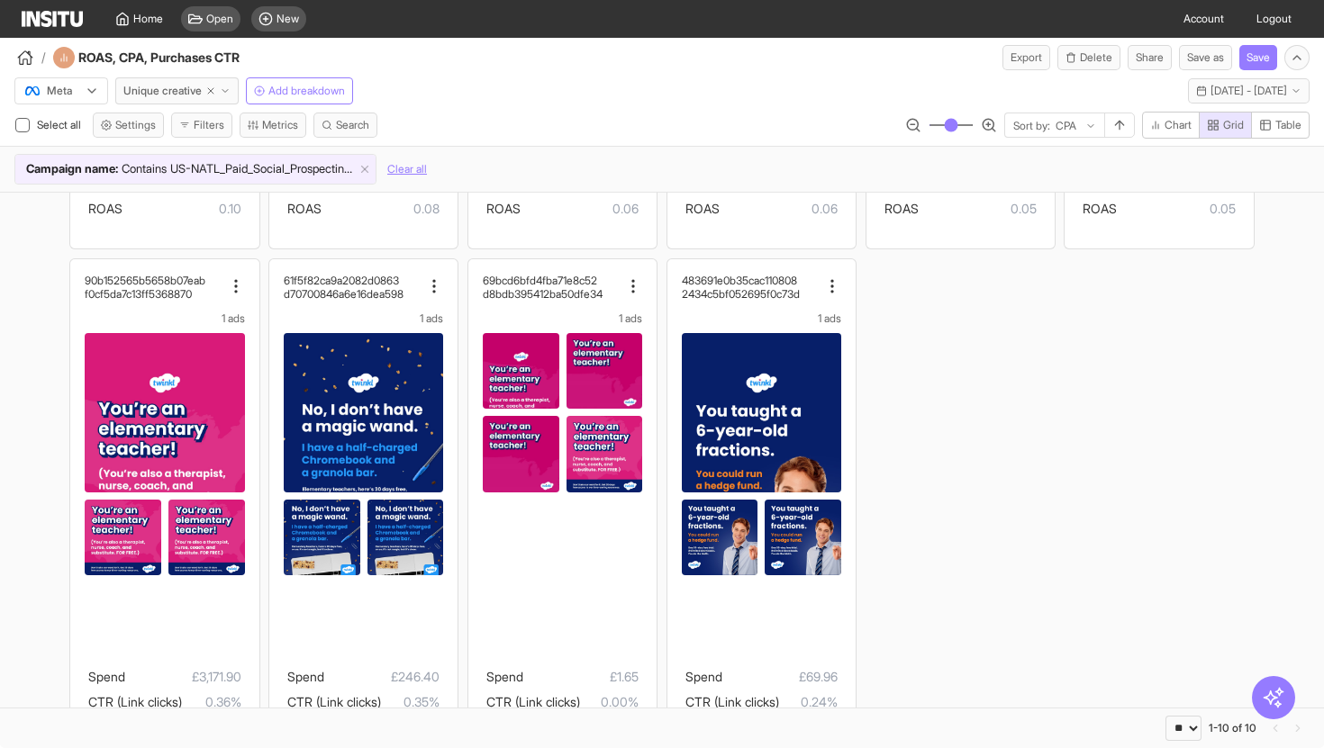
click at [37, 356] on div "71ebf0856c4d37e1b3ed 77edaf74ffa2c440a129 1 ads Spend £120.81 CTR (Link clicks)…" at bounding box center [662, 253] width 1324 height 1147
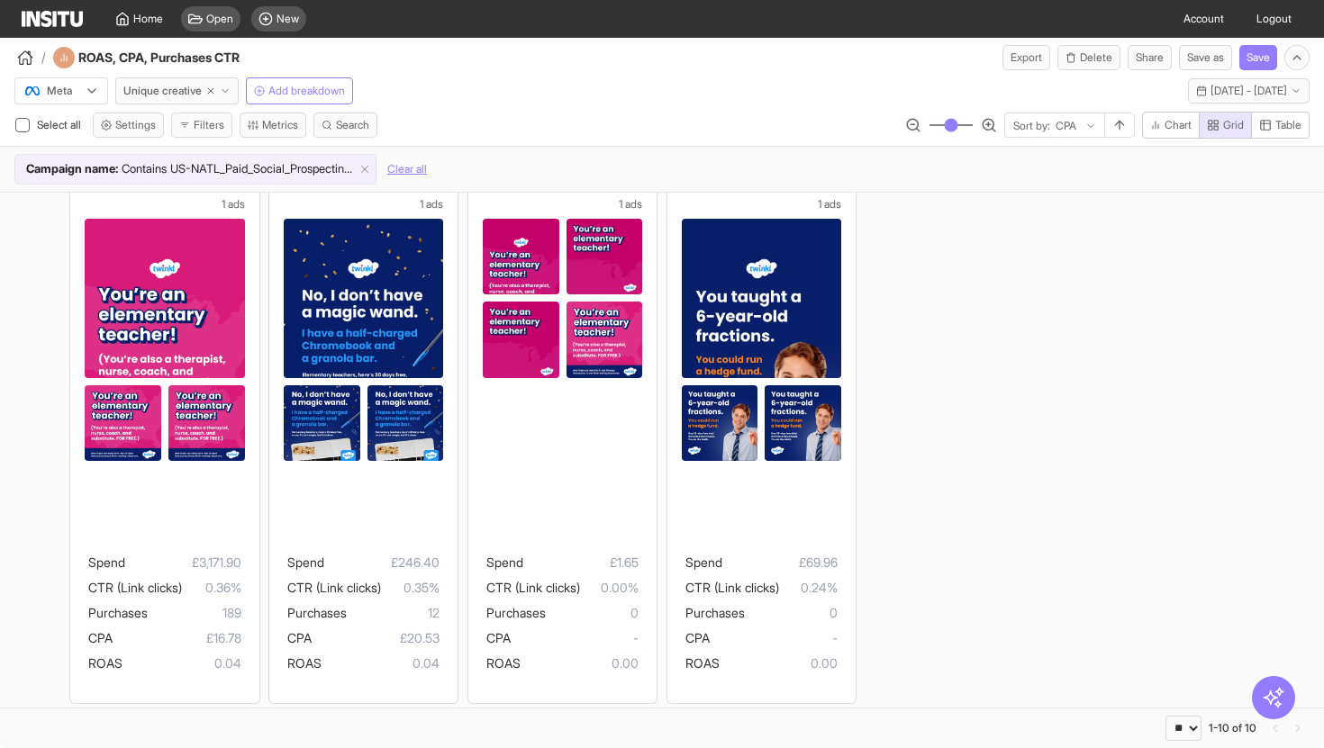
scroll to position [631, 0]
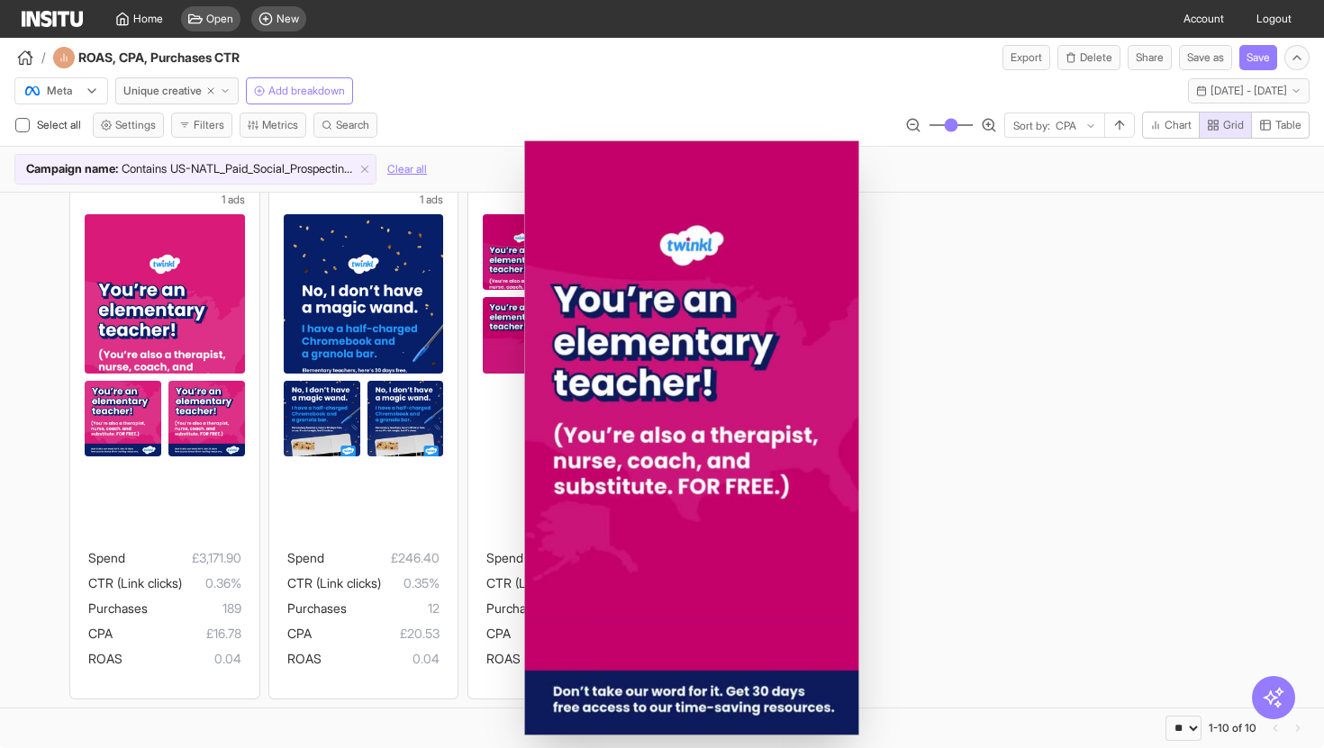
click at [985, 371] on div "71ebf0856c4d37e1b3ed 77edaf74ffa2c440a129 1 ads Spend £120.81 CTR (Link clicks)…" at bounding box center [662, 134] width 1324 height 1147
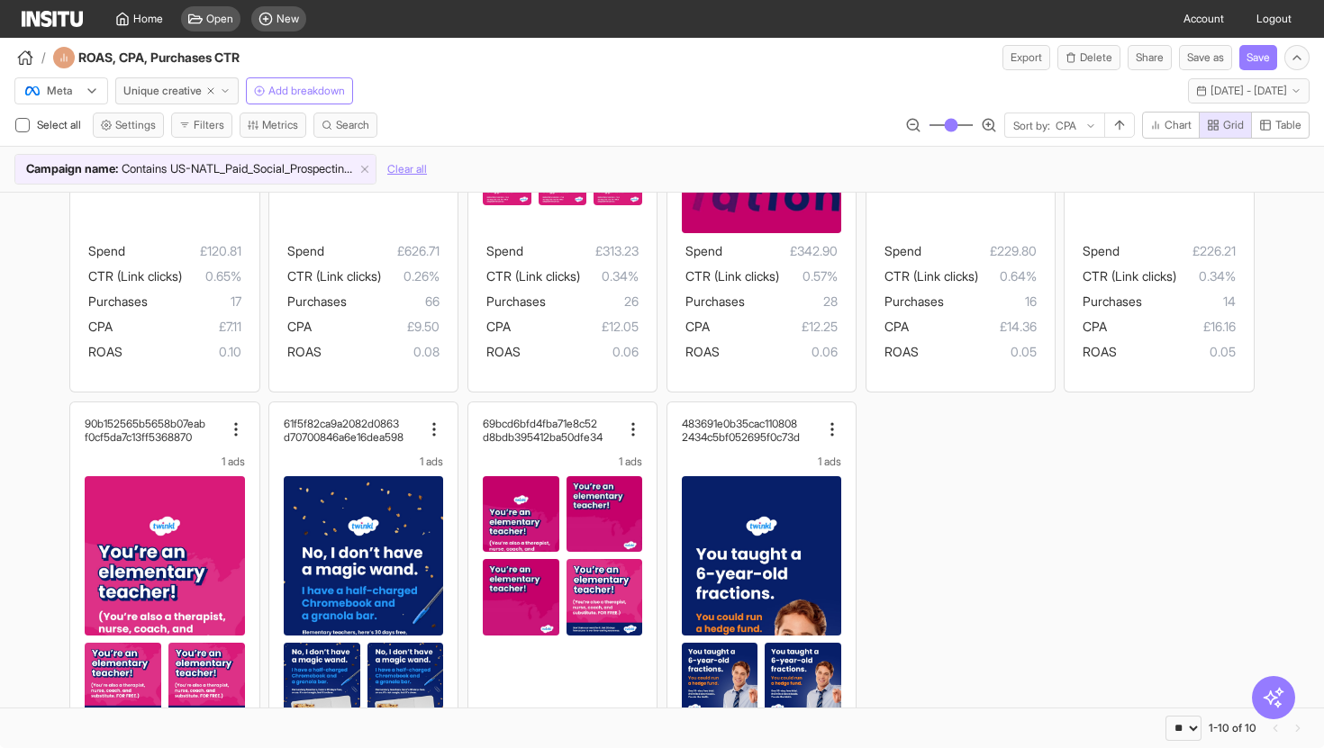
scroll to position [64, 0]
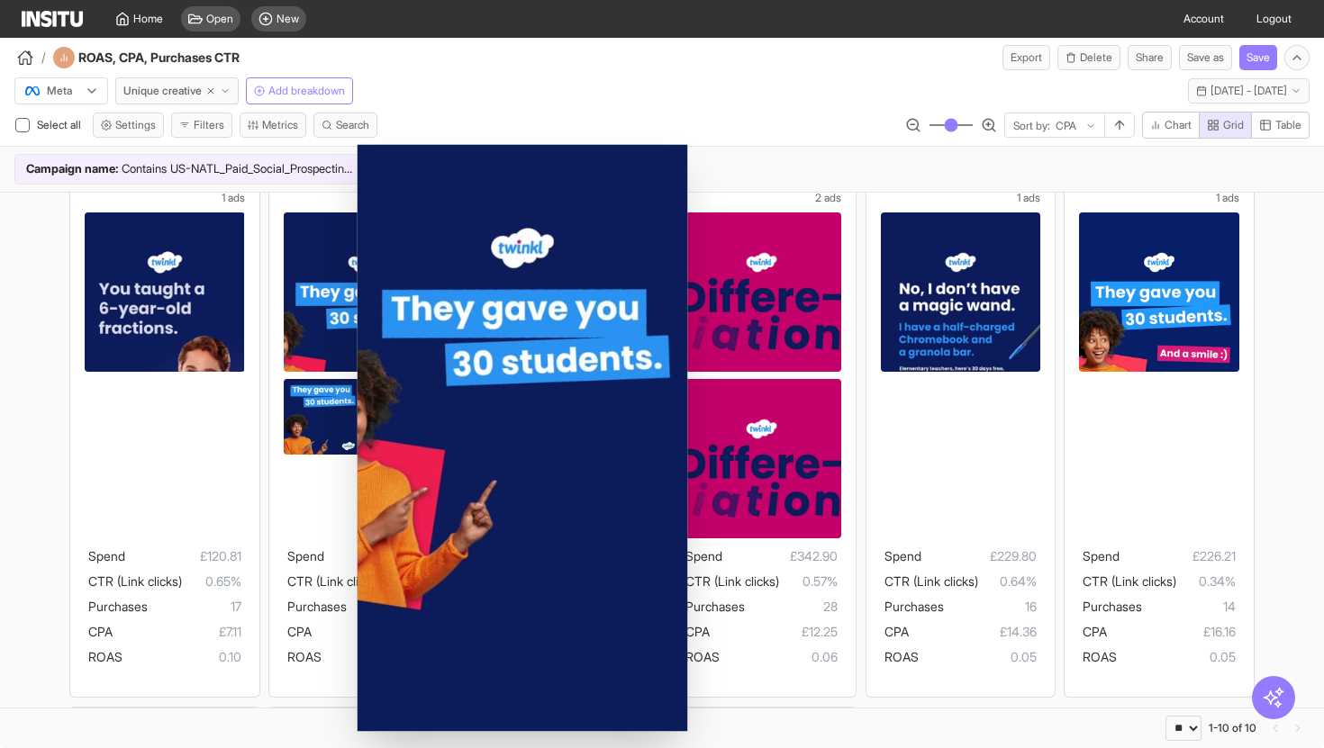
click at [0, 321] on div "71ebf0856c4d37e1b3ed 77edaf74ffa2c440a129 1 ads Spend £120.81 CTR (Link clicks)…" at bounding box center [662, 702] width 1324 height 1147
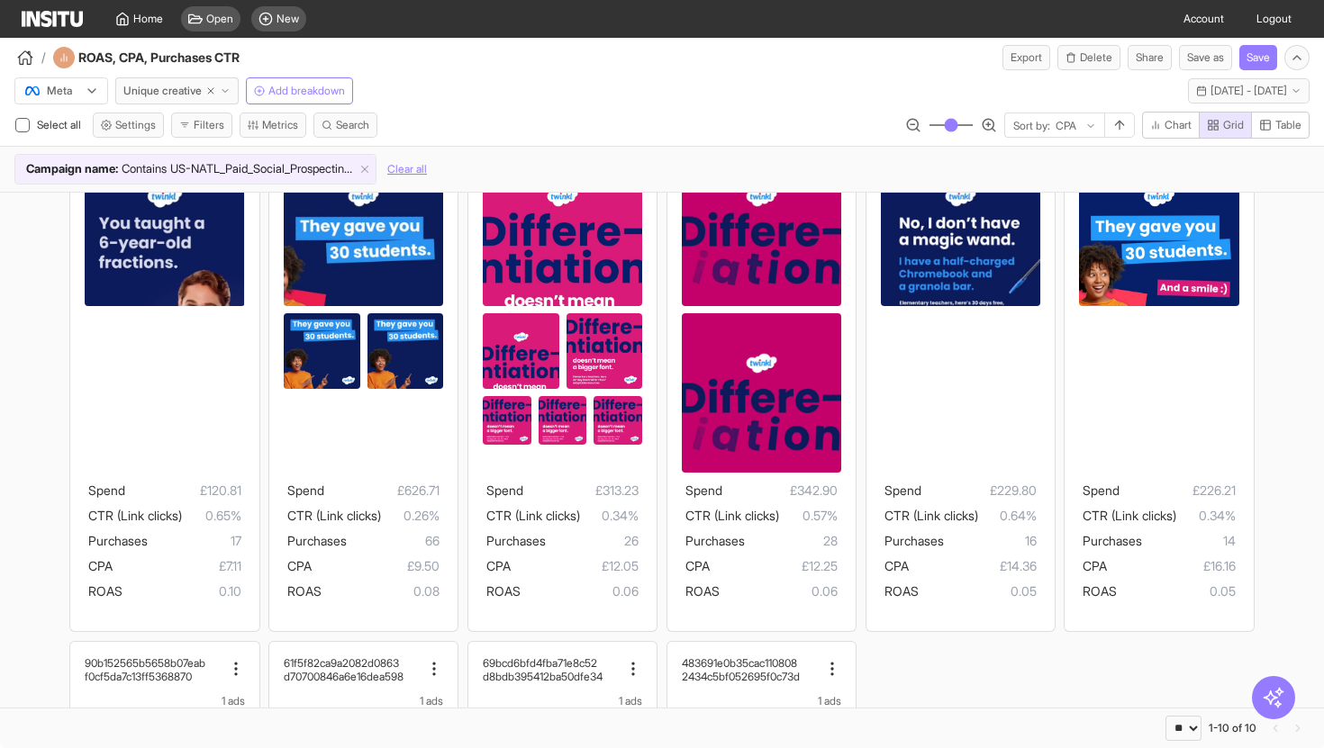
scroll to position [130, 0]
click at [1001, 708] on div "** ** ** *** *** *** **** 1-10 of 10" at bounding box center [662, 728] width 1324 height 41
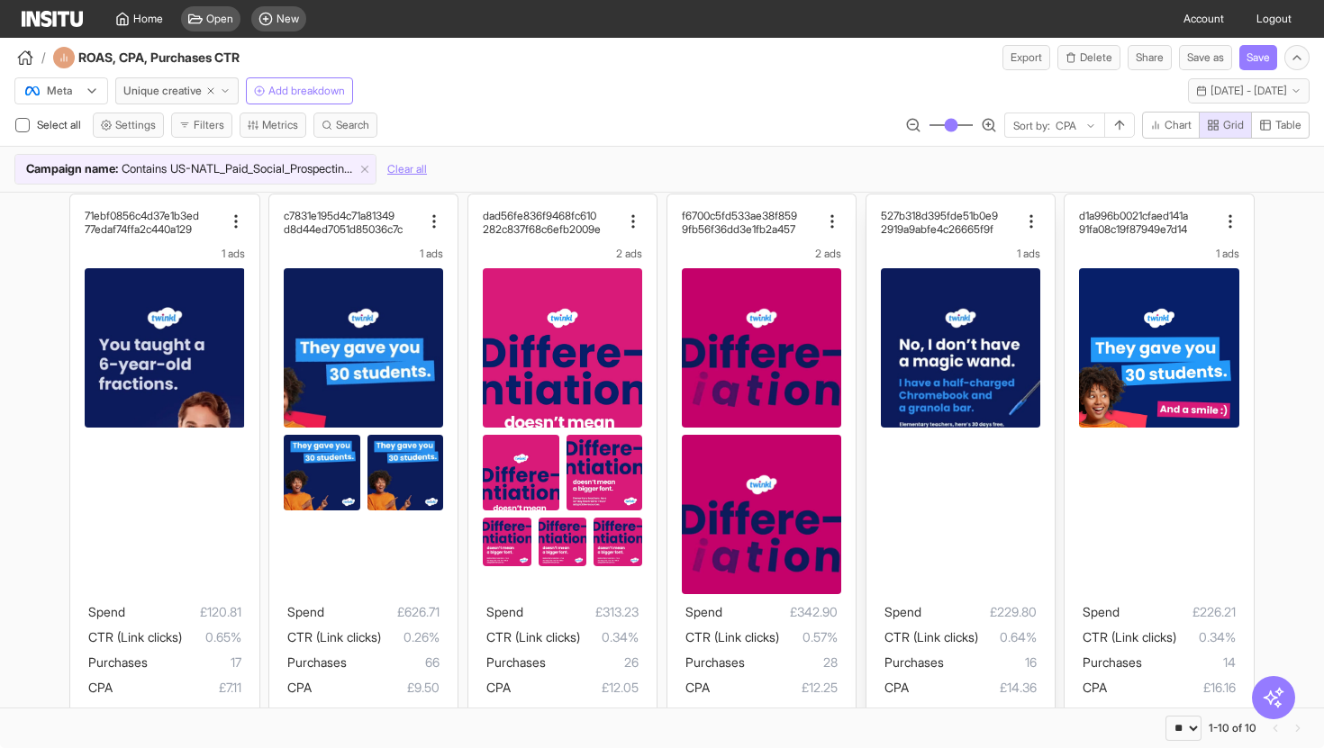
scroll to position [5, 0]
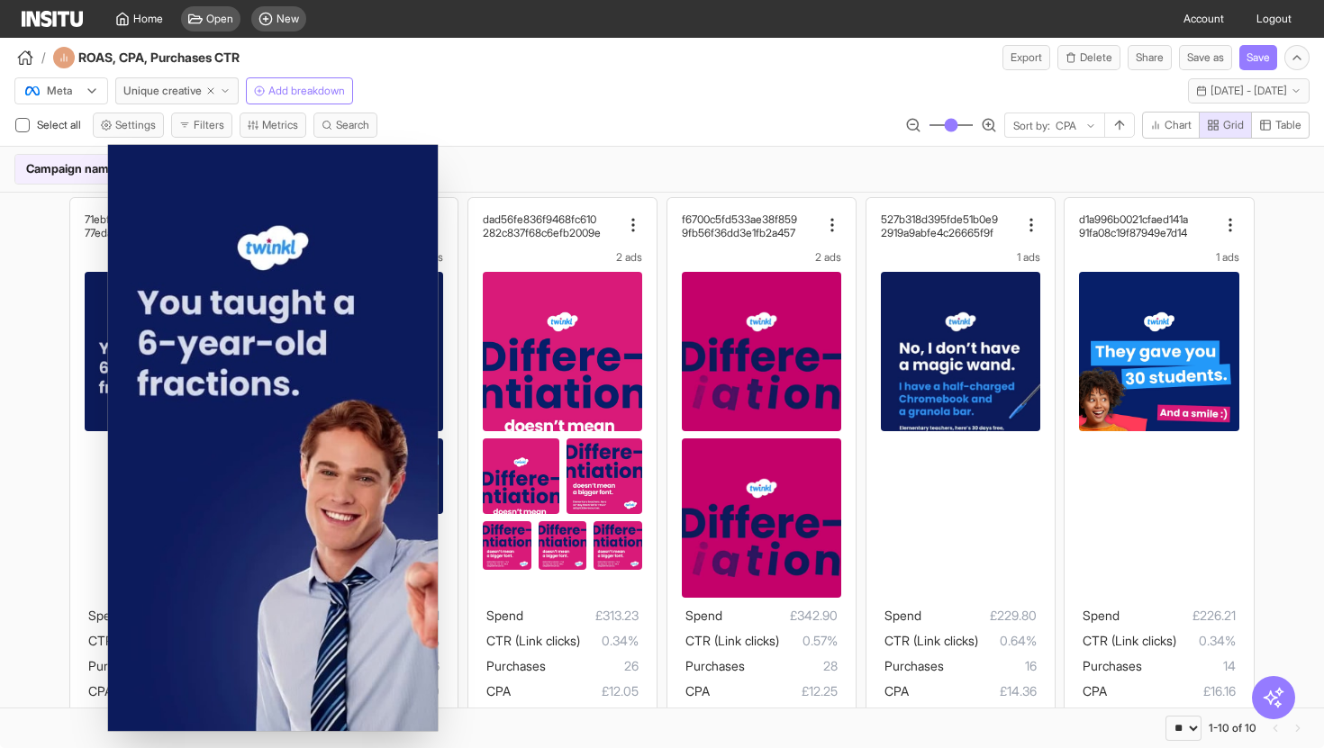
click at [0, 340] on div "71ebf0856c4d37e1b3ed 77edaf74ffa2c440a129 1 ads Spend £120.81 CTR (Link clicks)…" at bounding box center [662, 761] width 1324 height 1147
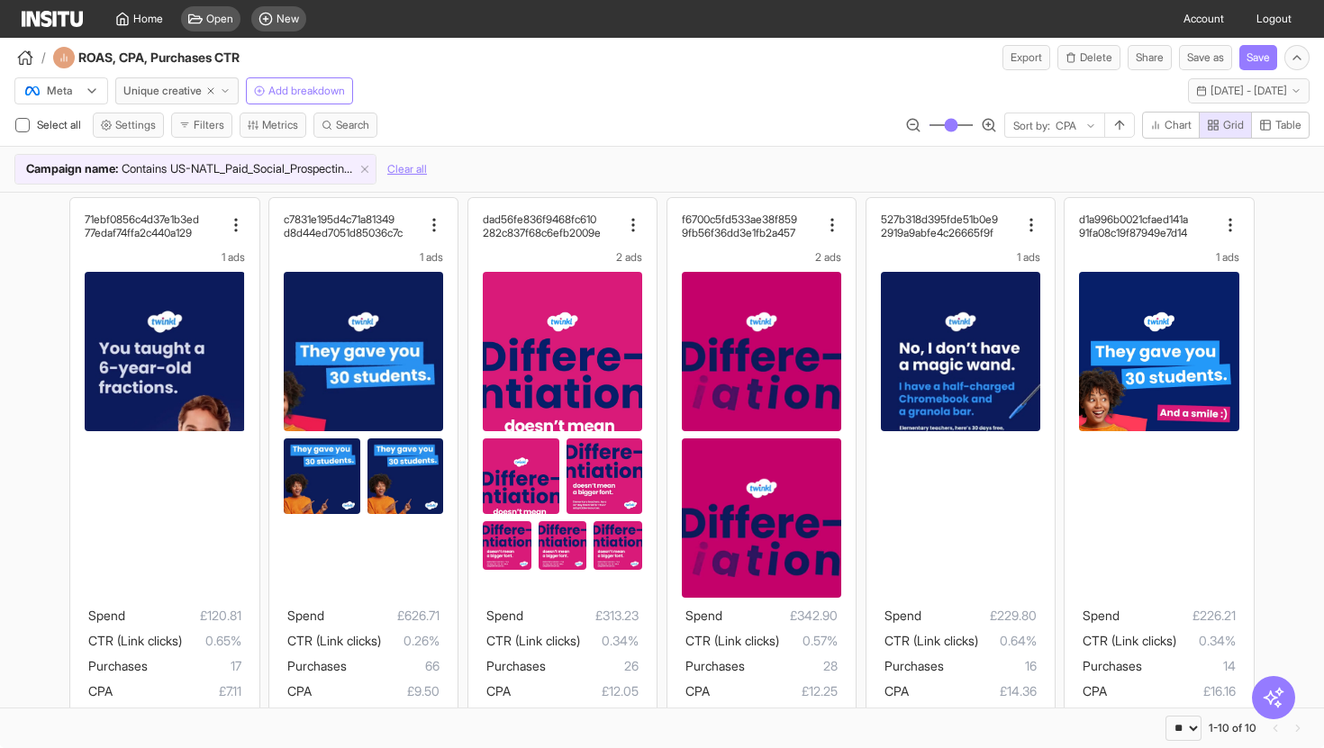
click at [21, 518] on div "71ebf0856c4d37e1b3ed 77edaf74ffa2c440a129 1 ads Spend £120.81 CTR (Link clicks)…" at bounding box center [662, 761] width 1324 height 1147
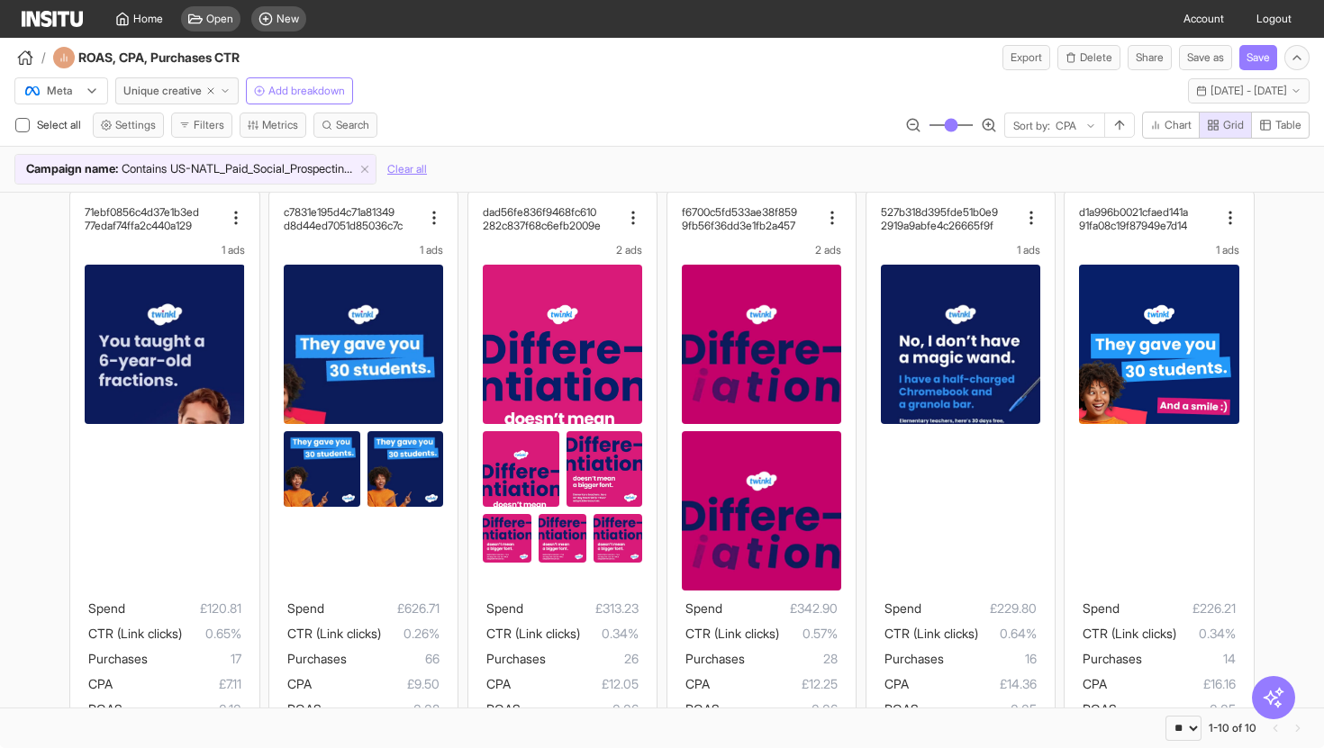
scroll to position [35, 0]
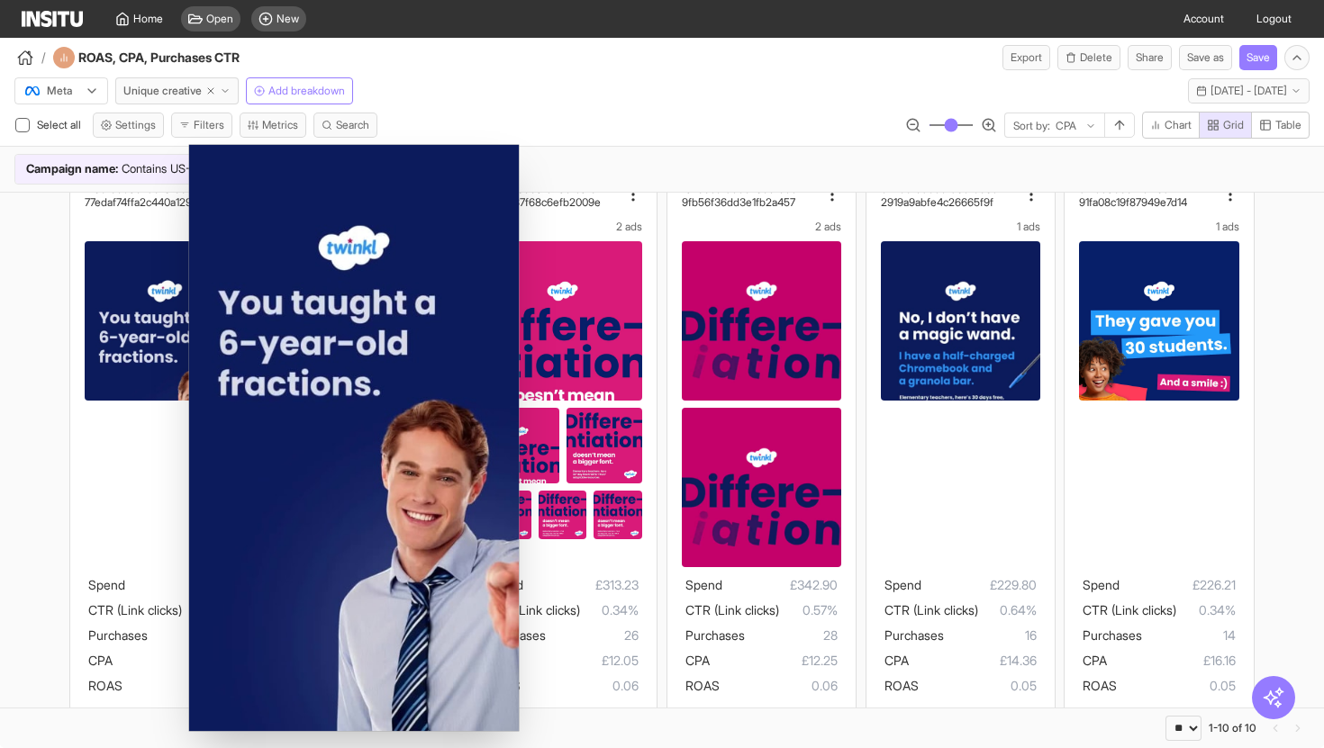
click at [0, 422] on div "71ebf0856c4d37e1b3ed 77edaf74ffa2c440a129 1 ads Spend £120.81 CTR (Link clicks)…" at bounding box center [662, 731] width 1324 height 1147
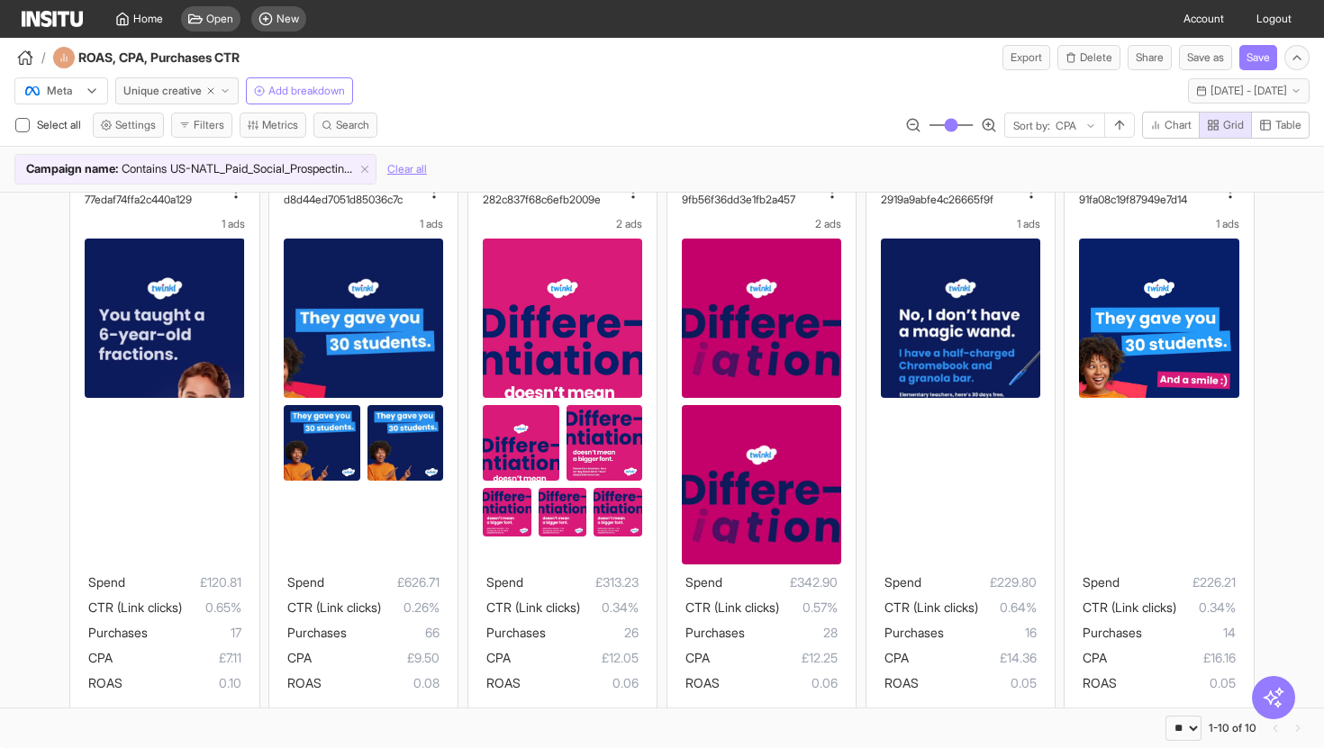
scroll to position [39, 0]
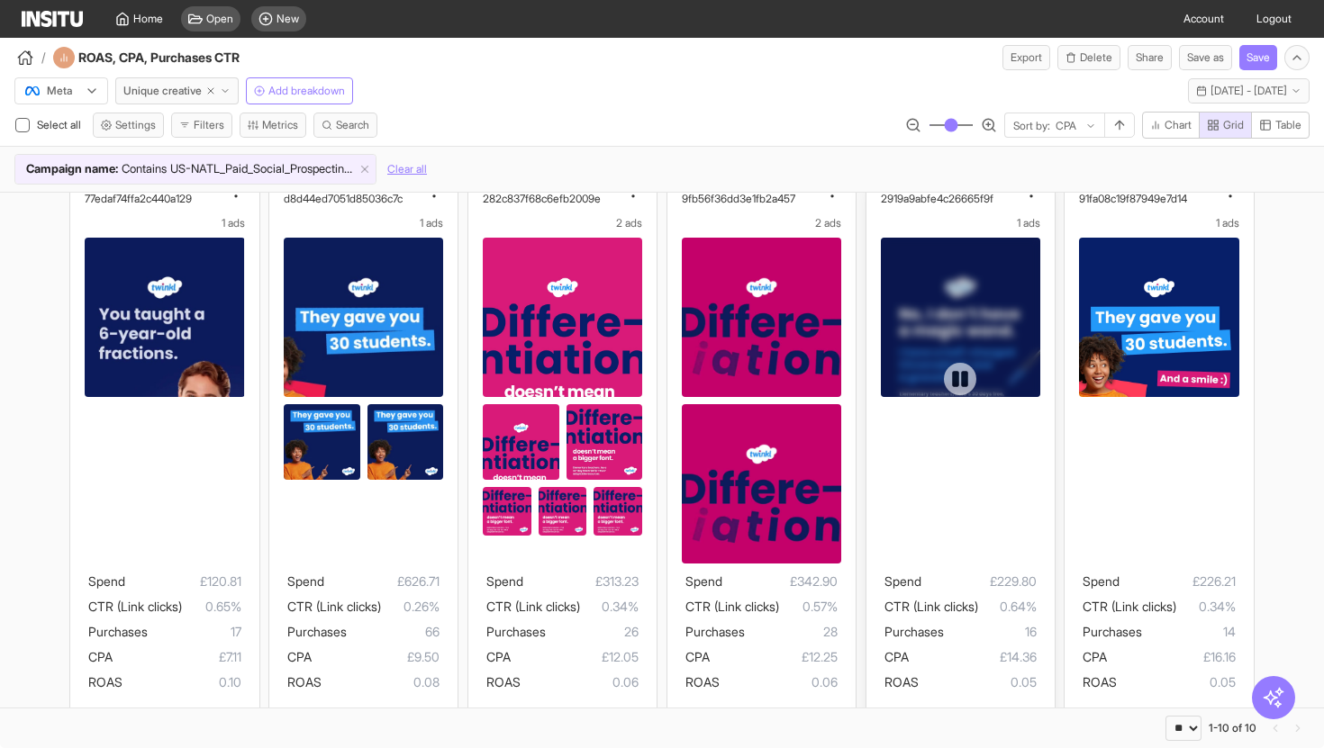
click at [1010, 303] on div "Full media preview" at bounding box center [1013, 438] width 330 height 587
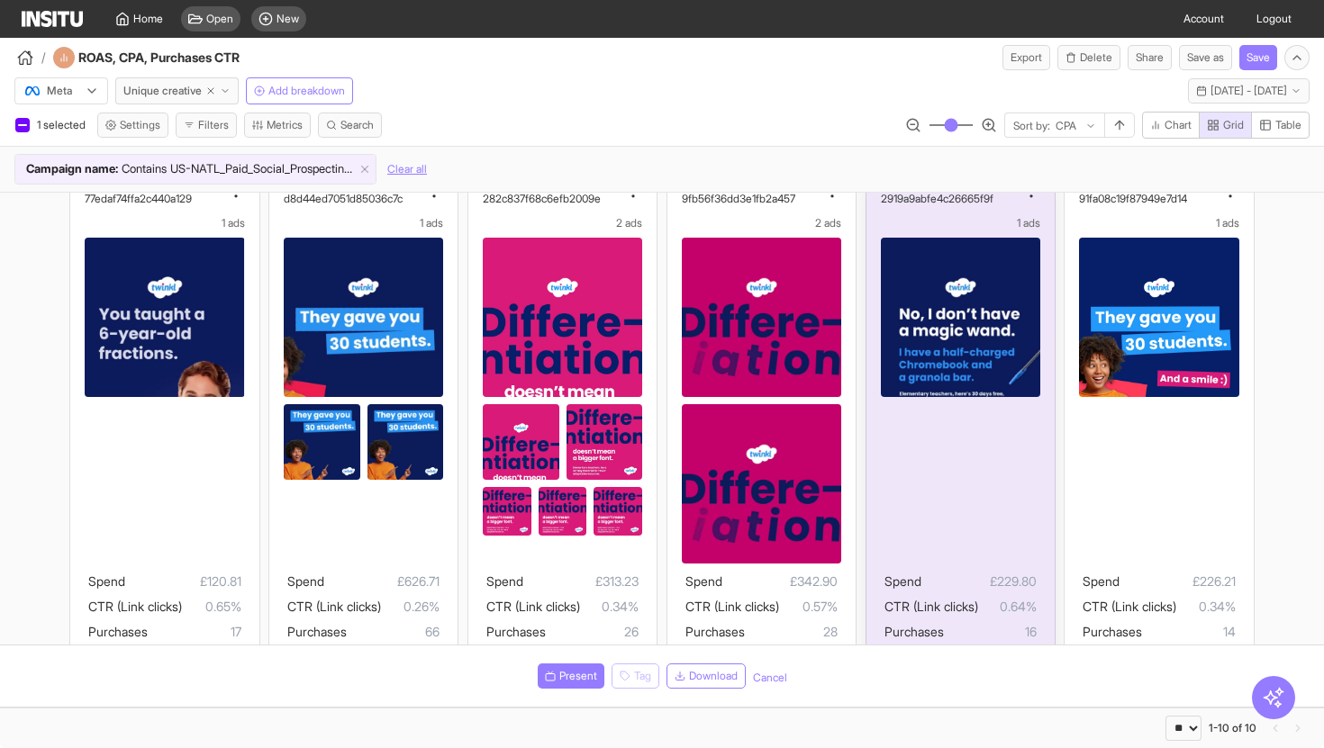
click at [965, 491] on div at bounding box center [960, 401] width 159 height 326
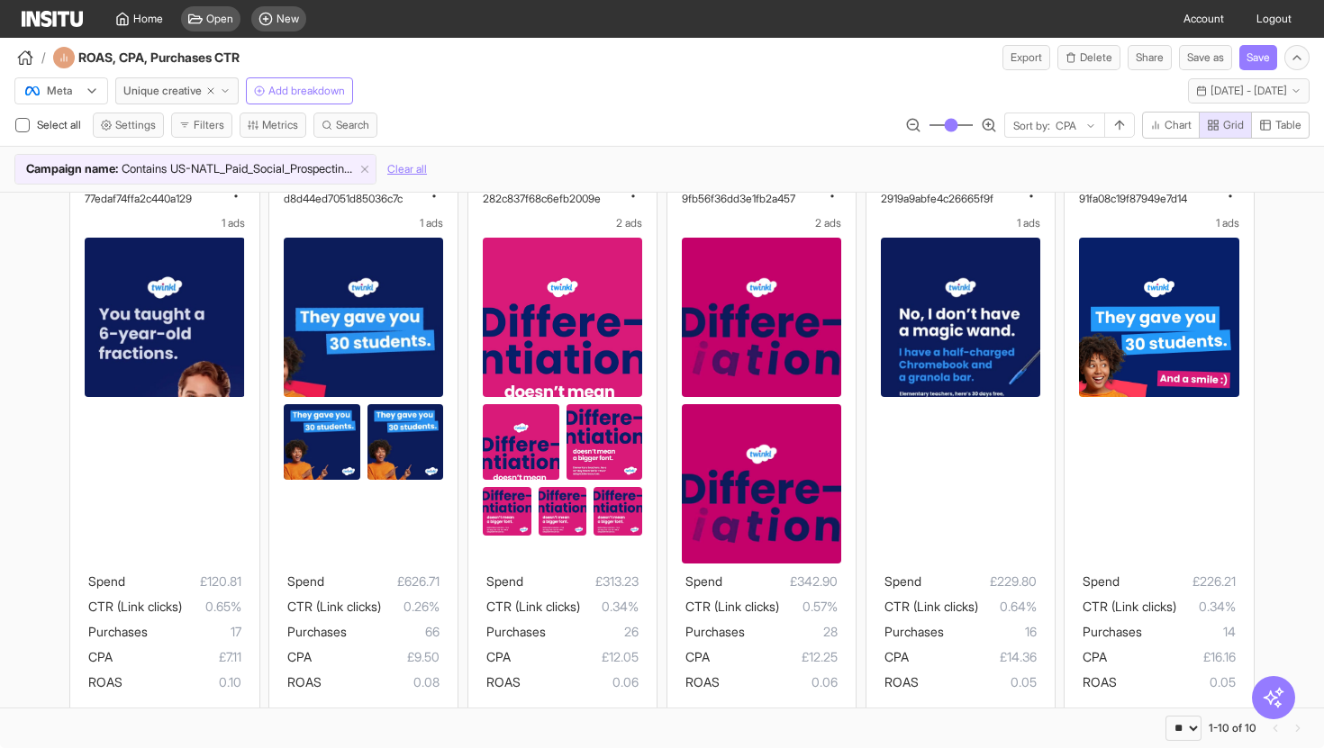
click at [1307, 292] on div "71ebf0856c4d37e1b3ed 77edaf74ffa2c440a129 1 ads Spend £120.81 CTR (Link clicks)…" at bounding box center [662, 727] width 1324 height 1147
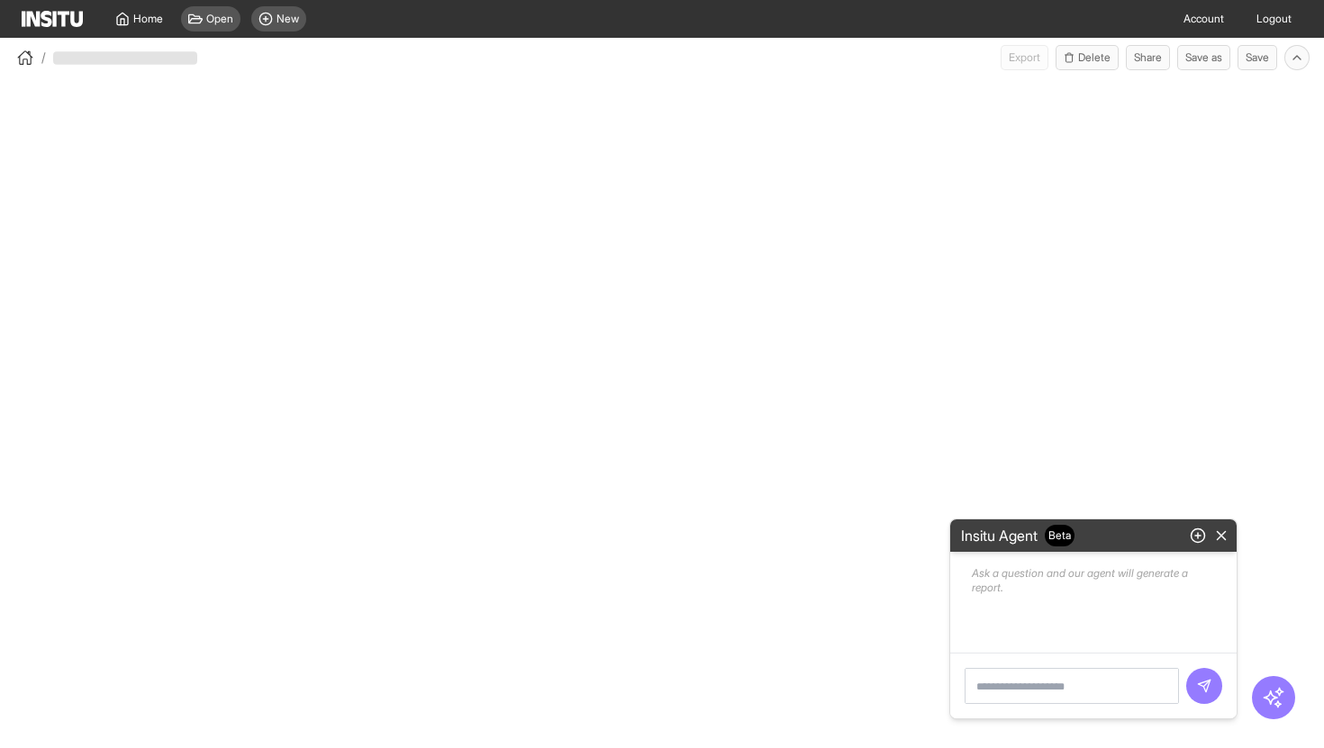
select select "**"
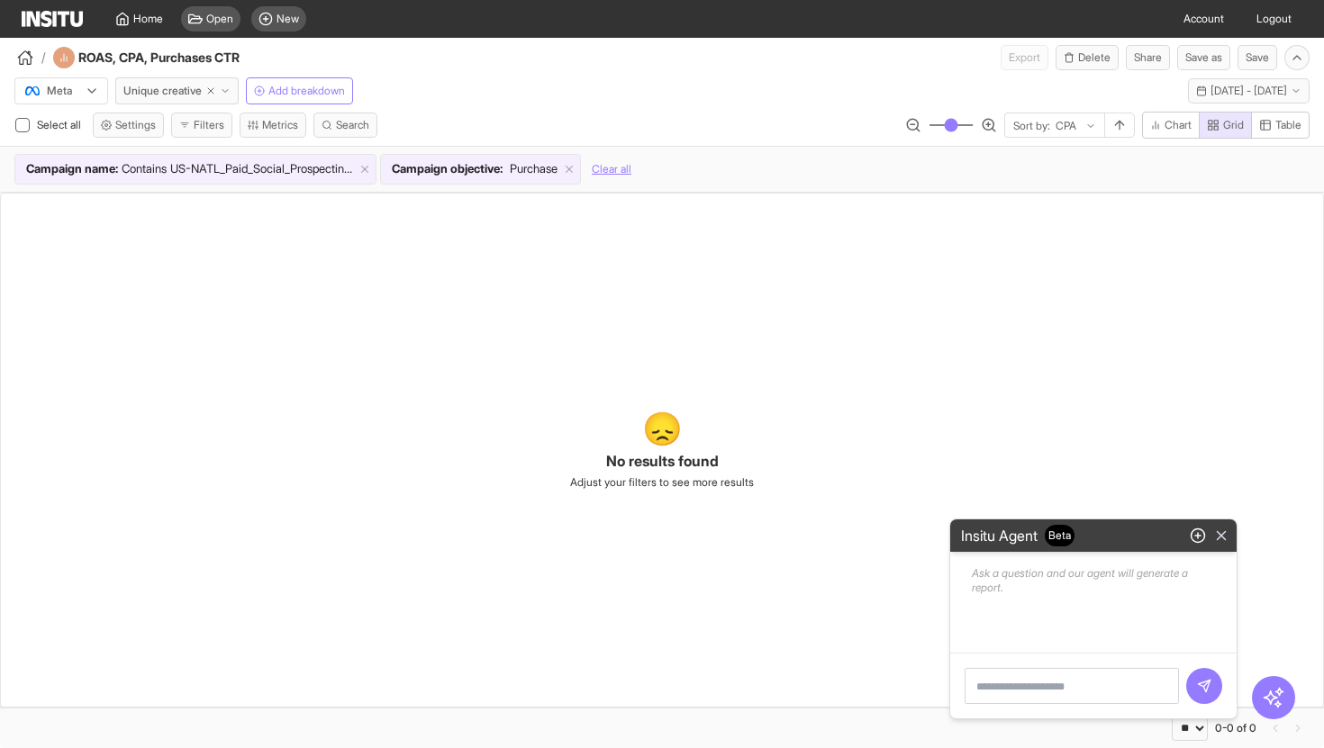
click at [1227, 536] on icon "button" at bounding box center [1221, 536] width 16 height 16
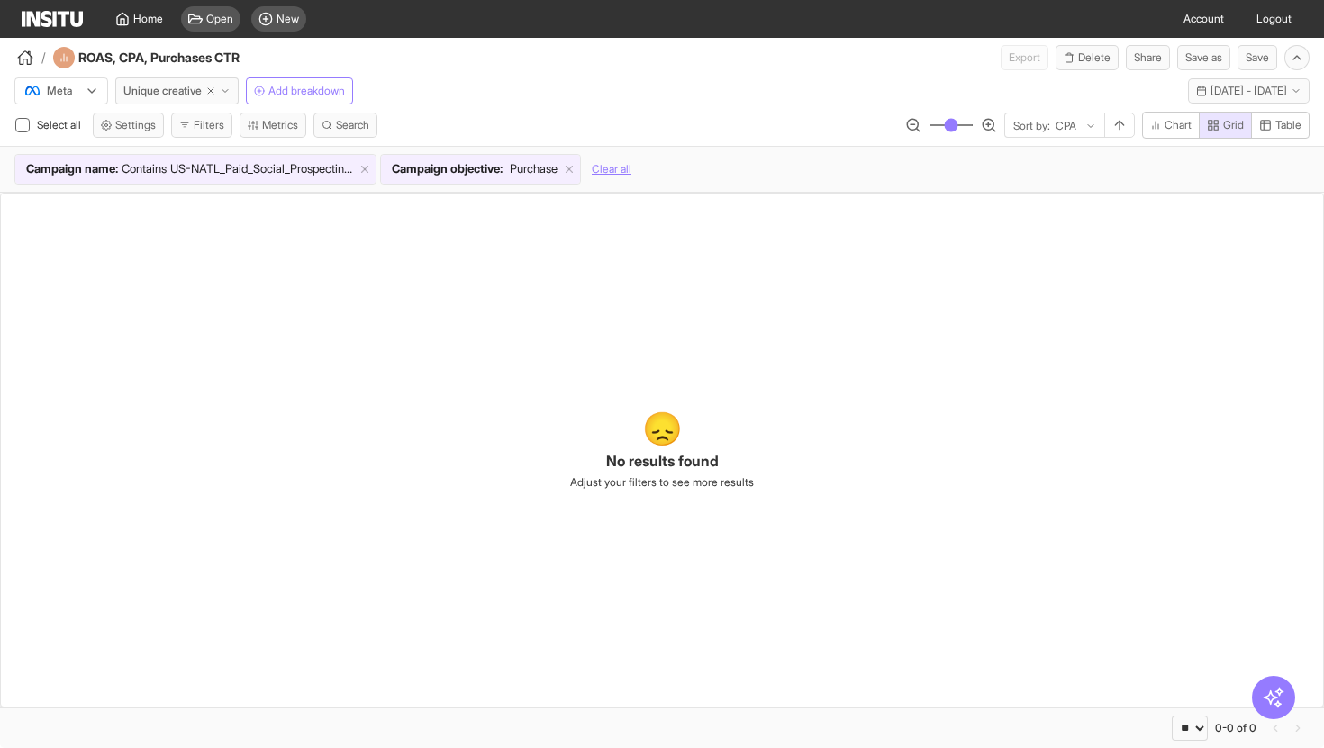
drag, startPoint x: 869, startPoint y: 349, endPoint x: 850, endPoint y: 349, distance: 18.9
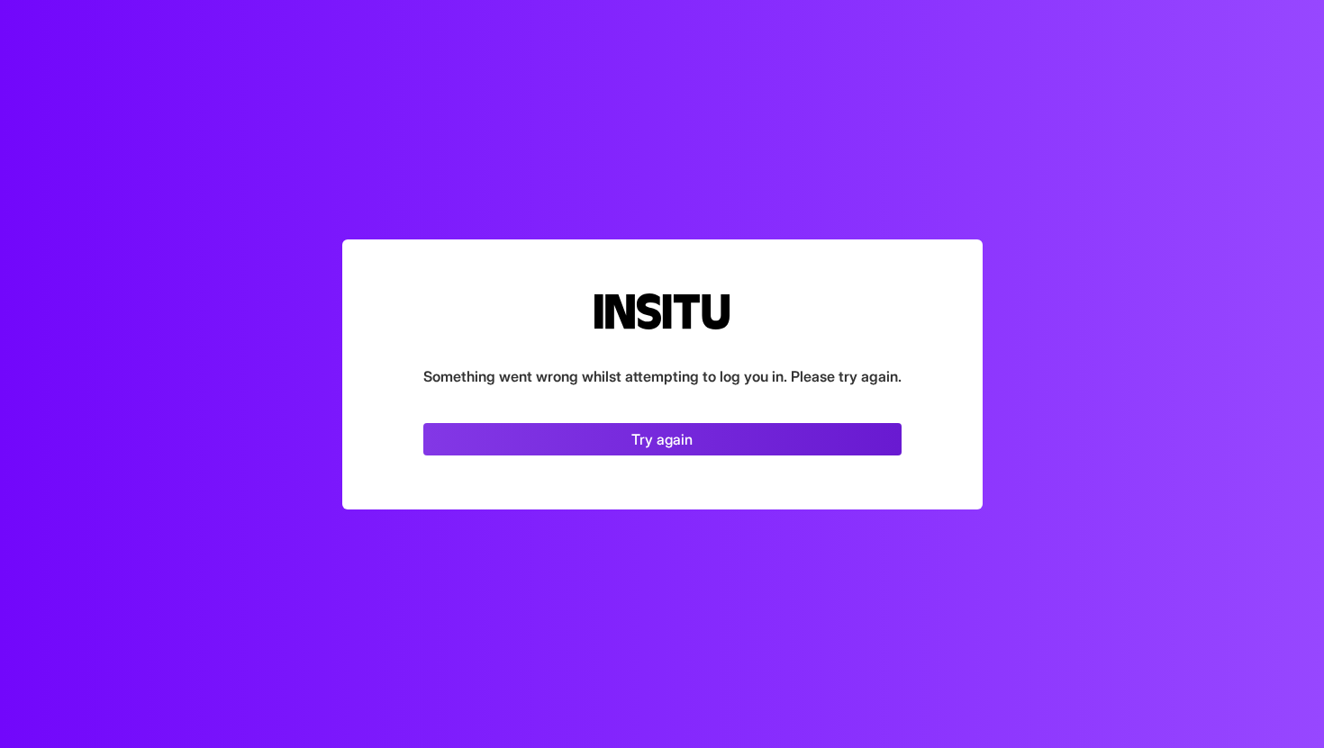
click at [711, 453] on link "Try again" at bounding box center [662, 439] width 478 height 32
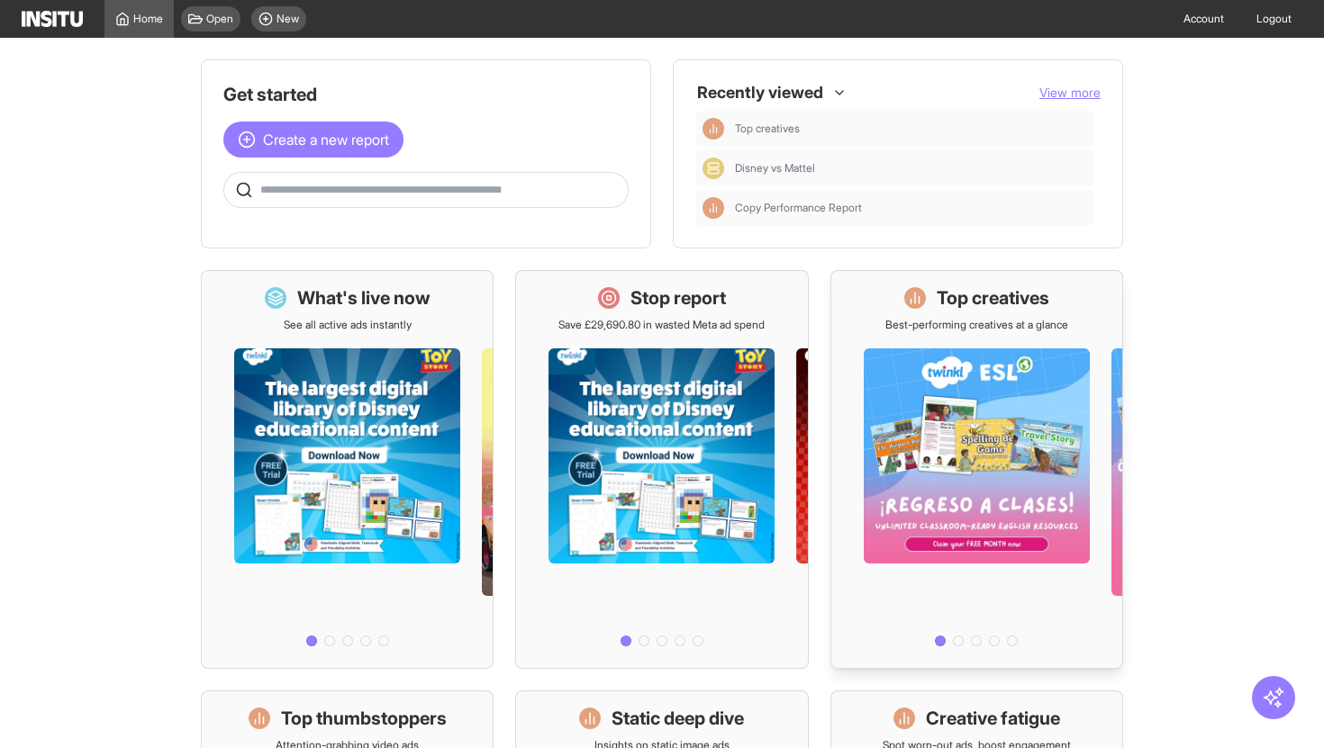
click at [969, 299] on h1 "Top creatives" at bounding box center [993, 297] width 113 height 25
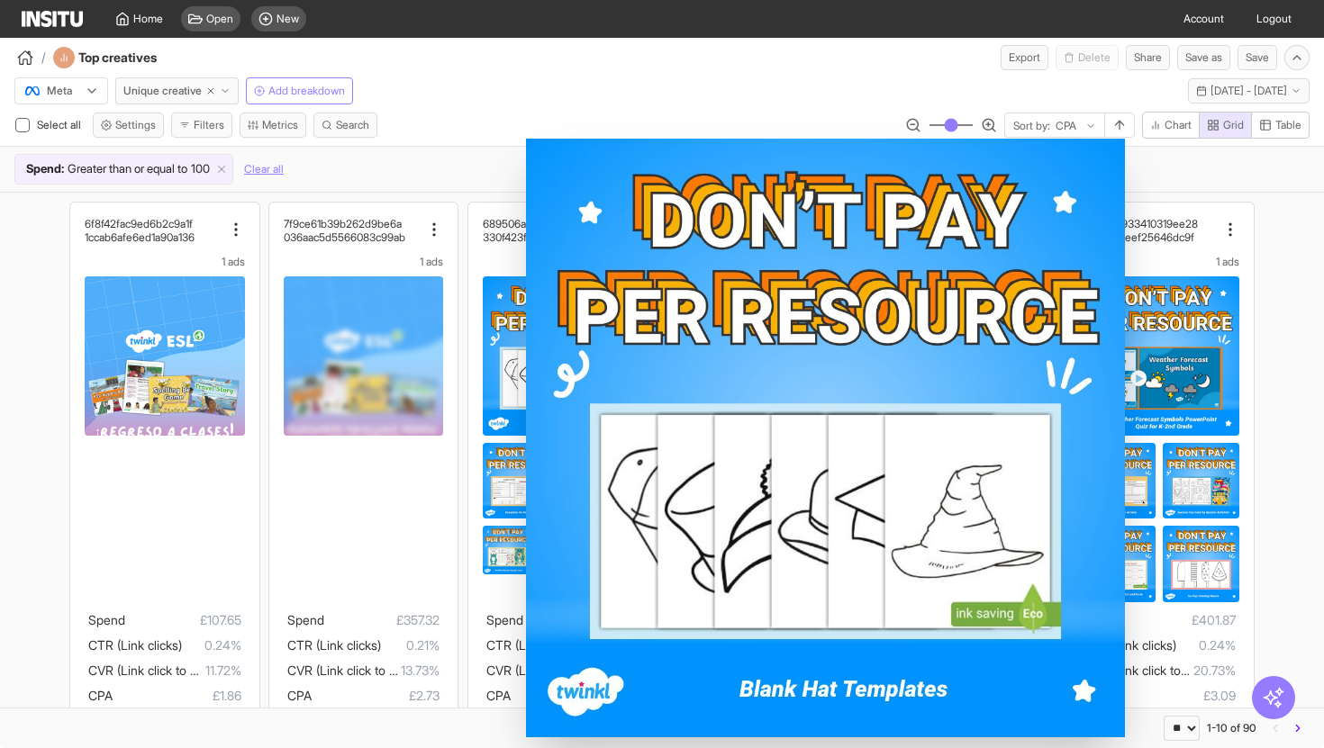
drag, startPoint x: 311, startPoint y: 95, endPoint x: 491, endPoint y: 69, distance: 182.0
click at [491, 70] on div "Meta Unique creative Add breakdown Last 14 days - Tue 9 - Mon 22 Sep, 2025 9 Se…" at bounding box center [662, 87] width 1324 height 34
click at [507, 110] on div "Meta Unique creative Add breakdown Last 14 days - Tue 9 - Mon 22 Sep, 2025 9 Se…" at bounding box center [662, 131] width 1324 height 122
click at [665, 498] on img "Full media preview" at bounding box center [825, 438] width 599 height 599
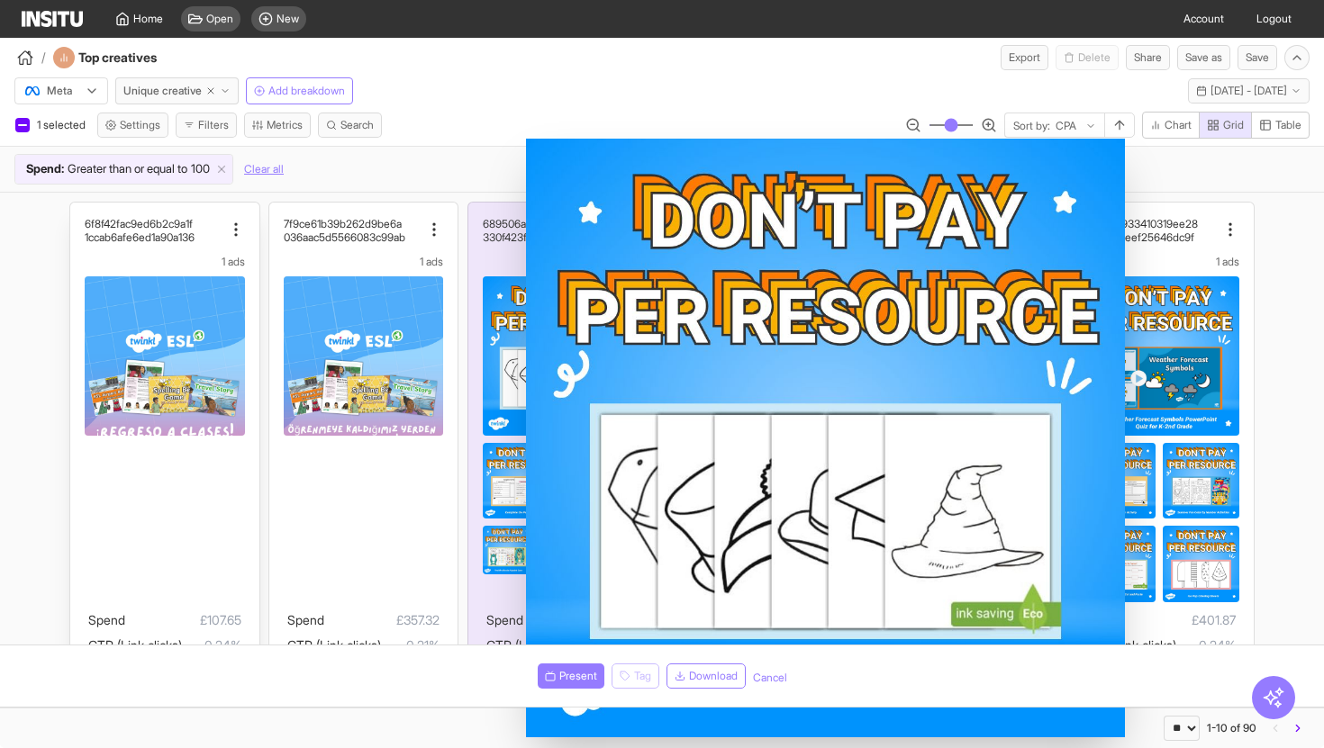
drag, startPoint x: 676, startPoint y: 442, endPoint x: 258, endPoint y: 357, distance: 427.4
click at [329, 372] on body "Home Open New Account Logout / Top creatives Export Delete Share Save as Save F…" at bounding box center [662, 374] width 1324 height 748
click at [639, 83] on div "Meta Unique creative Add breakdown Last 14 days - Tue 9 - Mon 22 Sep, 2025 9 Se…" at bounding box center [662, 87] width 1324 height 34
click at [640, 82] on div "Meta Unique creative Add breakdown Last 14 days - Tue 9 - Mon 22 Sep, 2025 9 Se…" at bounding box center [662, 87] width 1324 height 34
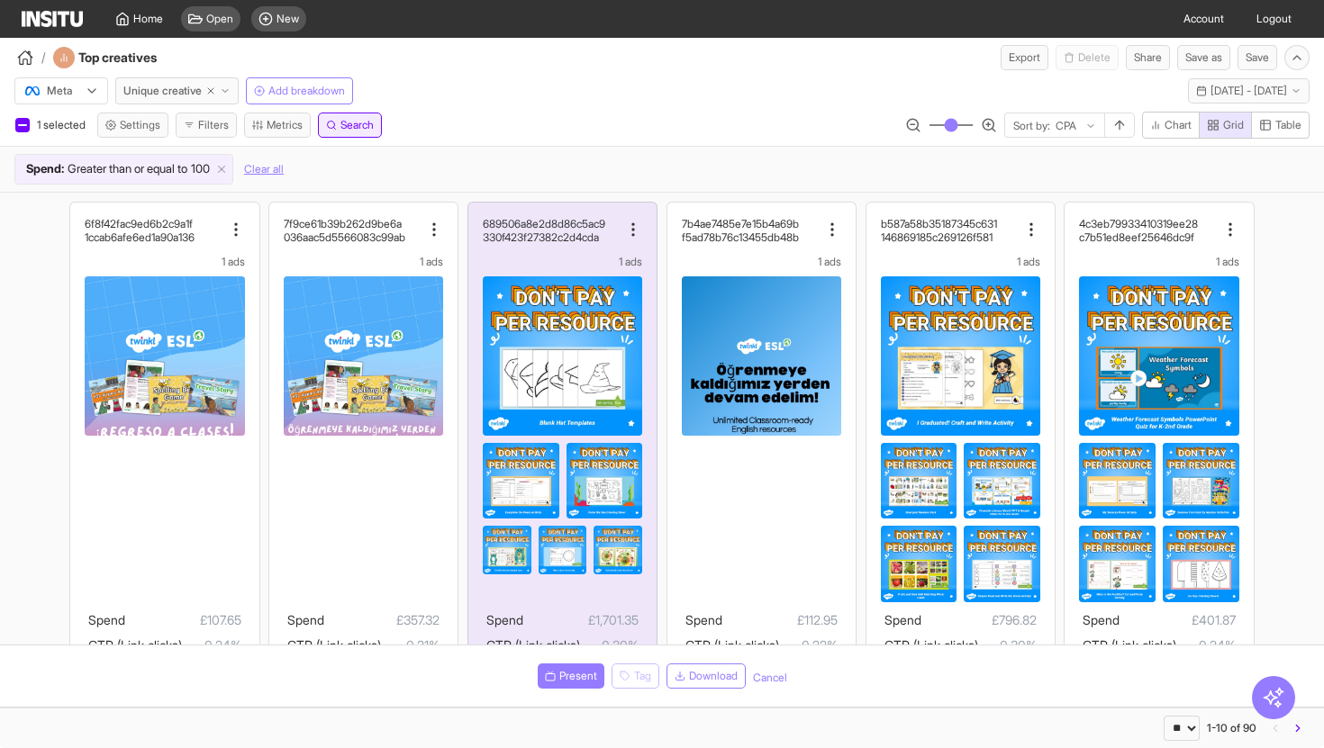
click at [337, 122] on icon "button" at bounding box center [331, 125] width 11 height 11
click at [119, 151] on select "**********" at bounding box center [72, 146] width 94 height 25
select select "********"
click at [25, 134] on select "**********" at bounding box center [72, 146] width 94 height 25
click at [237, 149] on input "text" at bounding box center [197, 146] width 157 height 25
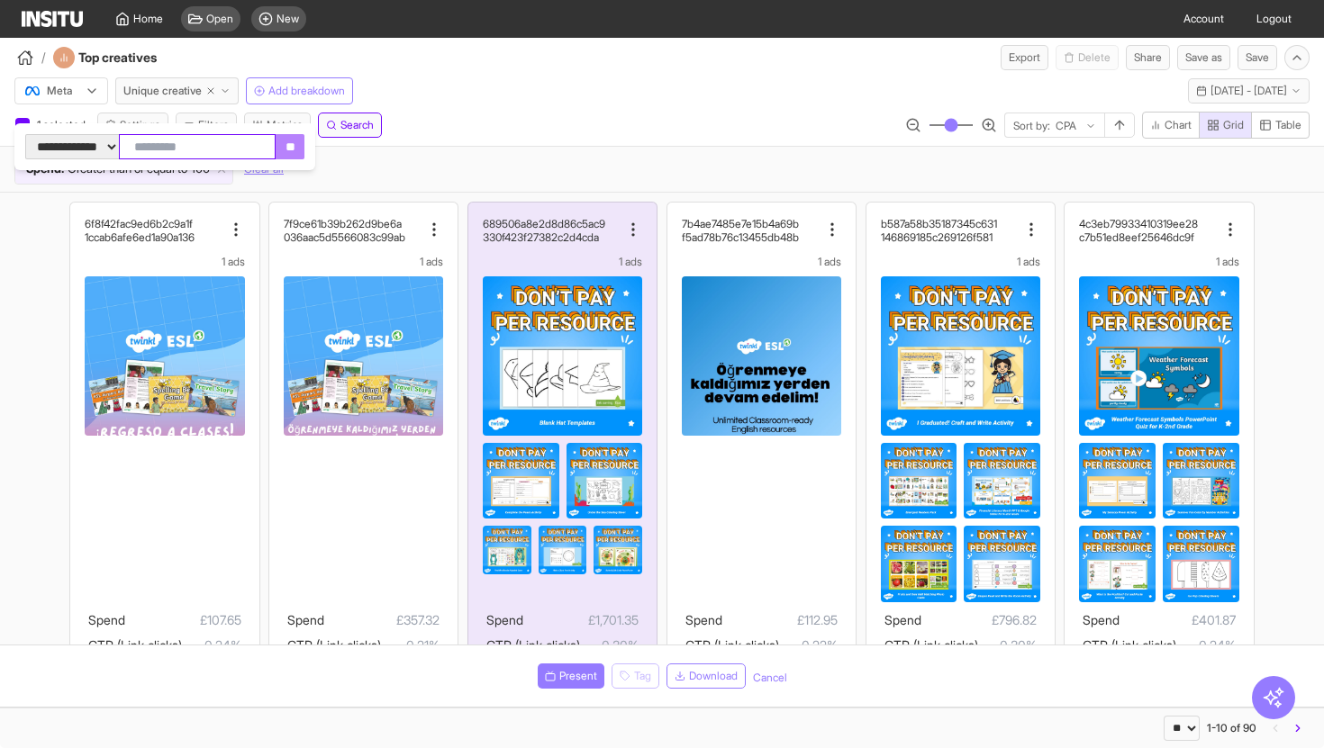
paste input "**********"
type input "**********"
click at [321, 146] on input "**" at bounding box center [307, 146] width 29 height 25
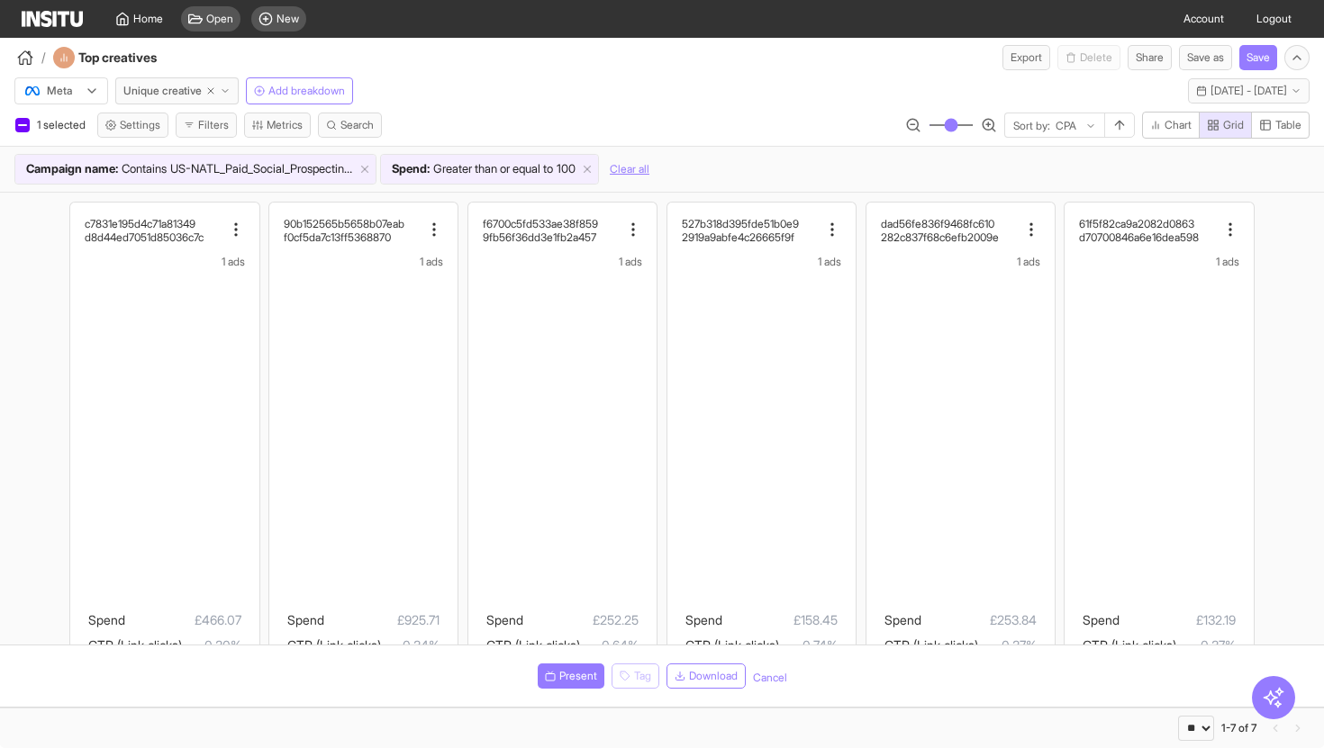
click at [484, 115] on div "1 selected Settings Filters Metrics Search Sort by: CPA Chart Grid Table" at bounding box center [662, 129] width 1324 height 34
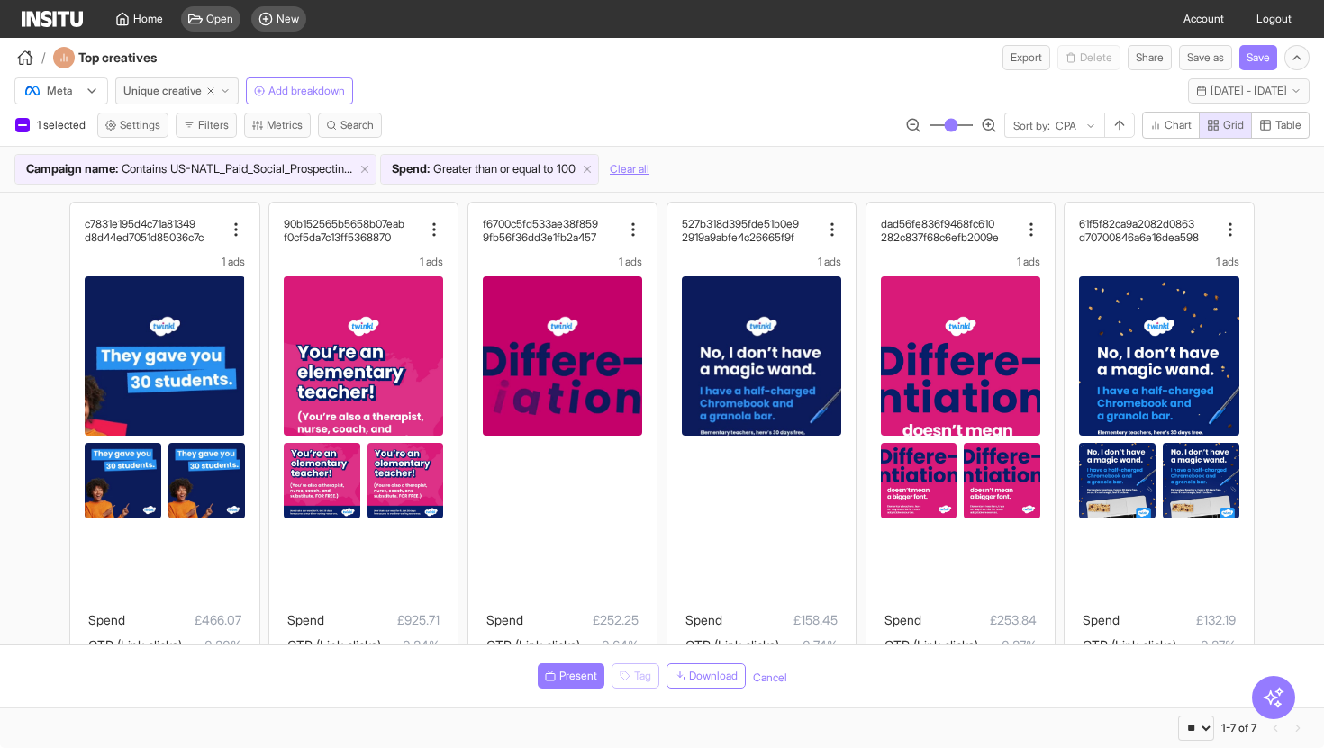
click at [0, 345] on div "c7831e195d4c71a81349 d8d44ed7051d85036c7c 1 ads Spend £466.07 CTR (Link clicks)…" at bounding box center [662, 689] width 1324 height 993
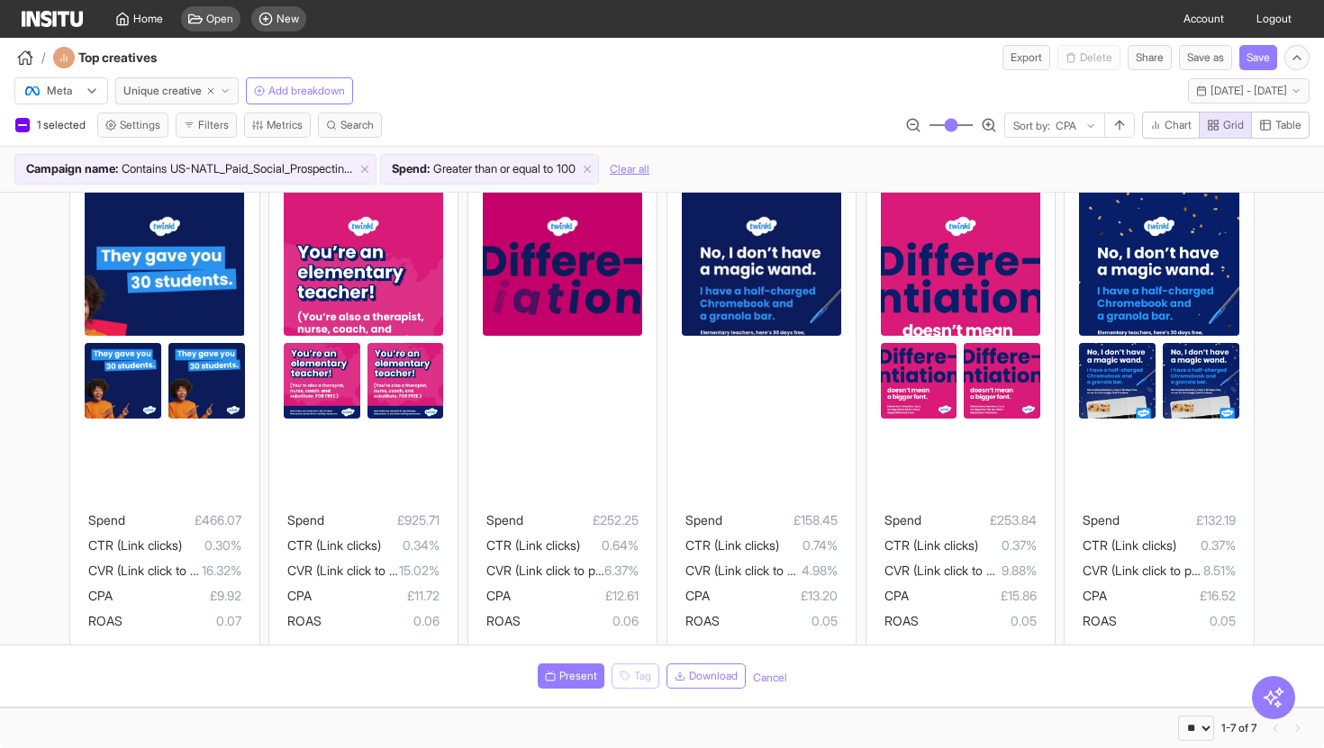
scroll to position [96, 0]
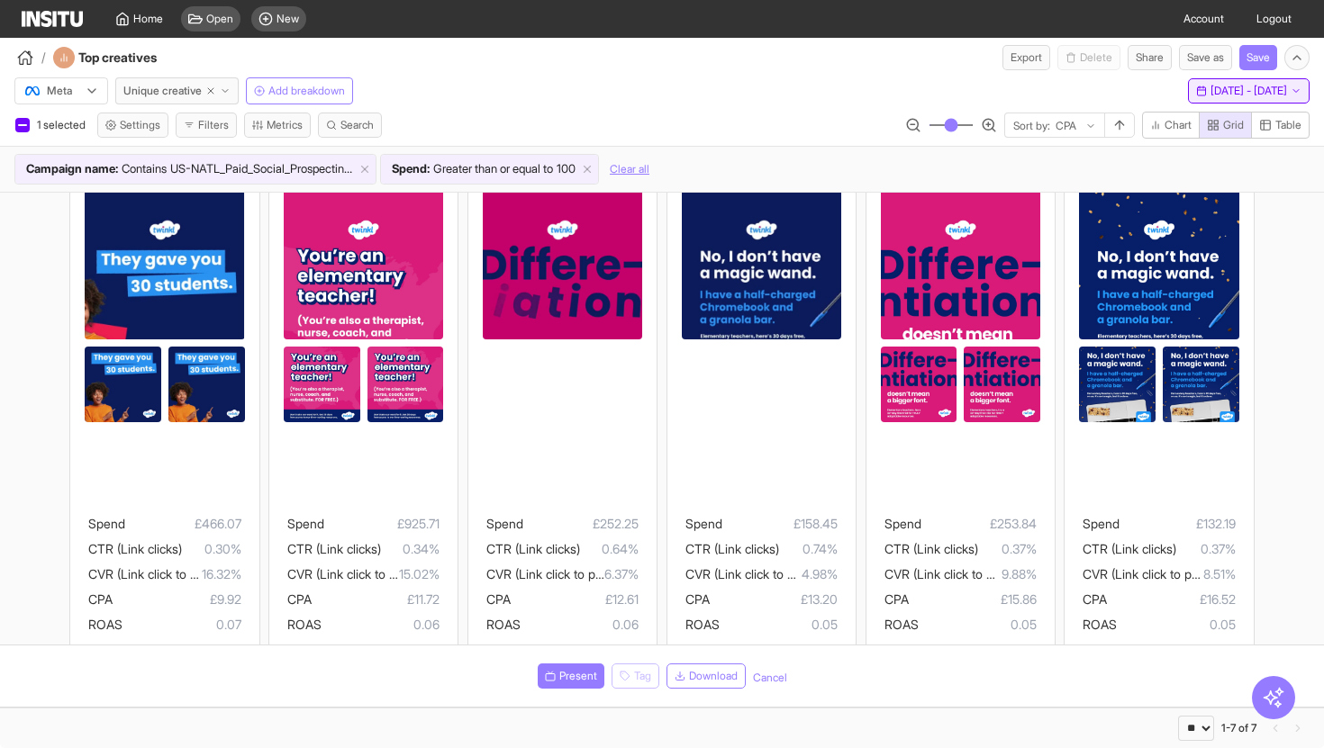
click at [1210, 89] on span "9 Sep 25 - 22 Sep 25" at bounding box center [1248, 91] width 77 height 14
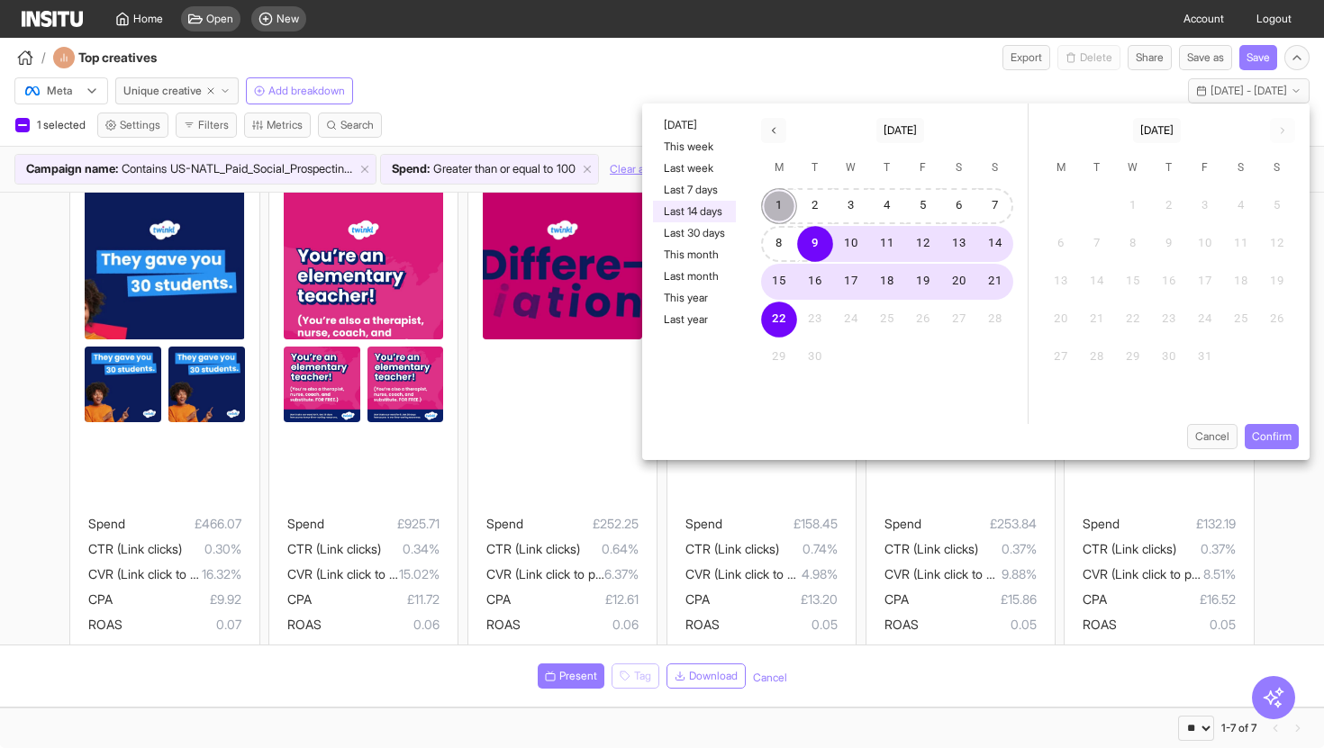
click at [788, 203] on button "1" at bounding box center [779, 206] width 36 height 36
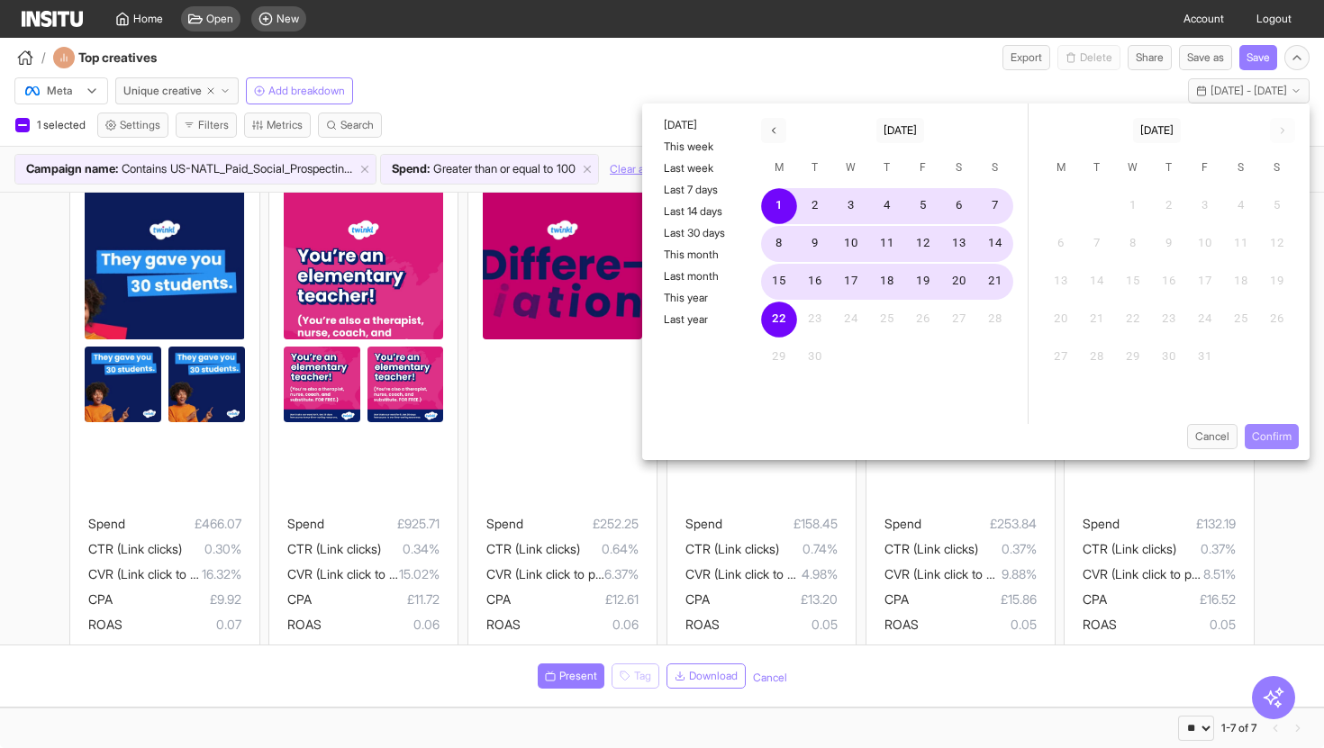
click at [1281, 434] on button "Confirm" at bounding box center [1272, 436] width 54 height 25
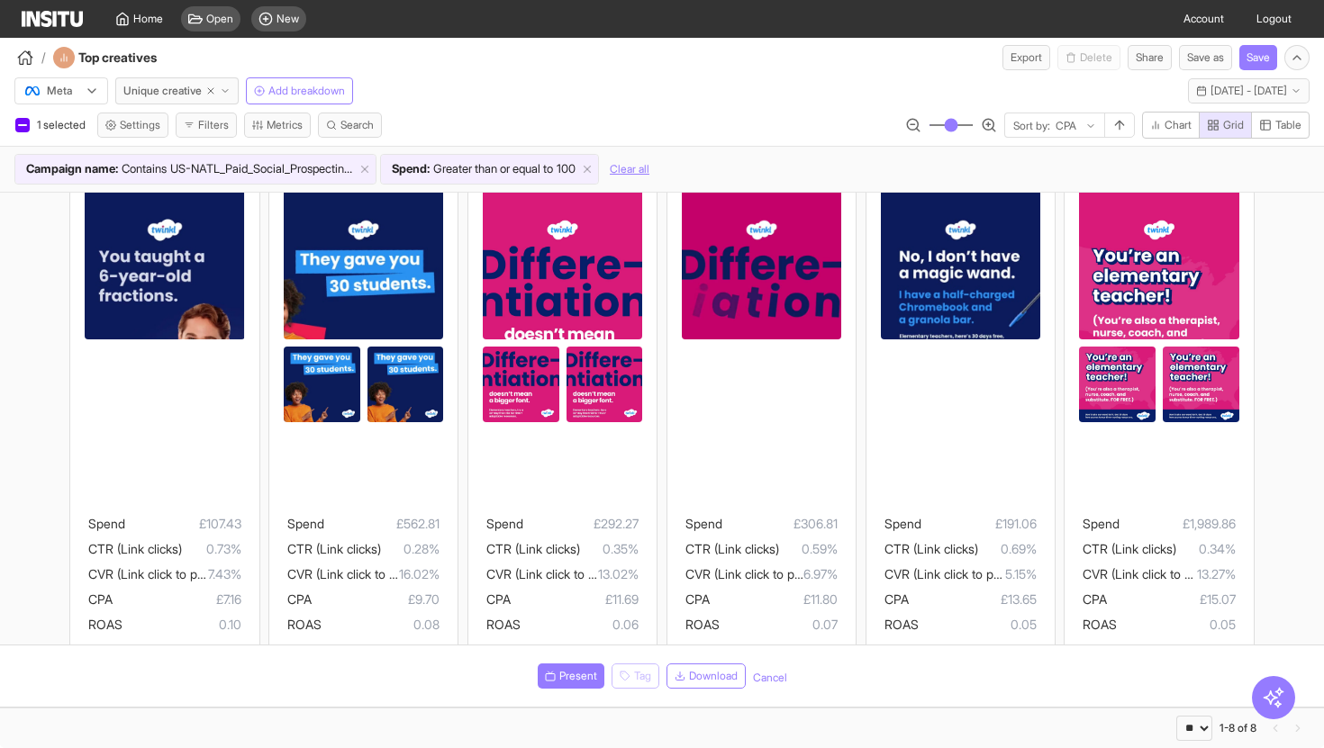
click at [5, 388] on div "71ebf0856c4d37e1b3ed 77edaf74ffa2c440a129 1 ads Spend £107.43 CTR (Link clicks)…" at bounding box center [662, 669] width 1324 height 1147
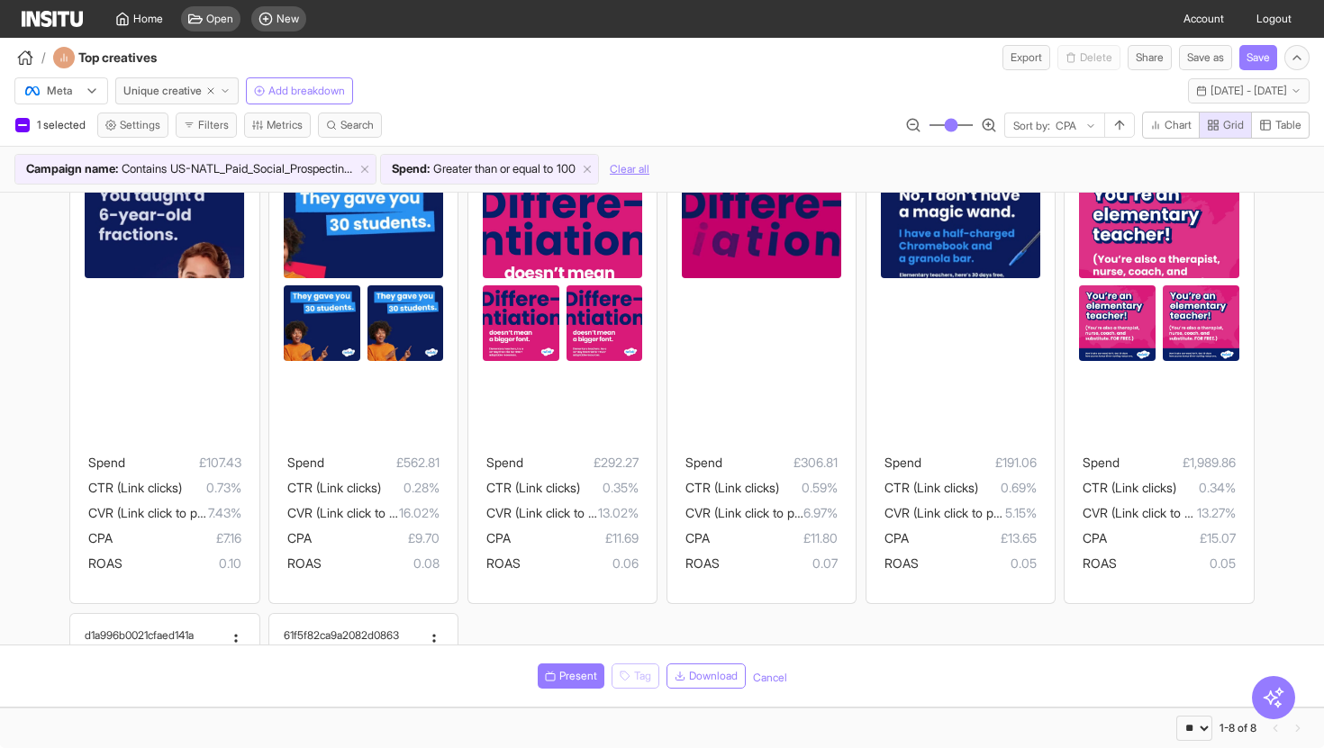
scroll to position [77, 0]
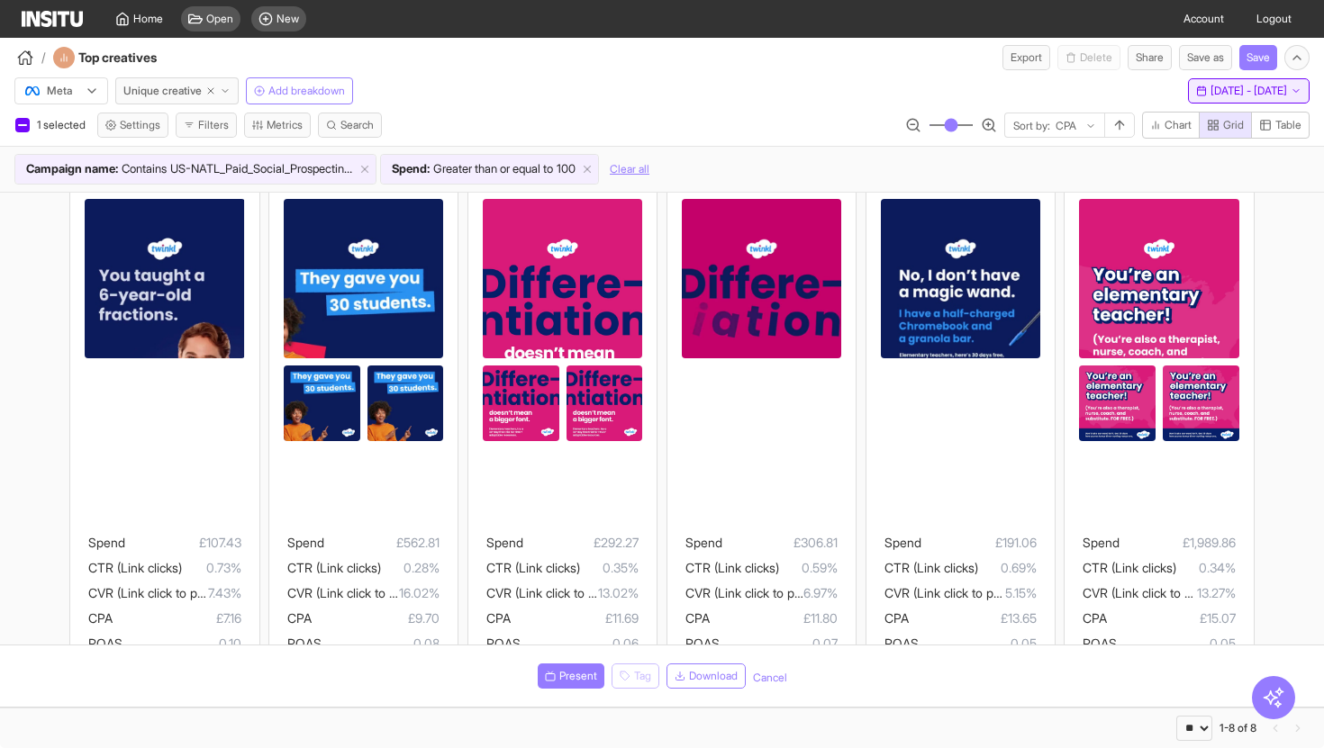
click at [1272, 82] on button "Mon 1 - Mon 22 Sep, 2025 1 Sep 25 - 22 Sep 25" at bounding box center [1249, 90] width 122 height 25
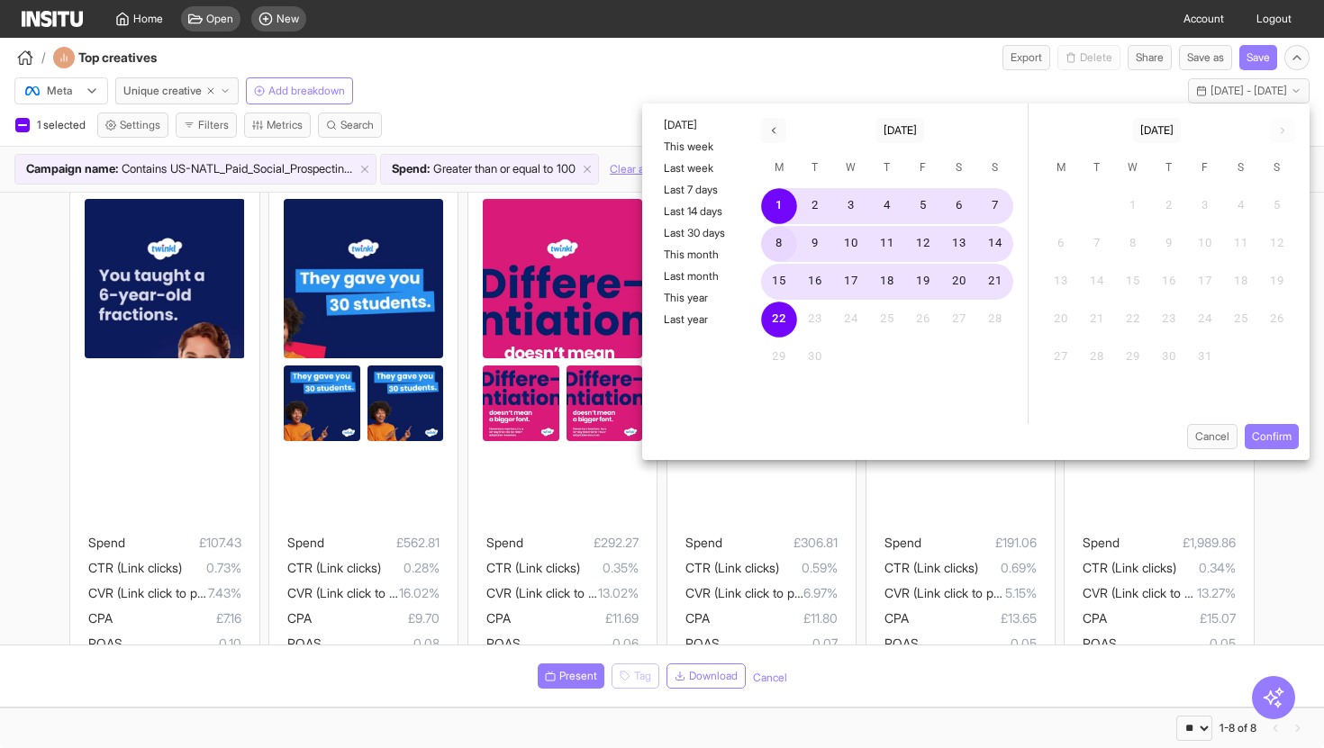
click at [773, 241] on button "8" at bounding box center [779, 244] width 36 height 36
click at [1279, 436] on button "Confirm" at bounding box center [1272, 436] width 54 height 25
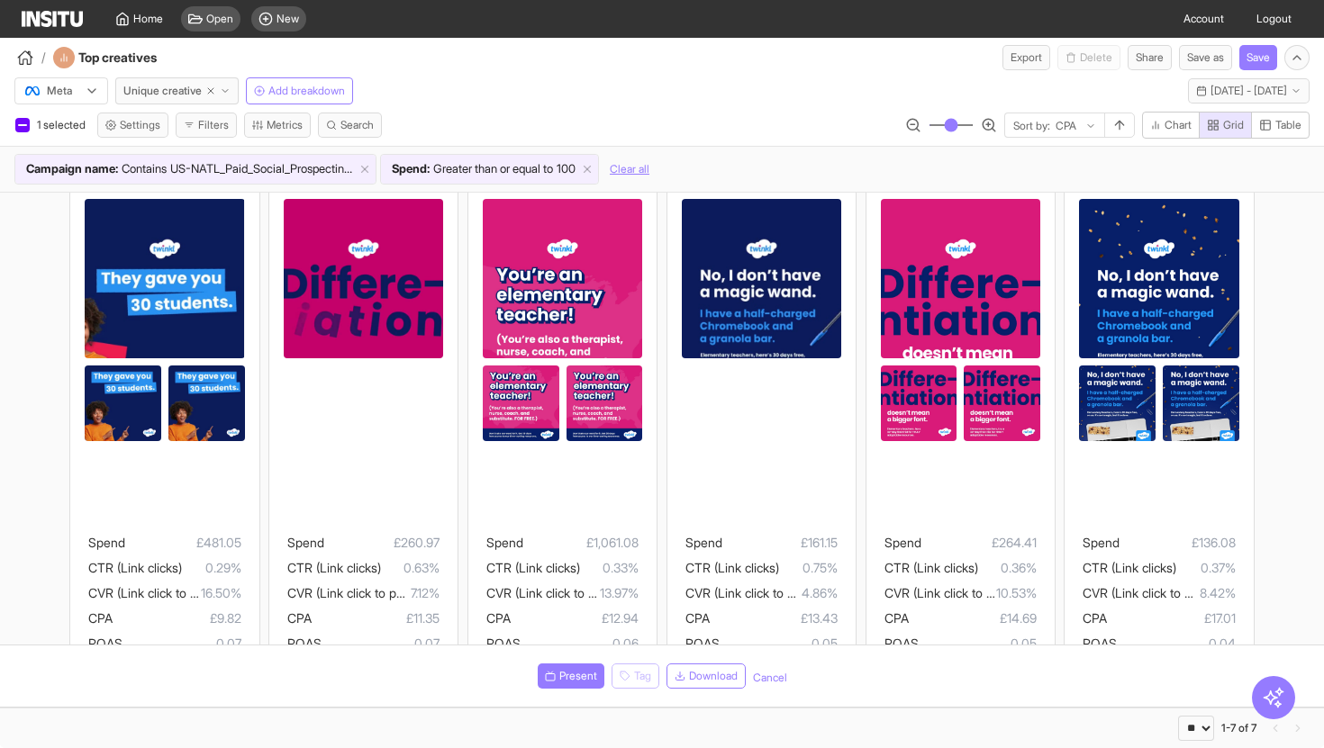
click at [2, 443] on div "c7831e195d4c71a81349 d8d44ed7051d85036c7c 1 ads Spend £481.05 CTR (Link clicks)…" at bounding box center [662, 605] width 1324 height 980
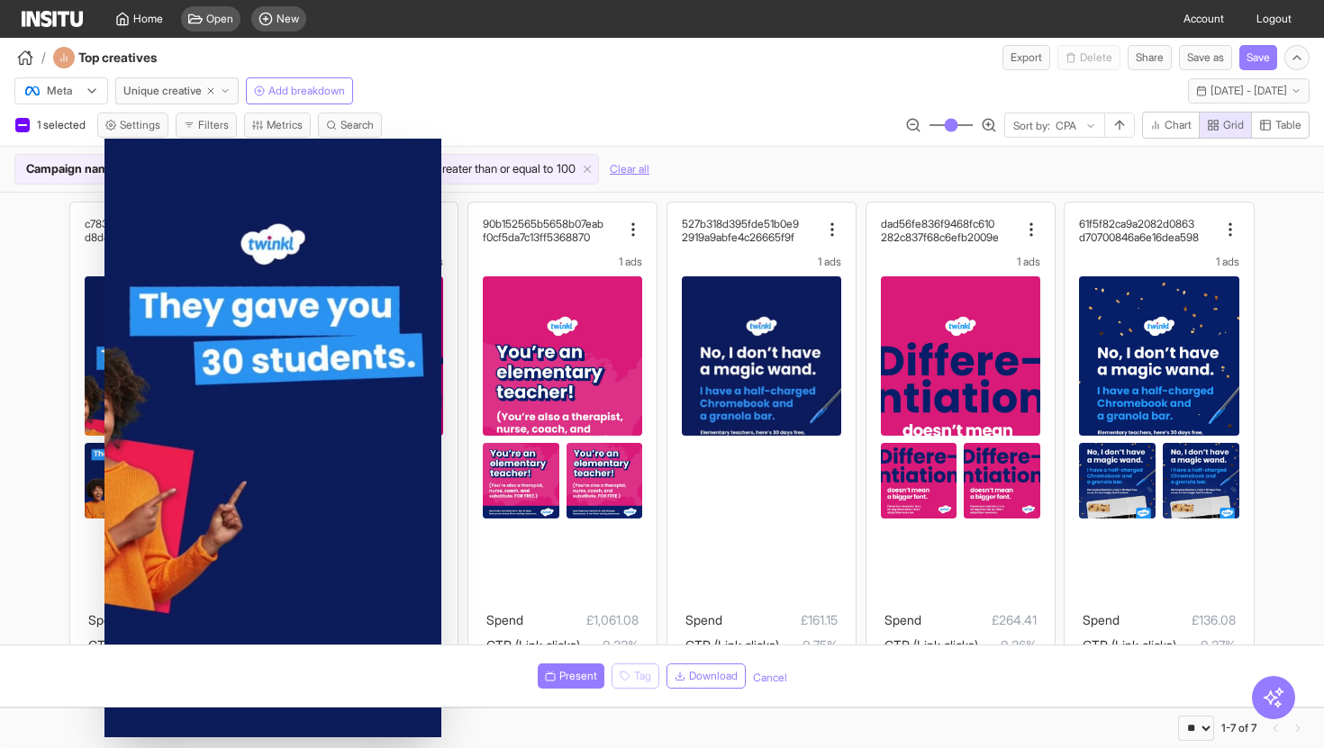
click at [50, 394] on div "c7831e195d4c71a81349 d8d44ed7051d85036c7c 1 ads Spend £481.05 CTR (Link clicks)…" at bounding box center [662, 683] width 1324 height 980
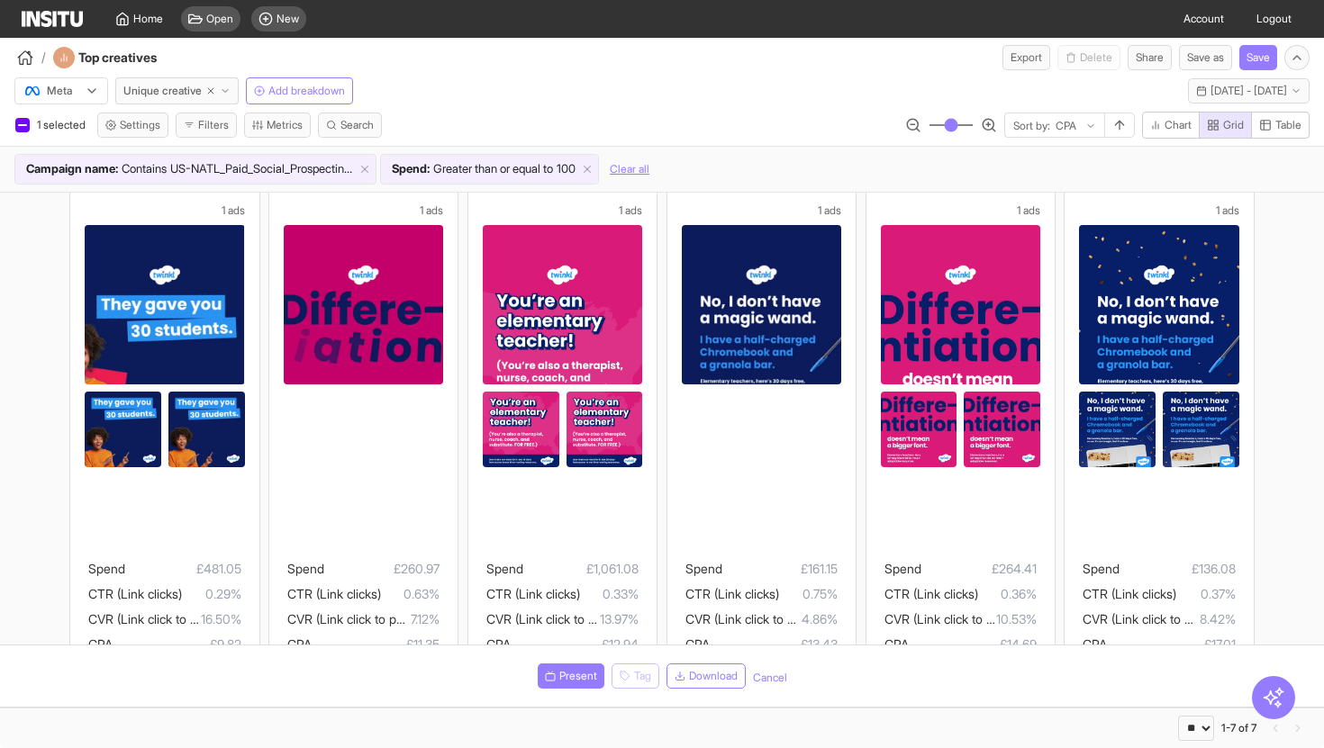
scroll to position [62, 0]
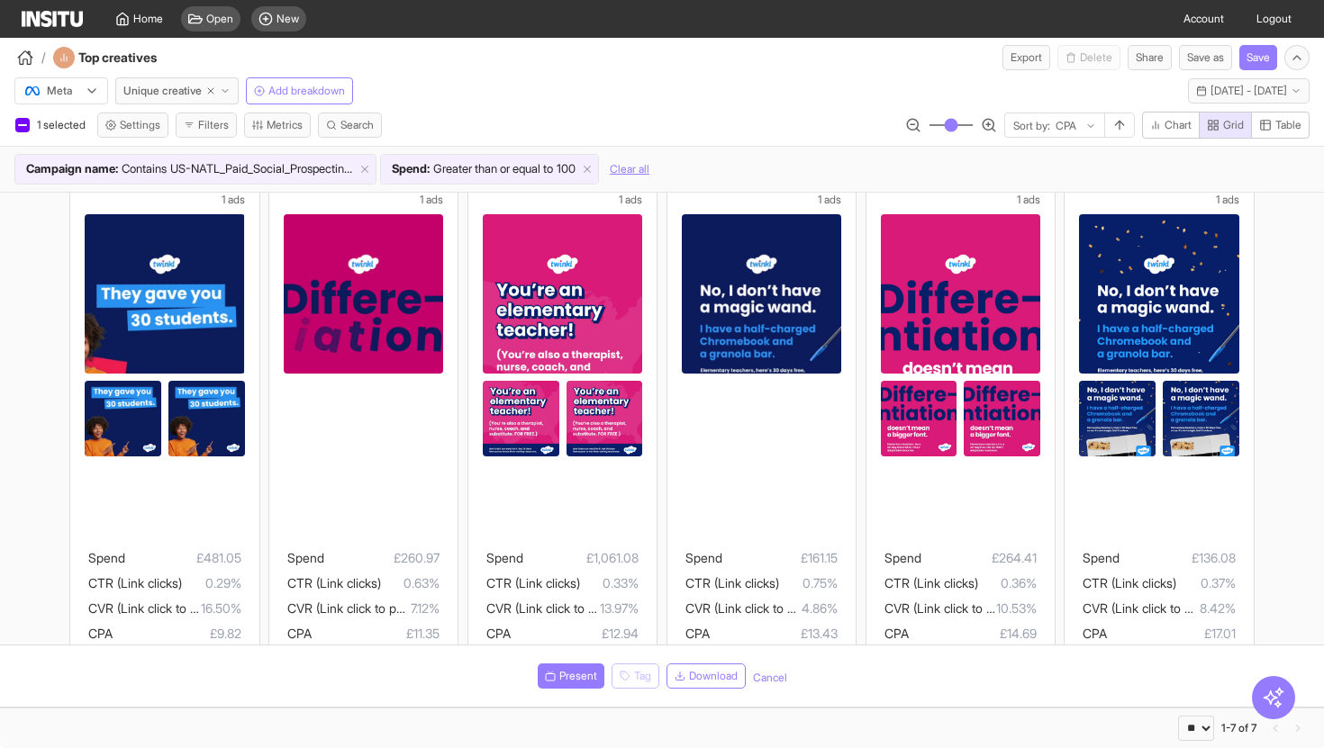
click at [0, 361] on div "c7831e195d4c71a81349 d8d44ed7051d85036c7c 1 ads Spend £481.05 CTR (Link clicks)…" at bounding box center [662, 621] width 1324 height 980
click at [16, 349] on div "c7831e195d4c71a81349 d8d44ed7051d85036c7c 1 ads Spend £481.05 CTR (Link clicks)…" at bounding box center [662, 621] width 1324 height 980
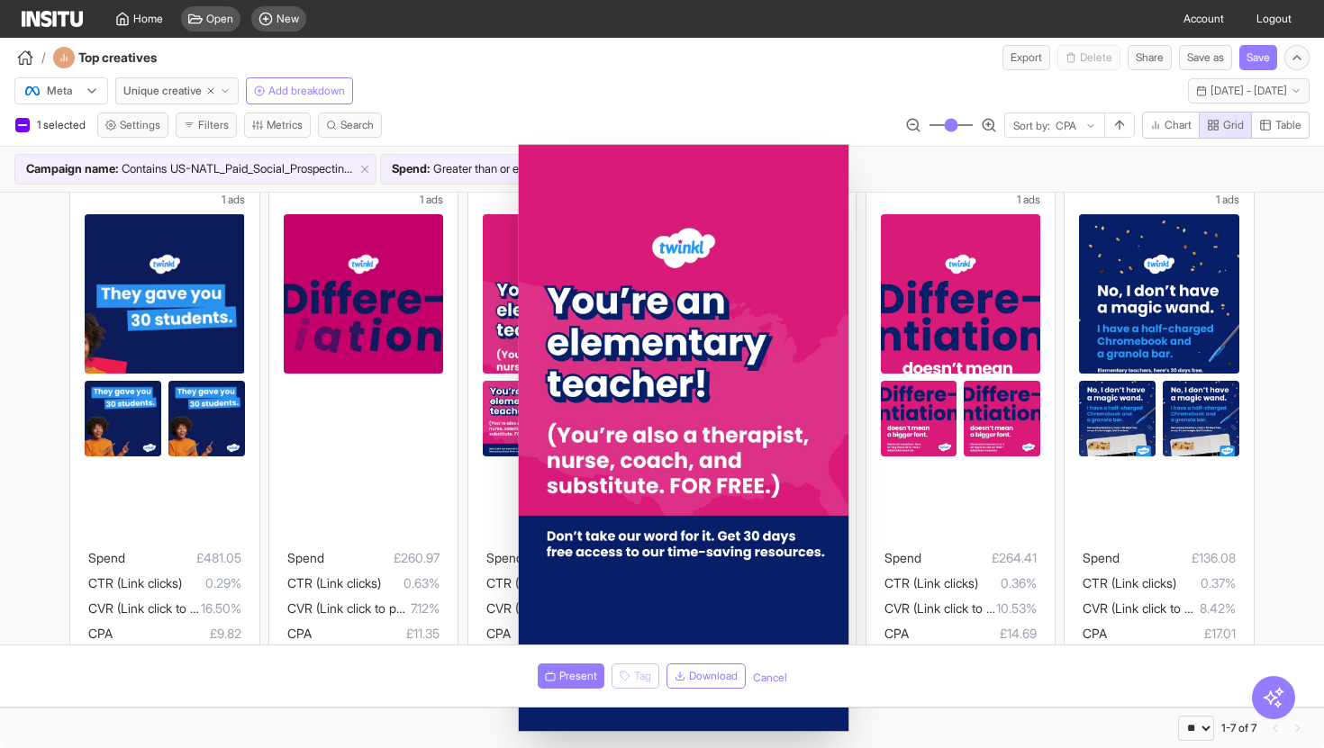
click at [0, 321] on div "c7831e195d4c71a81349 d8d44ed7051d85036c7c 1 ads Spend £481.05 CTR (Link clicks)…" at bounding box center [662, 621] width 1324 height 980
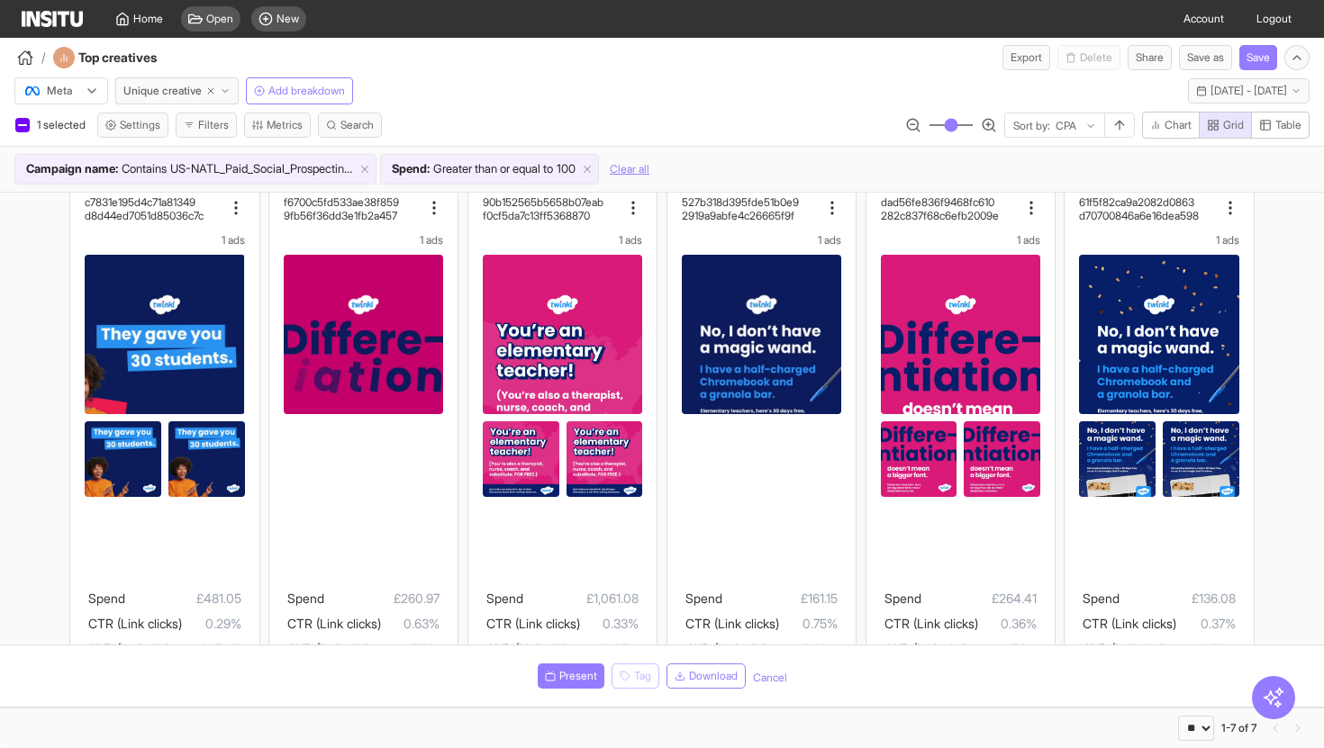
scroll to position [23, 0]
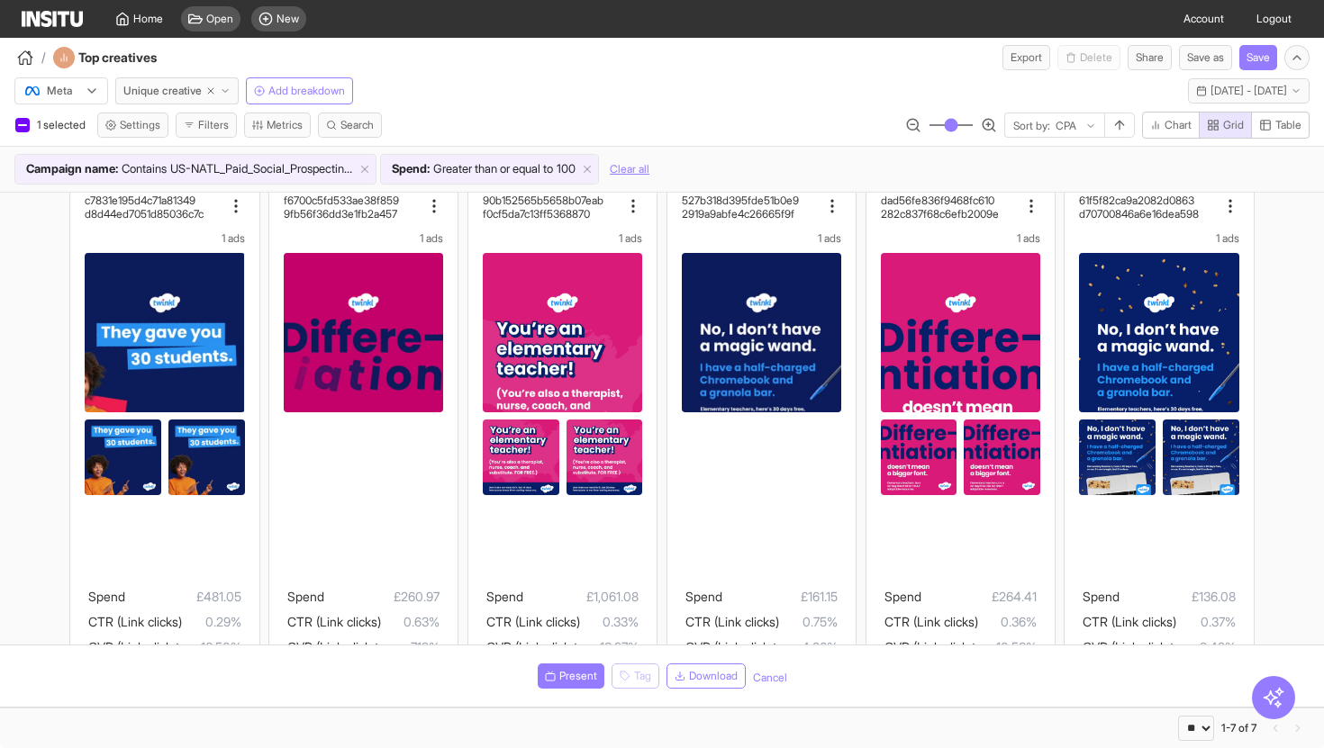
click at [1, 307] on div "c7831e195d4c71a81349 d8d44ed7051d85036c7c 1 ads Spend £481.05 CTR (Link clicks)…" at bounding box center [662, 659] width 1324 height 980
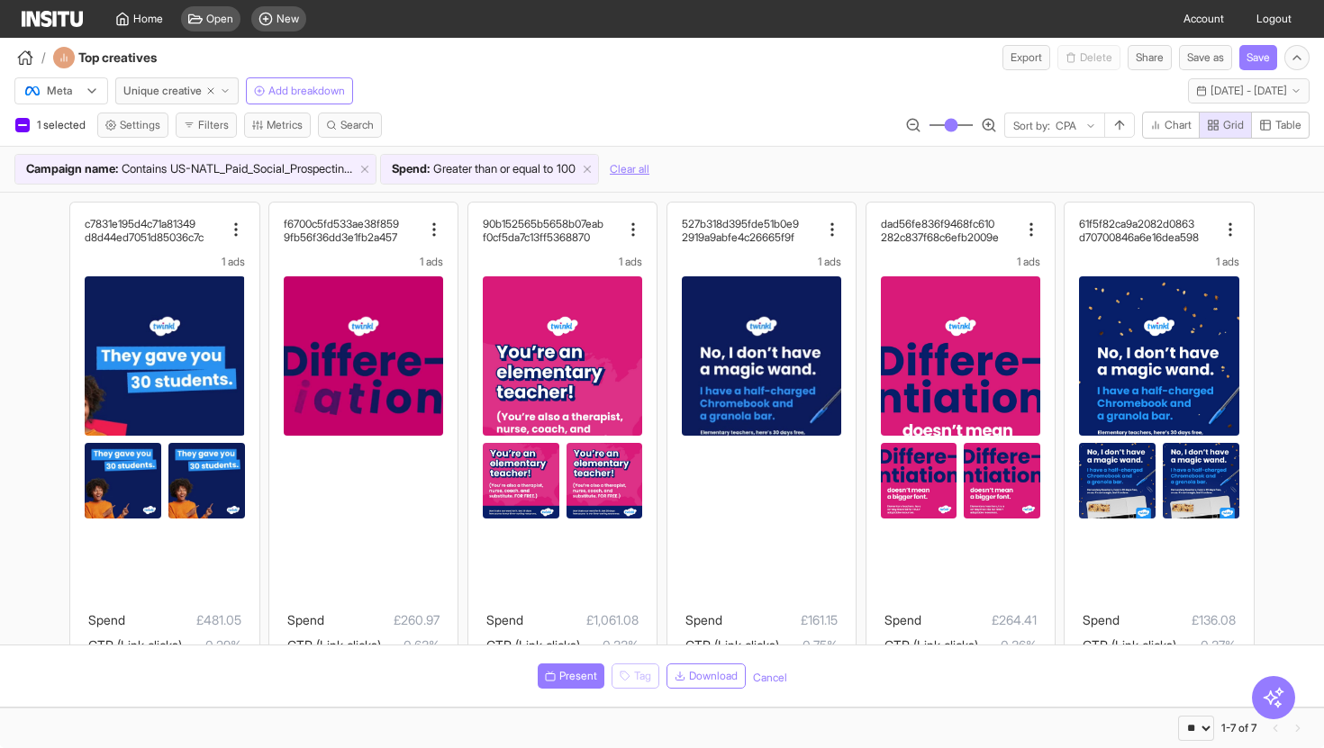
scroll to position [0, 0]
click at [24, 391] on div "c7831e195d4c71a81349 d8d44ed7051d85036c7c 1 ads Spend £481.05 CTR (Link clicks)…" at bounding box center [662, 683] width 1324 height 980
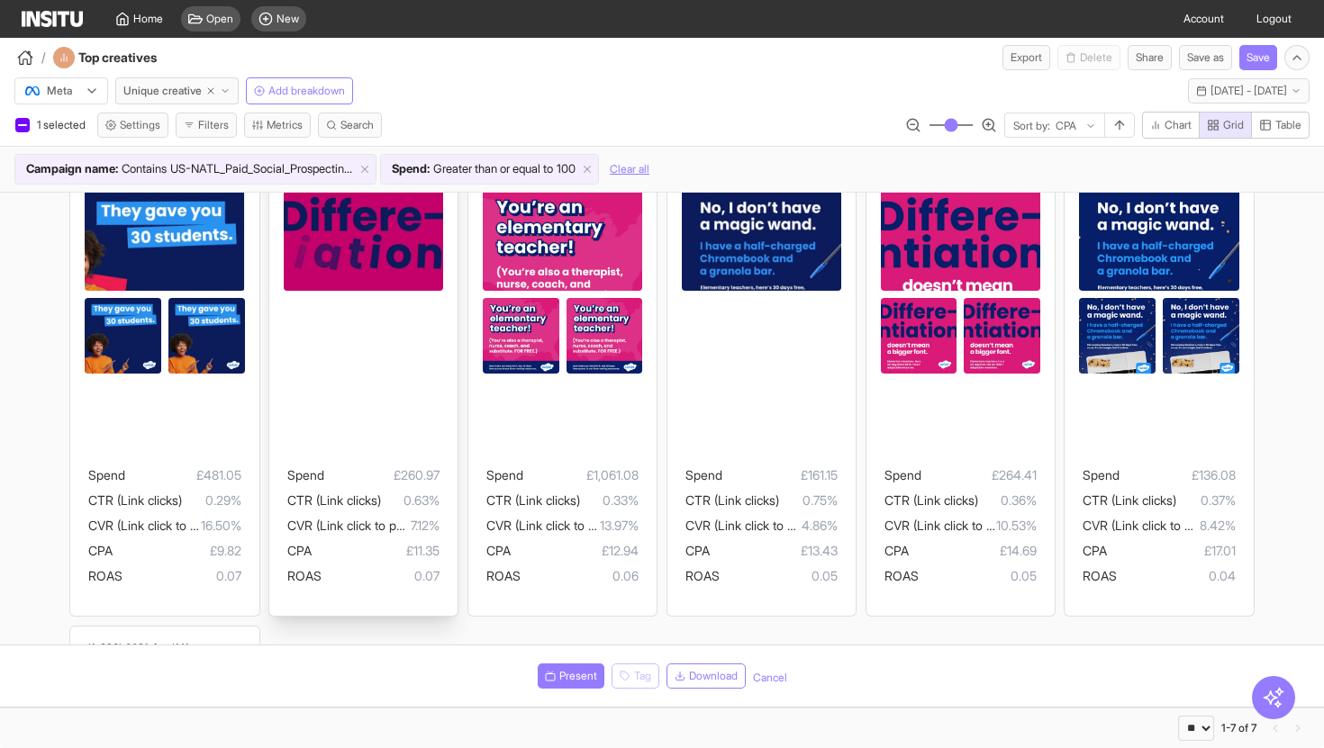
scroll to position [77, 0]
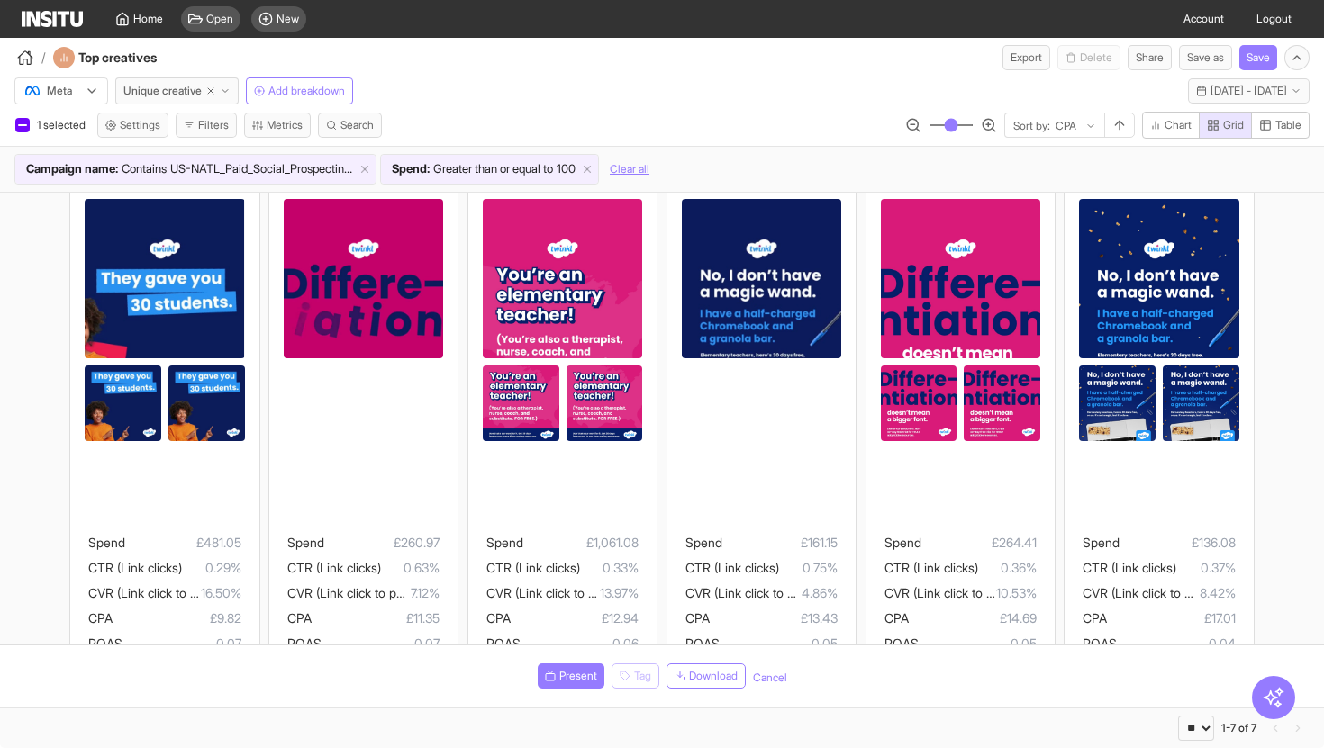
click at [4, 403] on div "c7831e195d4c71a81349 d8d44ed7051d85036c7c 1 ads Spend £481.05 CTR (Link clicks)…" at bounding box center [662, 605] width 1324 height 980
click at [1220, 83] on button "Mon 8 - Mon 22 Sep, 2025 8 Sep 25 - 22 Sep 25" at bounding box center [1249, 90] width 122 height 25
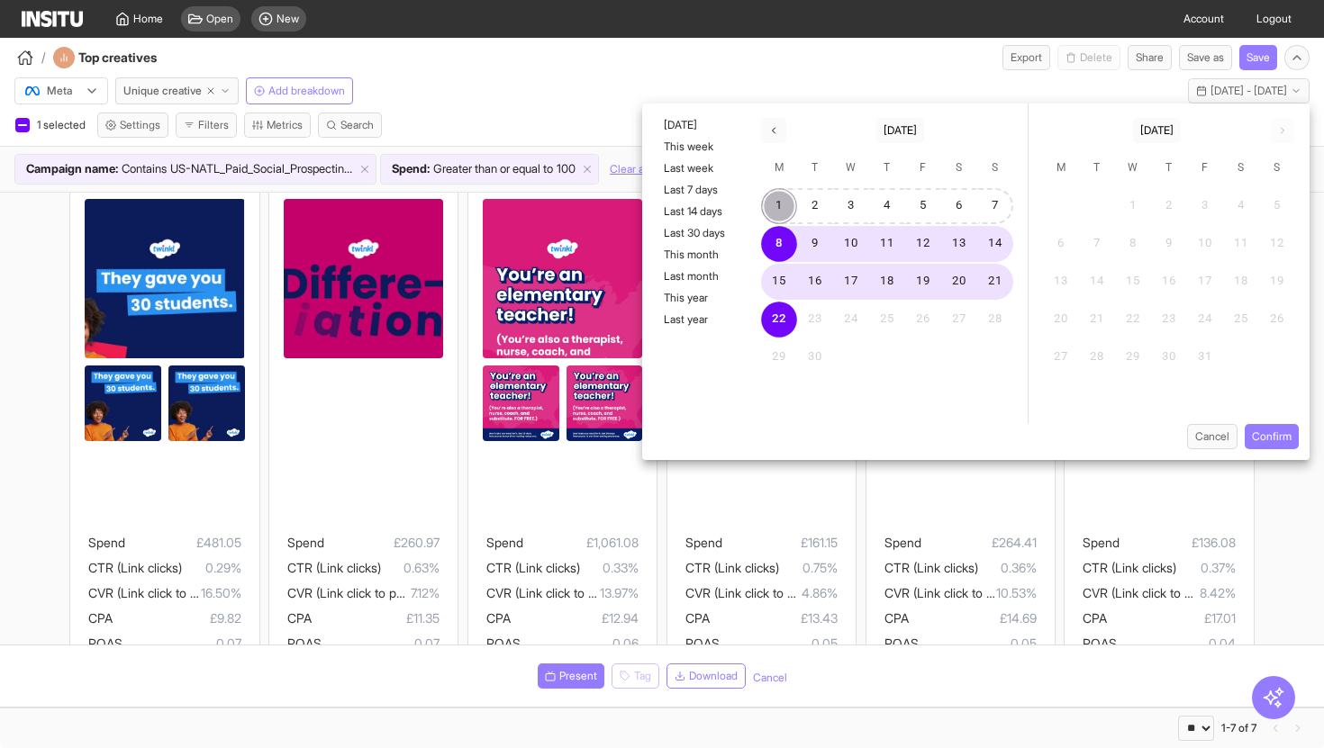
click at [782, 210] on button "1" at bounding box center [779, 206] width 36 height 36
click at [1269, 440] on button "Confirm" at bounding box center [1272, 436] width 54 height 25
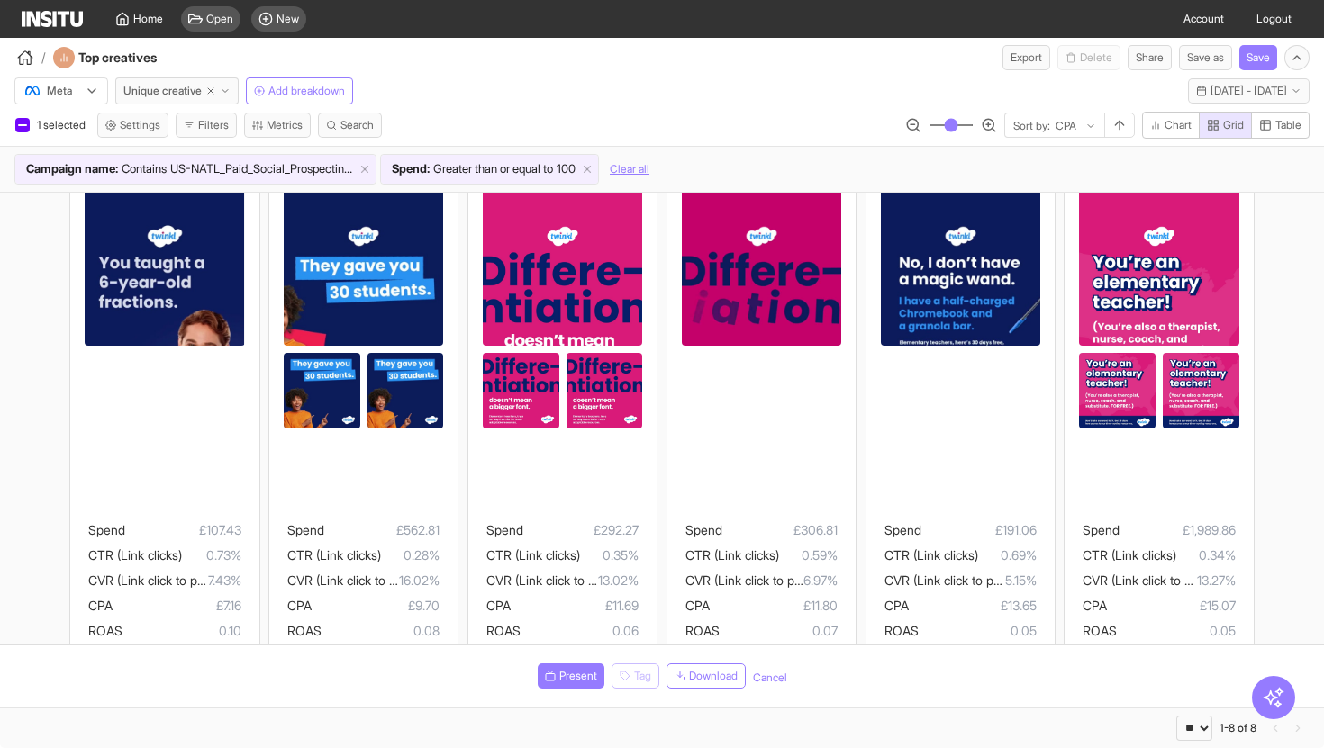
scroll to position [91, 0]
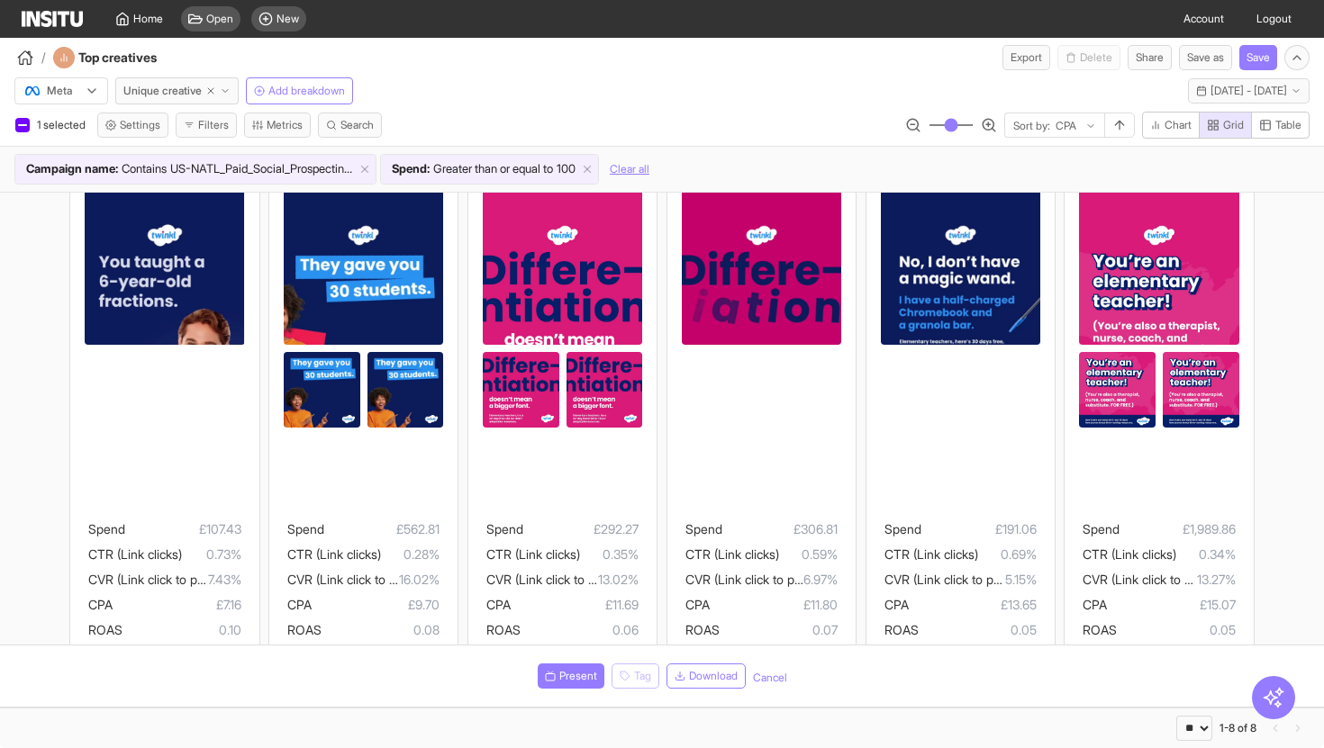
click at [0, 492] on div "71ebf0856c4d37e1b3ed 77edaf74ffa2c440a129 1 ads Spend £107.43 CTR (Link clicks)…" at bounding box center [662, 675] width 1324 height 1147
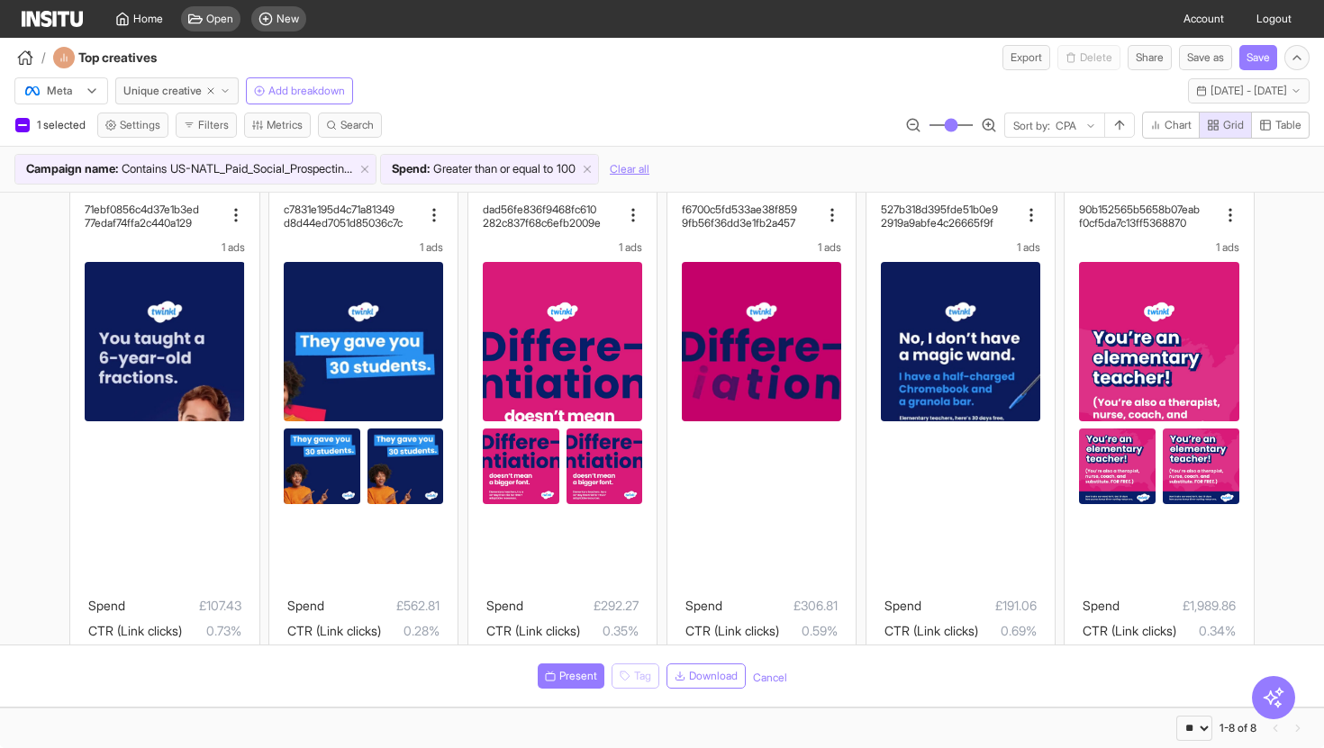
scroll to position [0, 0]
